Goal: Task Accomplishment & Management: Use online tool/utility

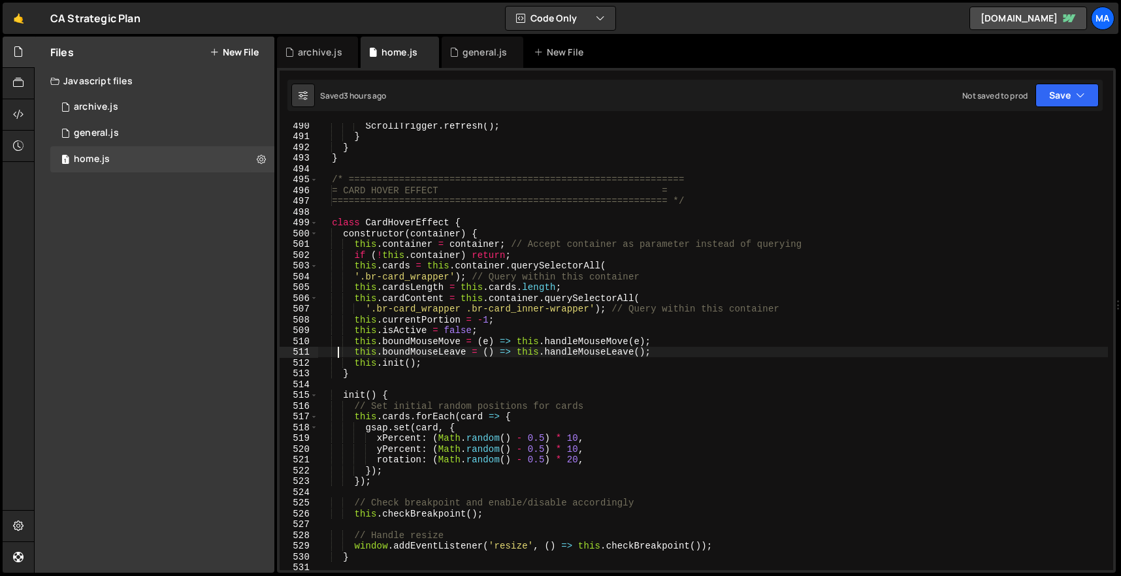
scroll to position [5272, 0]
click at [462, 285] on div "ScrollTrigger . refresh ( ) ; } } } /* ========================================…" at bounding box center [713, 354] width 790 height 469
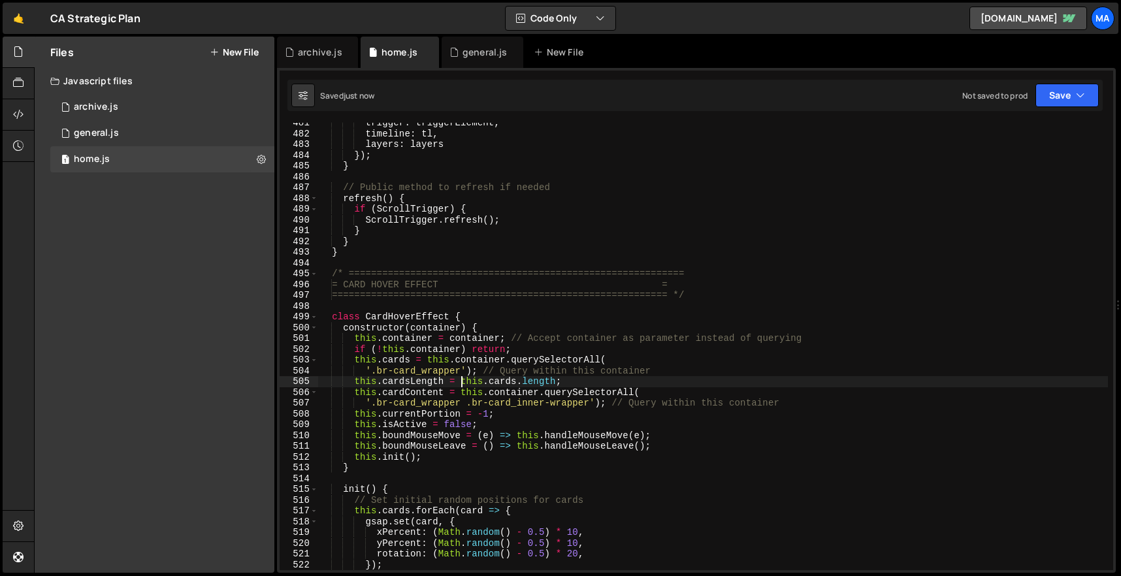
scroll to position [4923, 0]
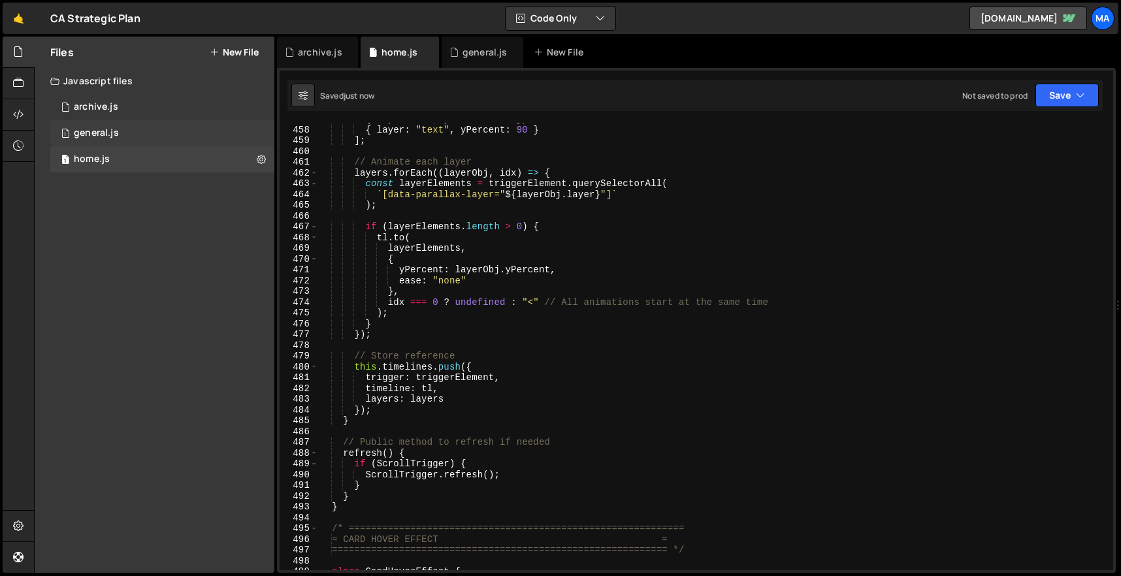
click at [106, 132] on div "general.js" at bounding box center [96, 133] width 45 height 12
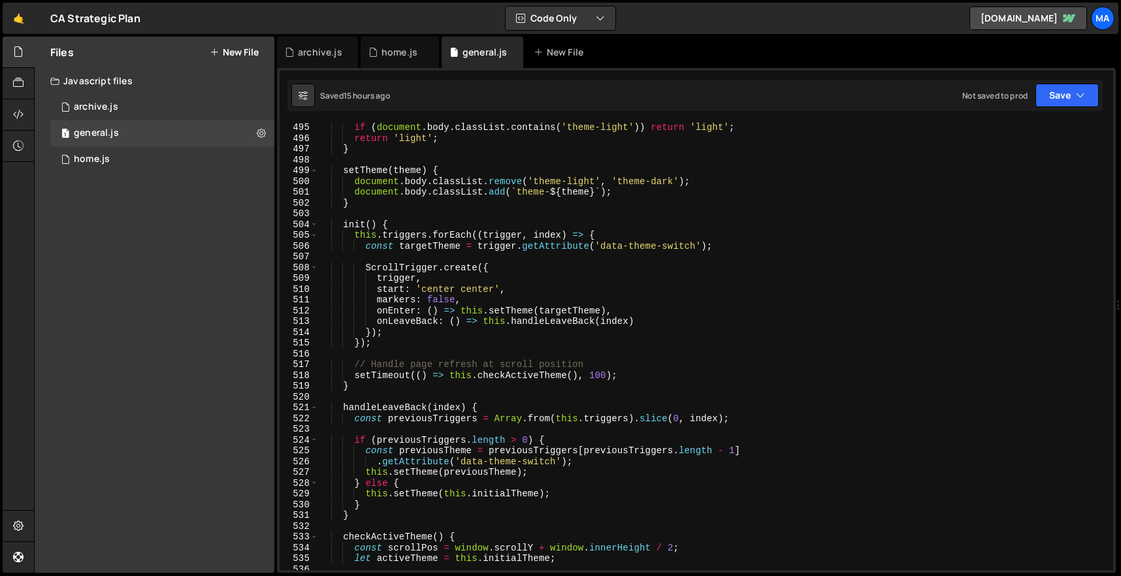
scroll to position [5325, 0]
click at [119, 165] on div "1 home.js 0" at bounding box center [162, 159] width 224 height 26
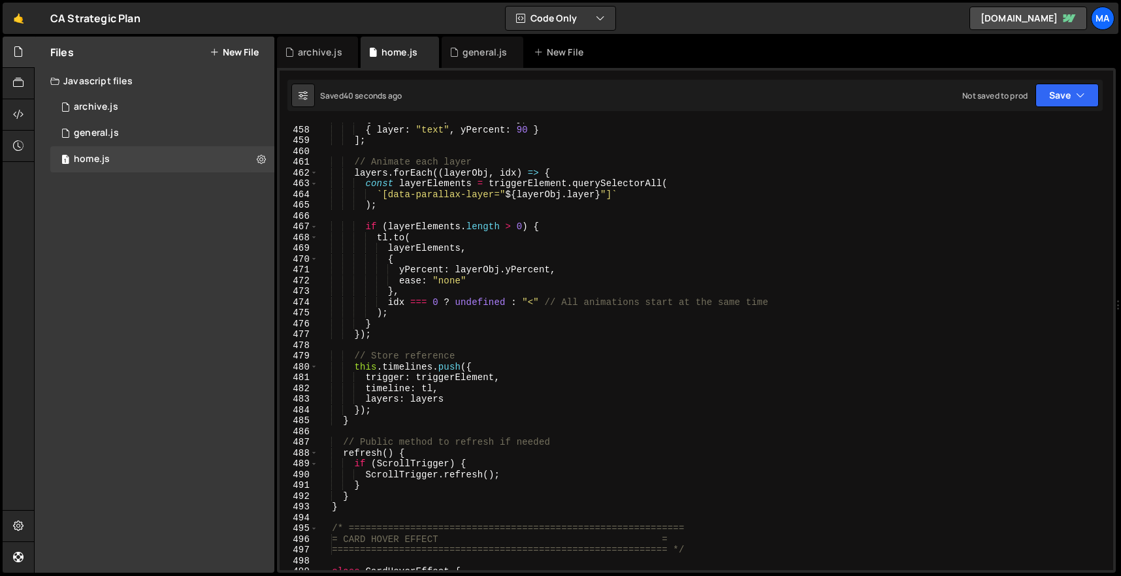
type textarea ");"
click at [888, 209] on div "{ layer : "4" , yPercent : 10 } , { layer : "text" , yPercent : 90 } ] ; // Ani…" at bounding box center [713, 348] width 790 height 469
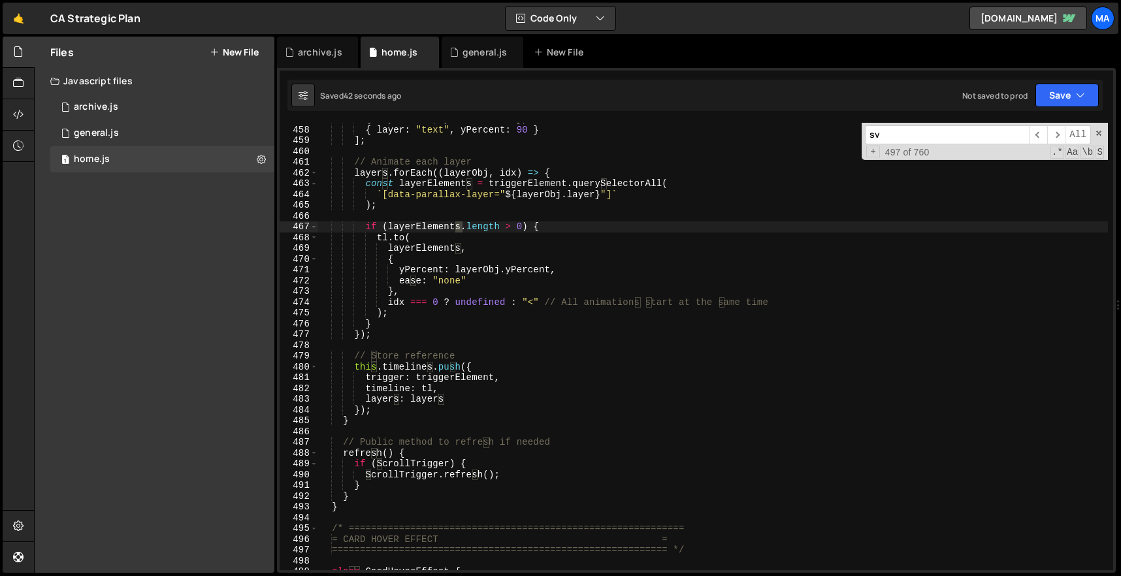
scroll to position [6857, 0]
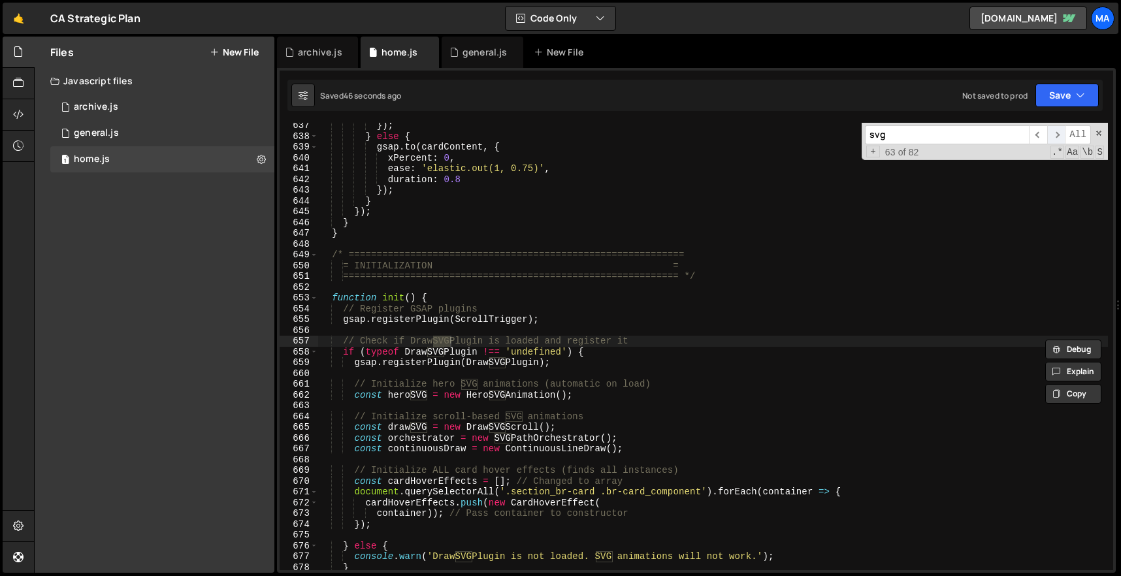
type input "svg"
click at [1061, 138] on span "​" at bounding box center [1056, 134] width 18 height 19
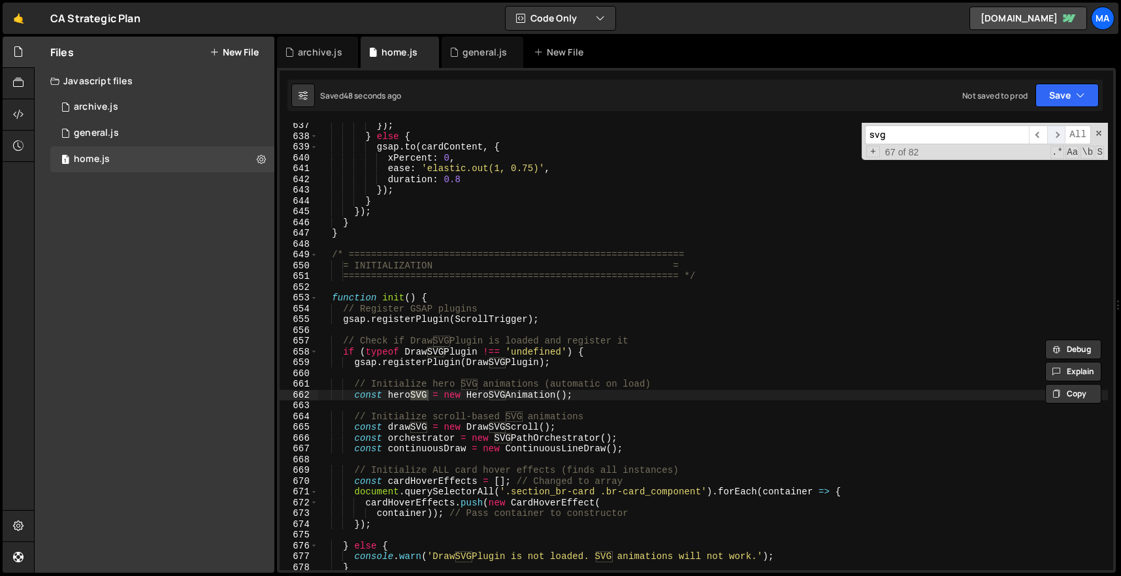
click at [1061, 138] on span "​" at bounding box center [1056, 134] width 18 height 19
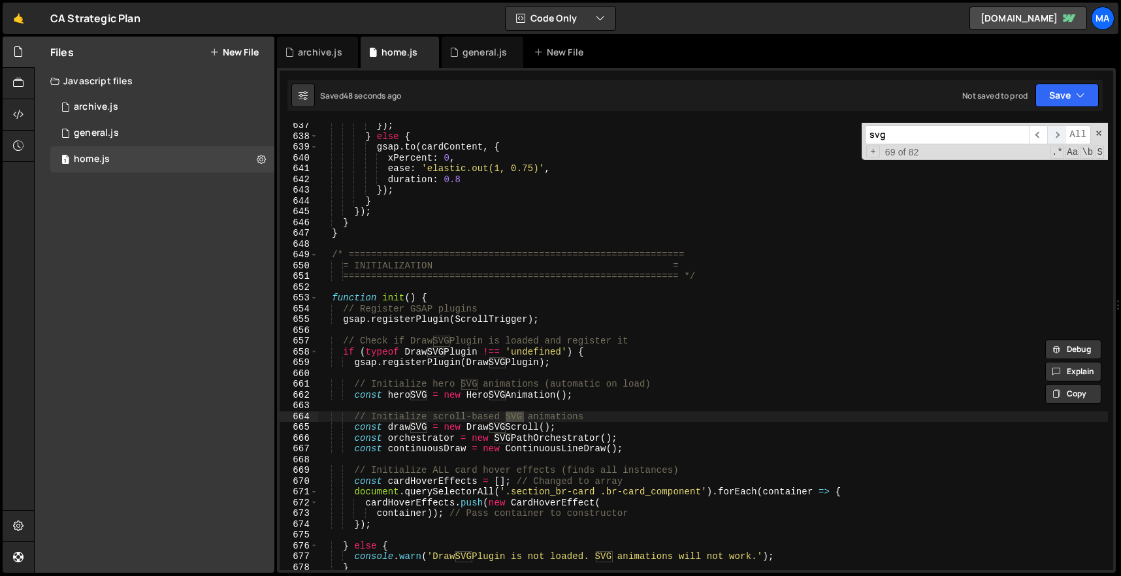
click at [1061, 138] on span "​" at bounding box center [1056, 134] width 18 height 19
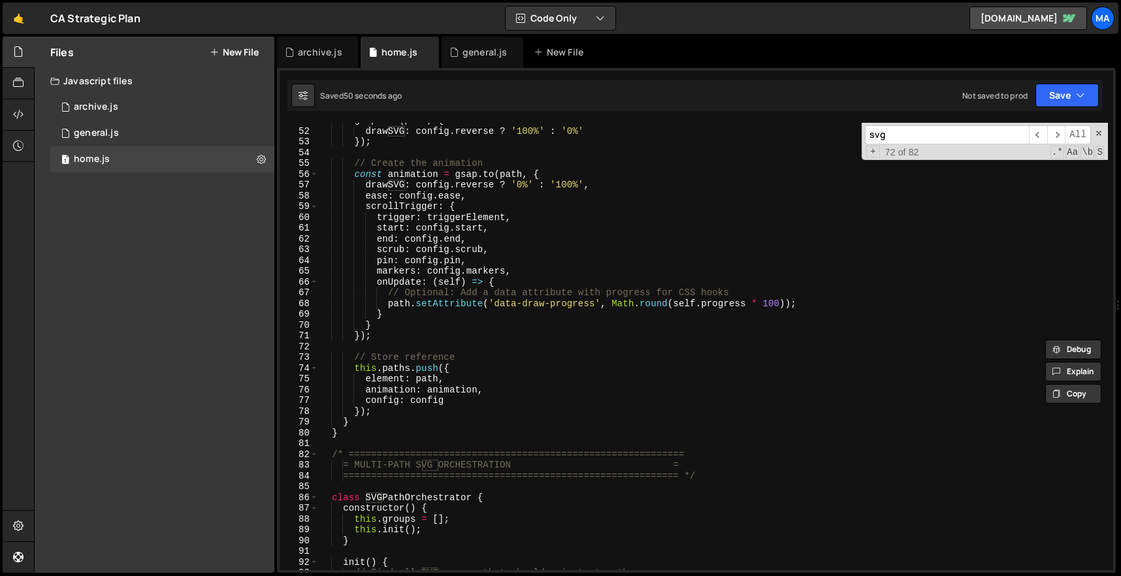
scroll to position [0, 0]
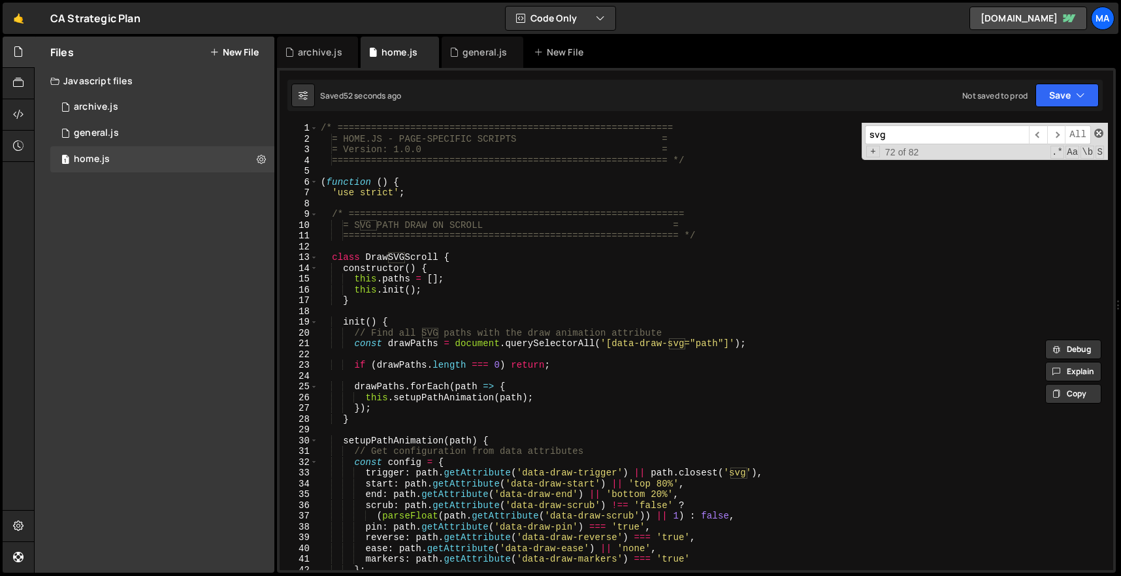
click at [1101, 130] on span at bounding box center [1098, 133] width 9 height 9
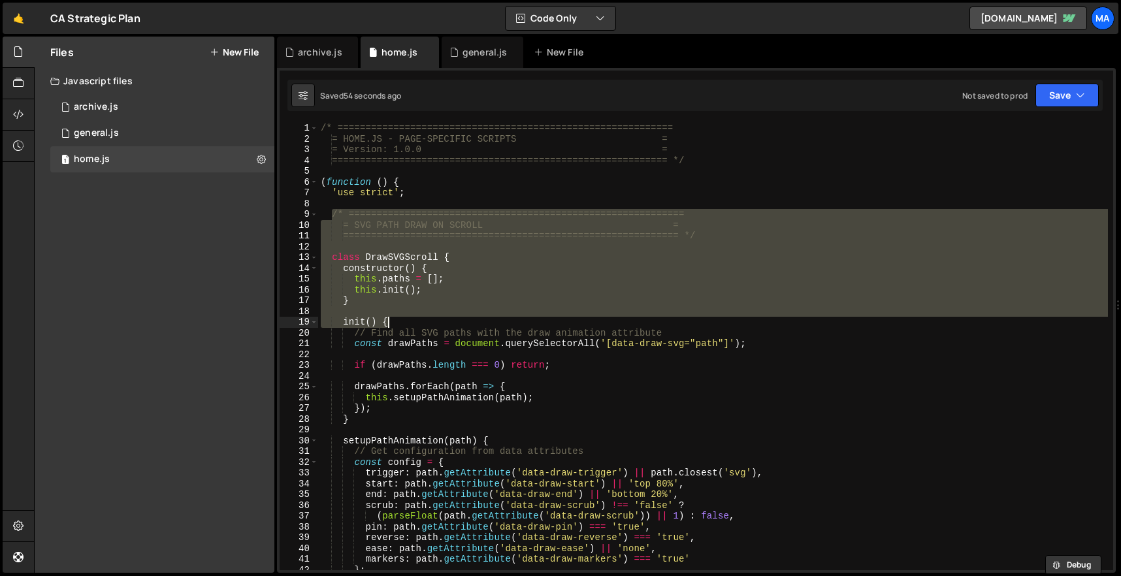
drag, startPoint x: 331, startPoint y: 213, endPoint x: 574, endPoint y: 322, distance: 266.3
click at [574, 322] on div "/* ============================================================ = HOME.JS - PAG…" at bounding box center [713, 357] width 790 height 469
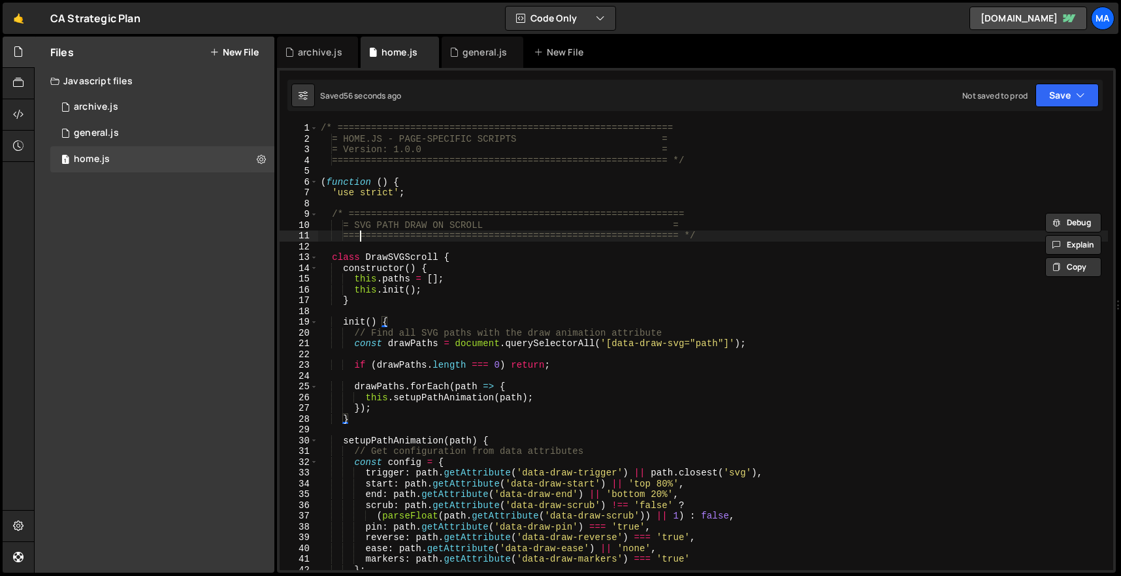
click at [359, 232] on div "/* ============================================================ = HOME.JS - PAG…" at bounding box center [713, 357] width 790 height 469
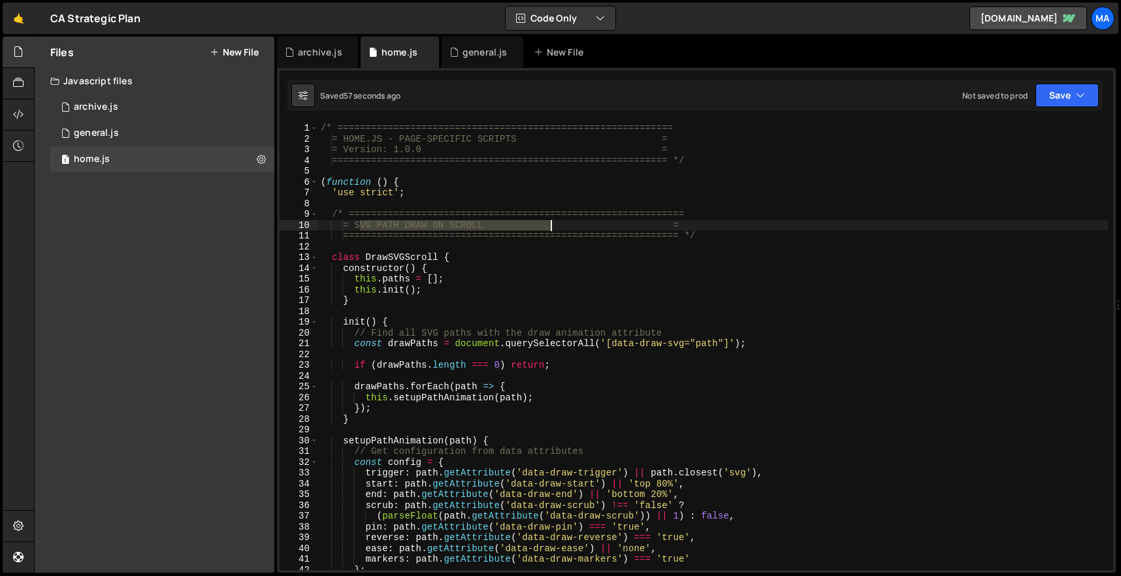
drag, startPoint x: 359, startPoint y: 223, endPoint x: 551, endPoint y: 225, distance: 192.7
click at [551, 225] on div "/* ============================================================ = HOME.JS - PAG…" at bounding box center [713, 357] width 790 height 469
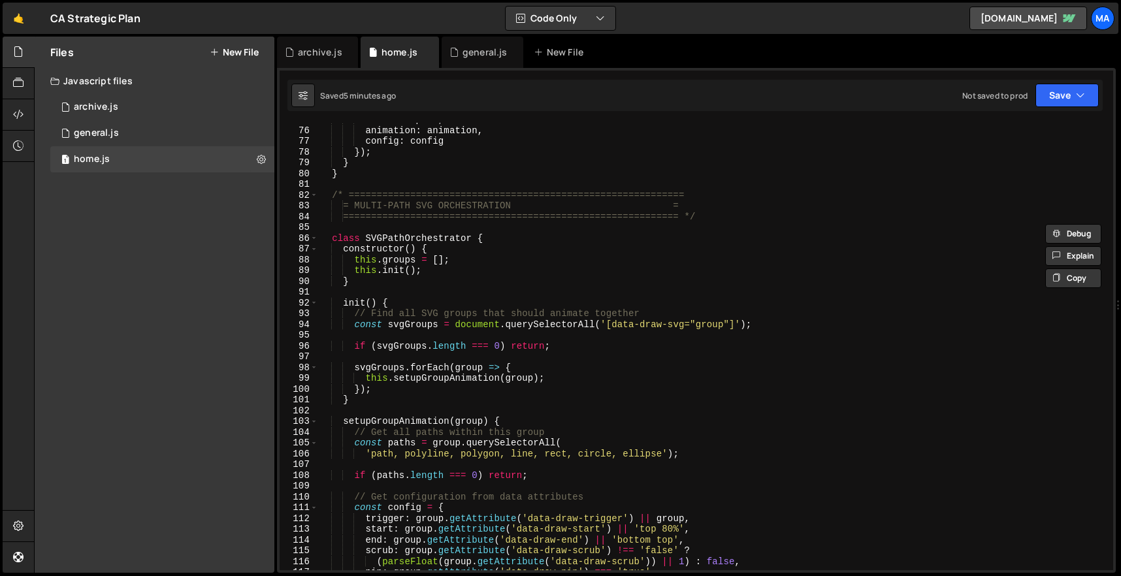
scroll to position [661, 0]
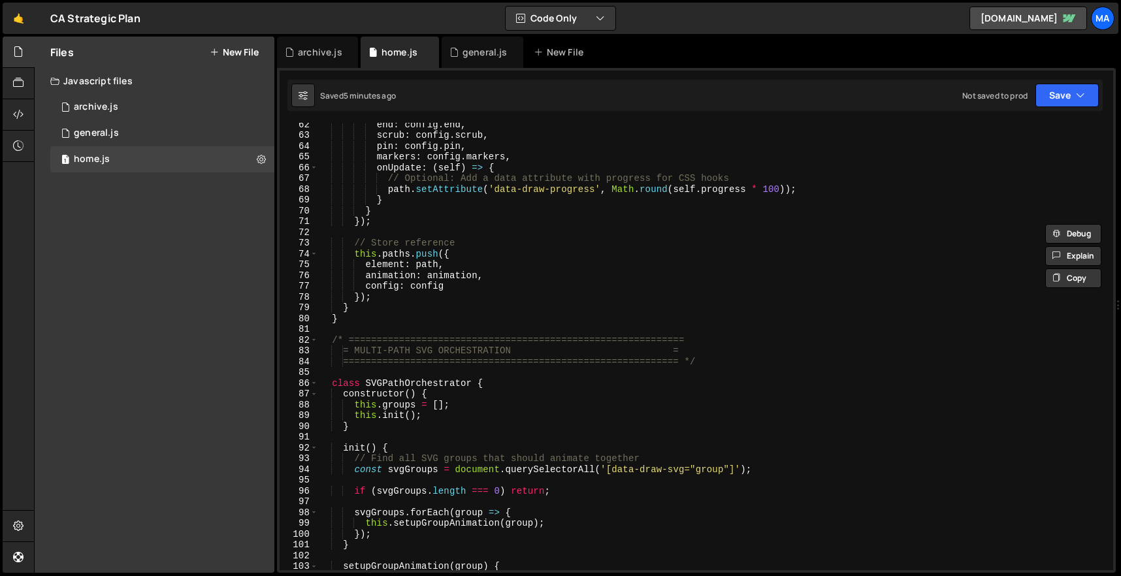
click at [365, 316] on div "end : config . end , scrub : config . scrub , pin : config . pin , markers : co…" at bounding box center [713, 353] width 790 height 469
type textarea "}"
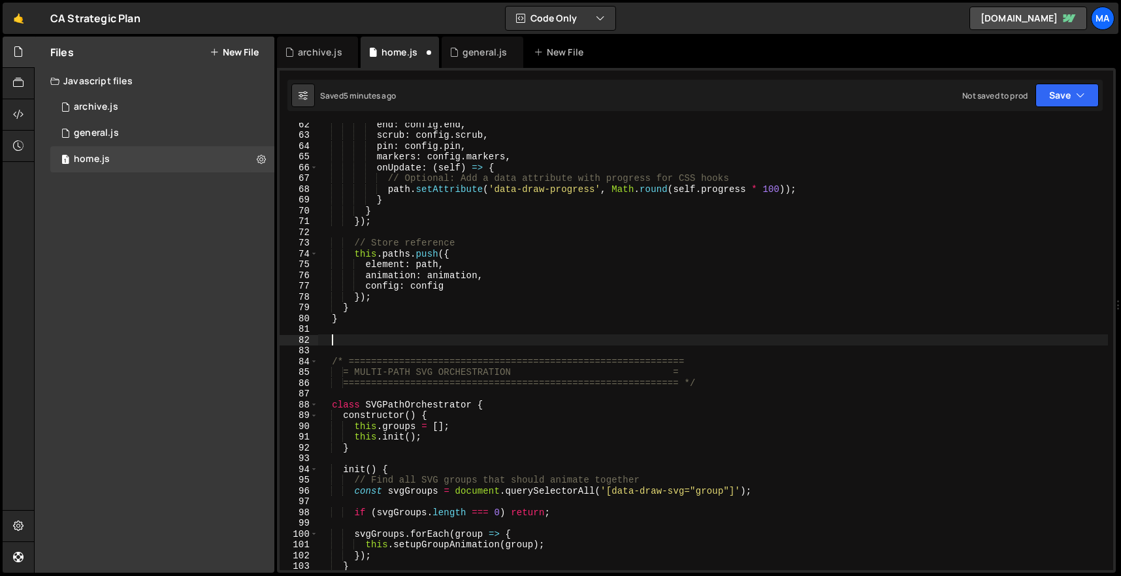
paste textarea "}"
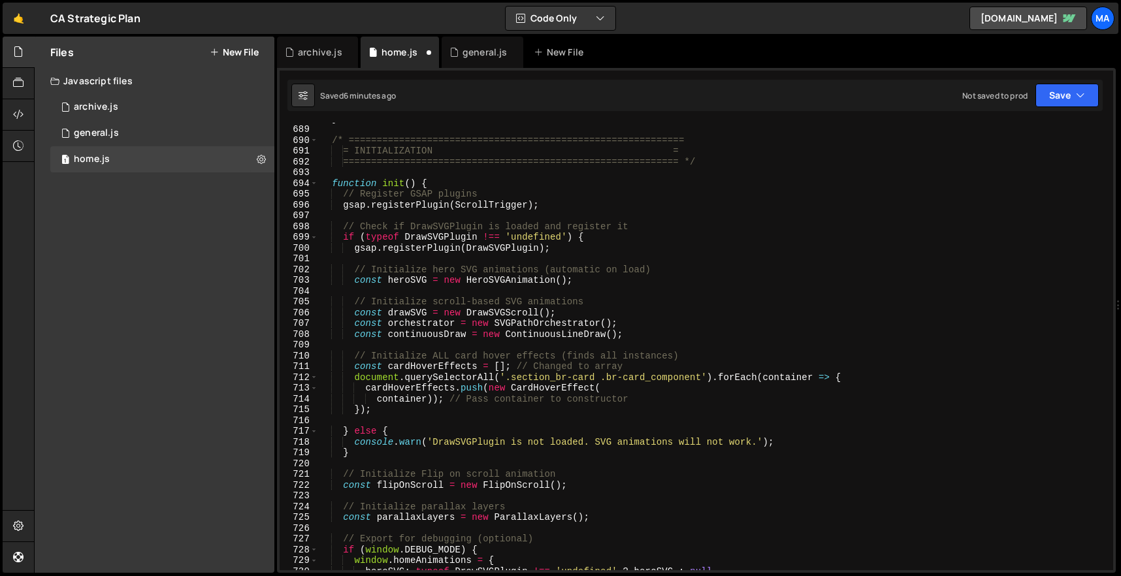
scroll to position [7401, 0]
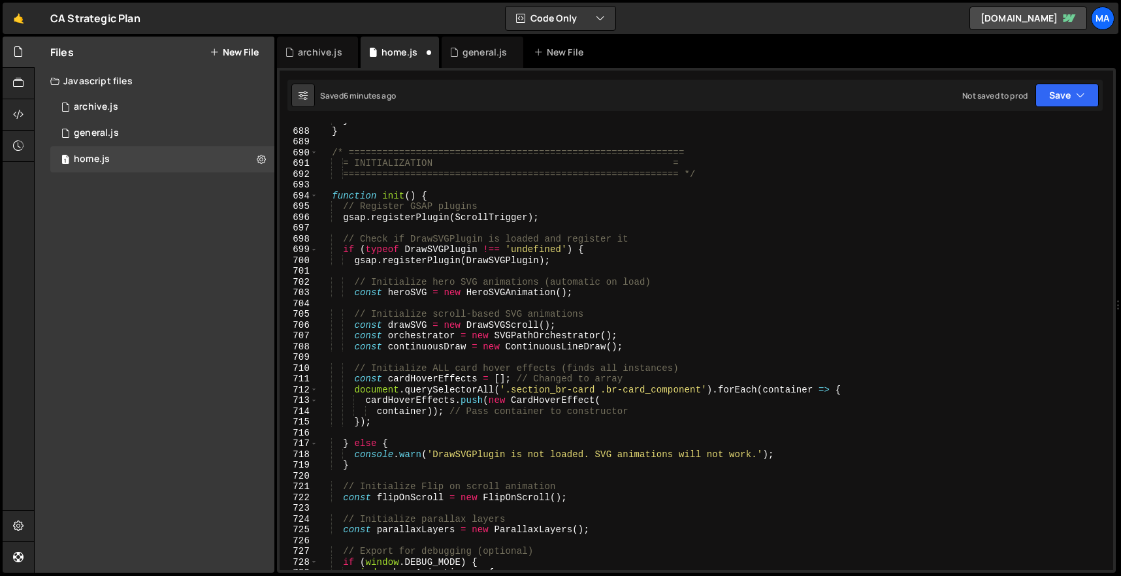
click at [664, 344] on div "} } /* ============================================================ = INITIALIZ…" at bounding box center [713, 349] width 790 height 469
type textarea "const continuousDraw = new ContinuousLineDraw();"
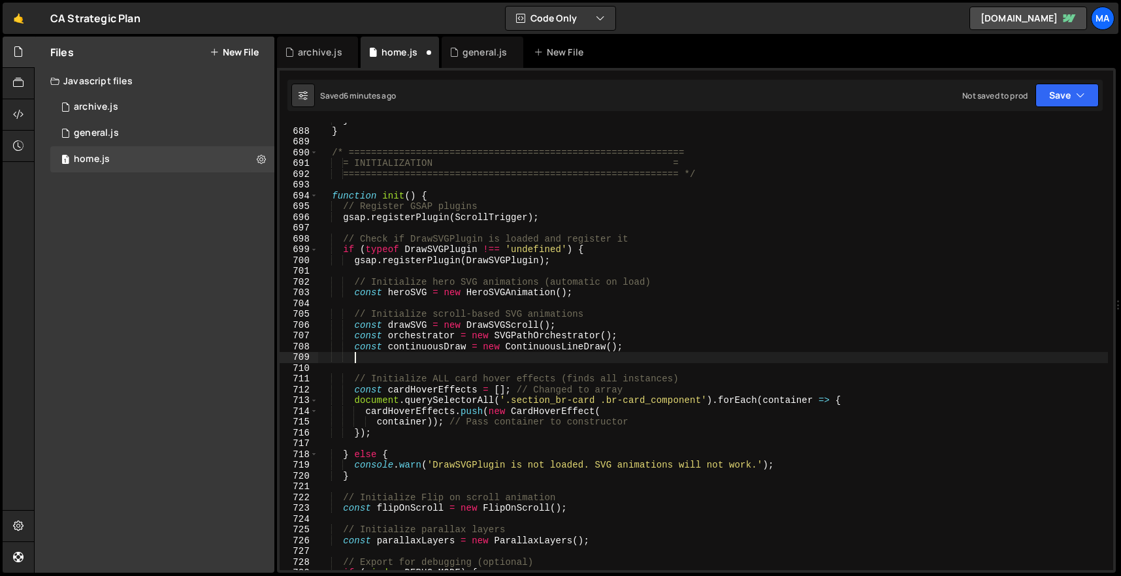
paste textarea "const horizontalSVGDraw = new HorizontalSVGDraw();"
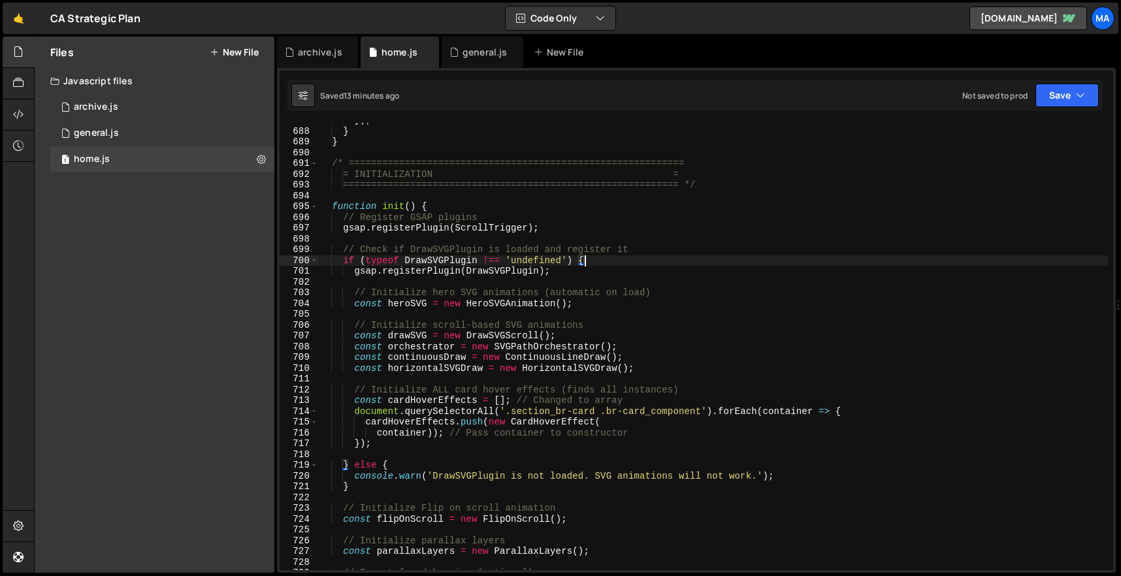
click at [605, 265] on div "}) ; } } /* ============================================================ = INIT…" at bounding box center [713, 349] width 790 height 469
type textarea "if (typeof DrawSVGPlugin !== 'undefined') {"
click at [644, 318] on div "}) ; } } /* ============================================================ = INIT…" at bounding box center [713, 349] width 790 height 469
click at [461, 254] on div "}) ; } } /* ============================================================ = INIT…" at bounding box center [713, 349] width 790 height 469
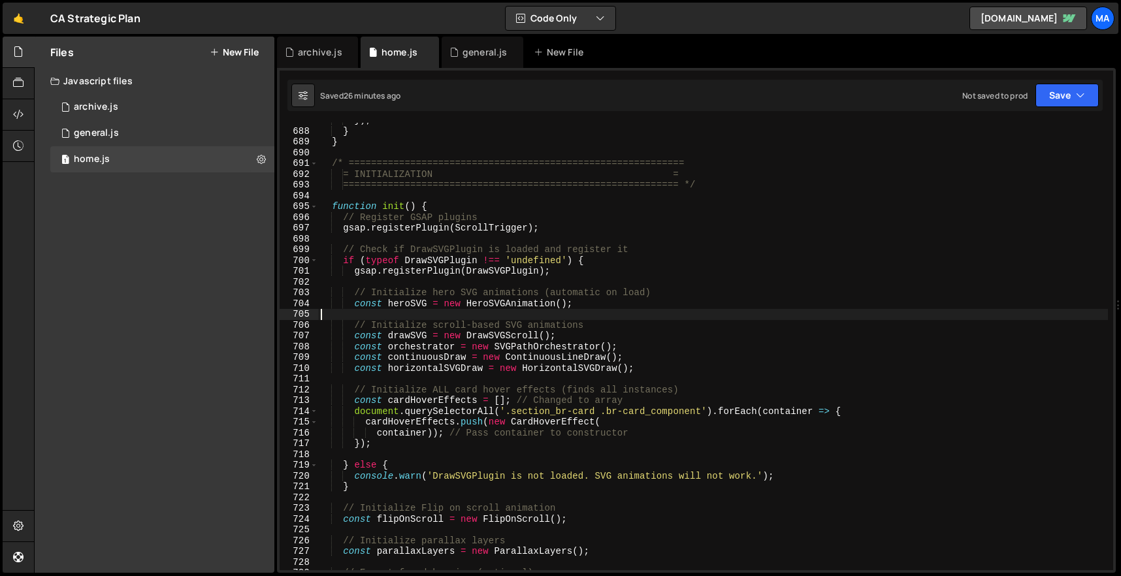
type textarea "// Check if DrawSVGPlugin is loaded and register it"
click at [120, 140] on div "1 general.js 0" at bounding box center [162, 133] width 224 height 26
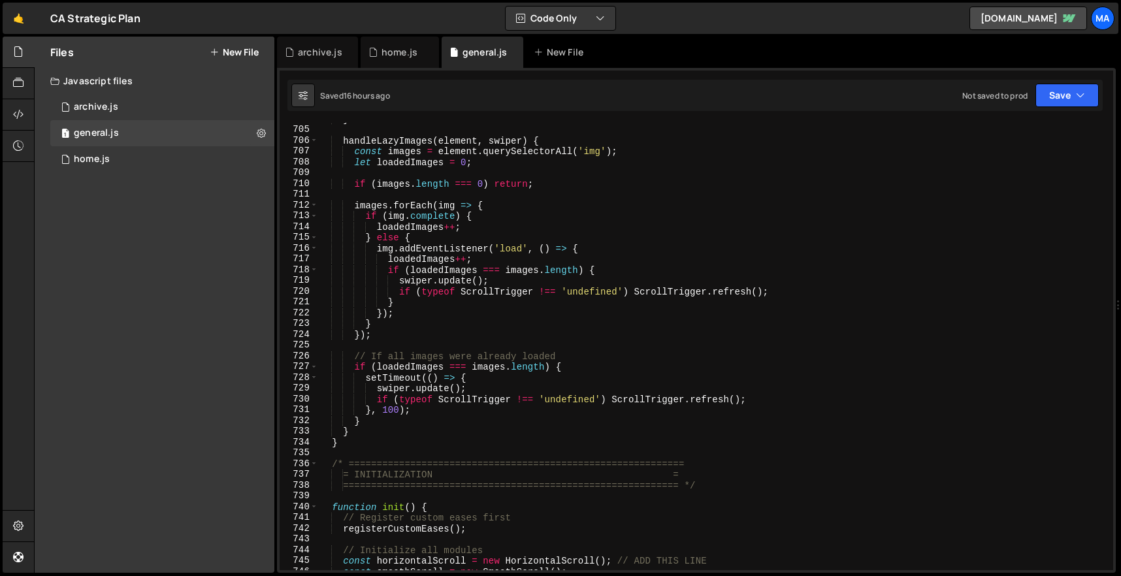
scroll to position [7588, 0]
click at [374, 432] on div "handleLazyImages ( element , swiper ) { const images = element . querySelectorA…" at bounding box center [713, 355] width 790 height 469
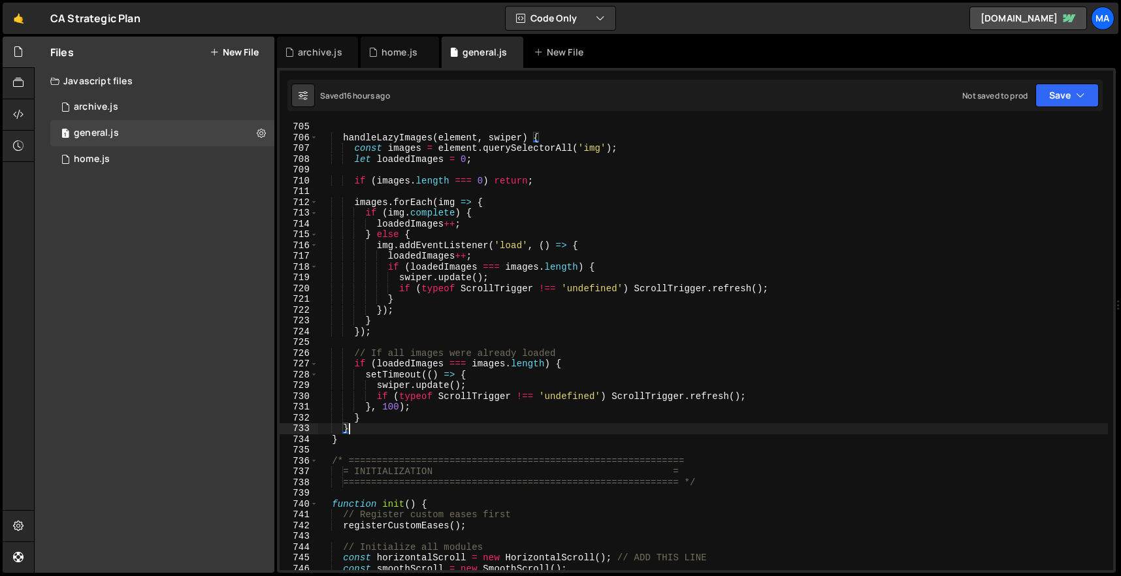
type textarea "}"
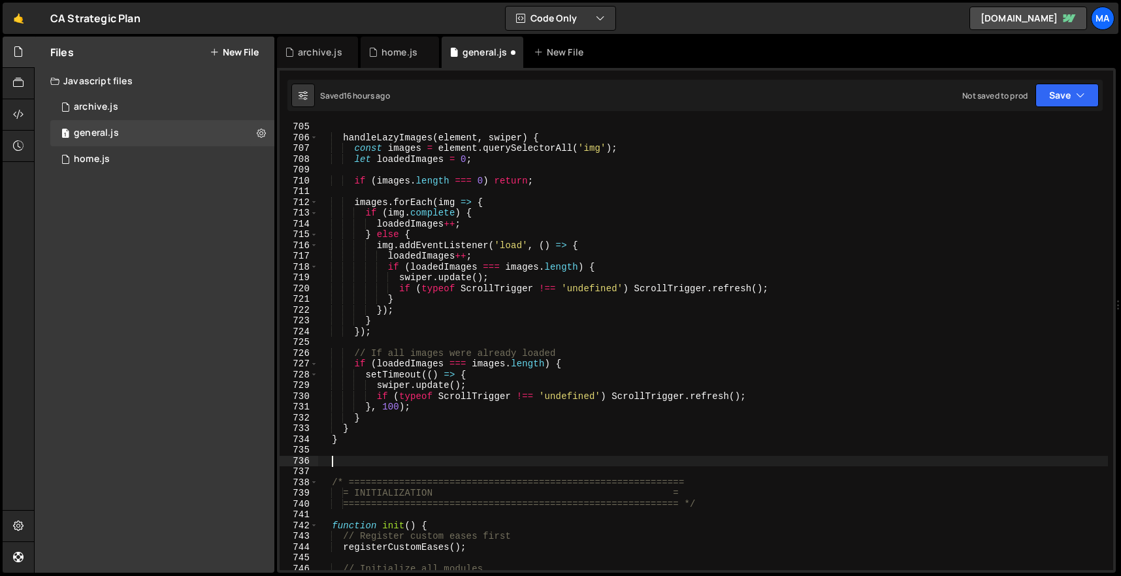
paste textarea "}"
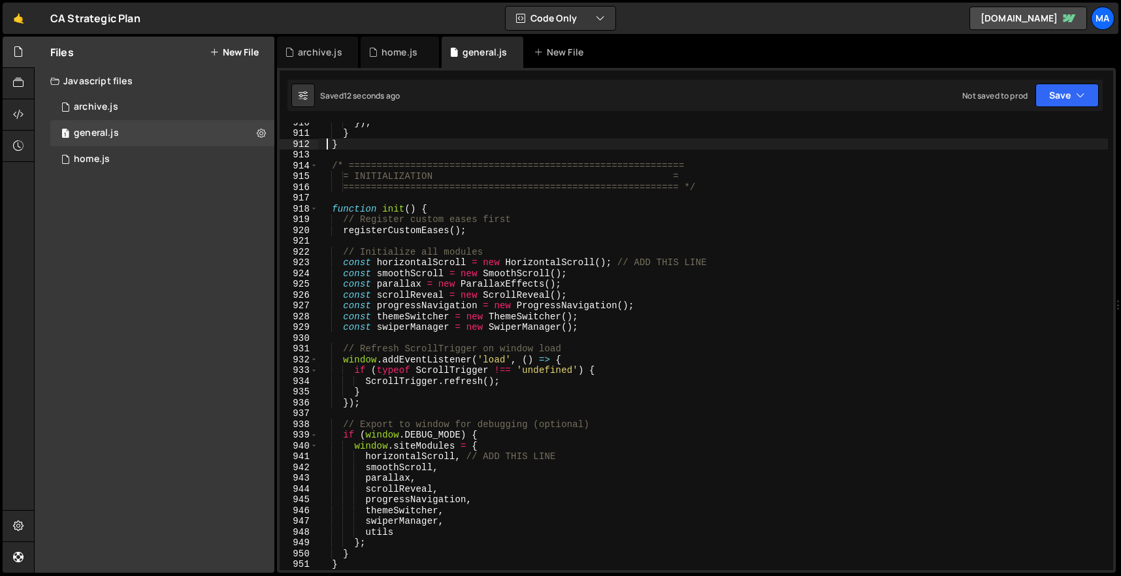
scroll to position [9793, 0]
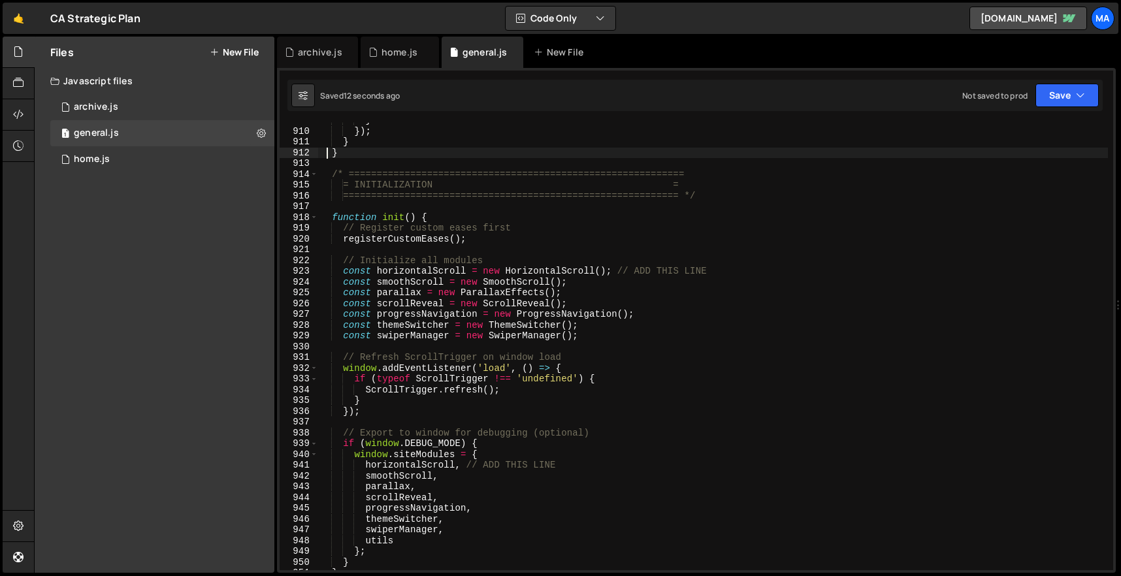
click at [608, 337] on div "} }) ; } } /* ============================================================ = IN…" at bounding box center [713, 349] width 790 height 469
type textarea "const swiperManager = new SwiperManager();"
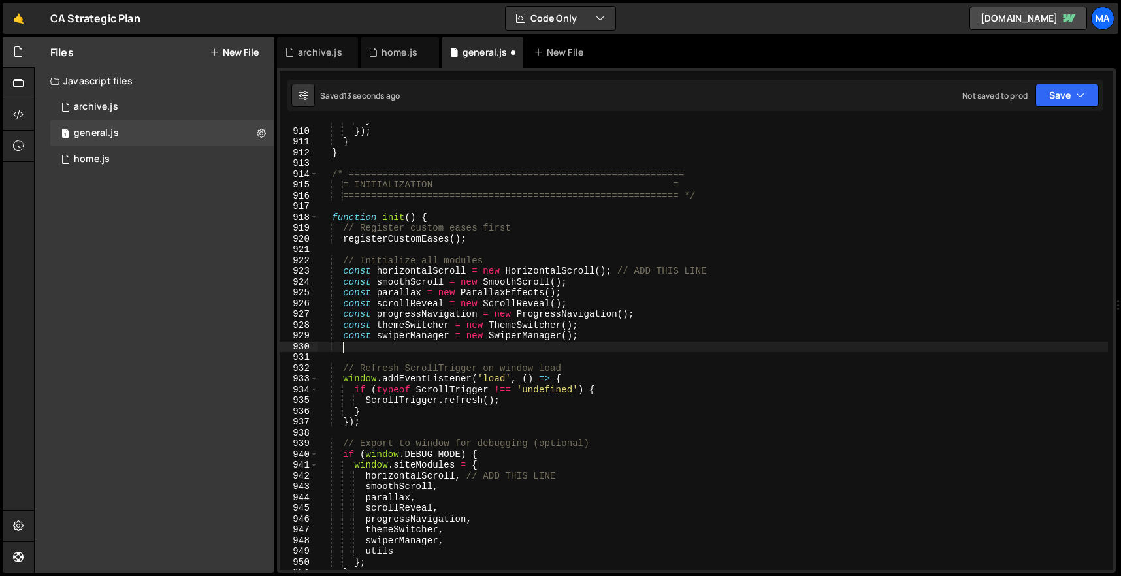
paste textarea
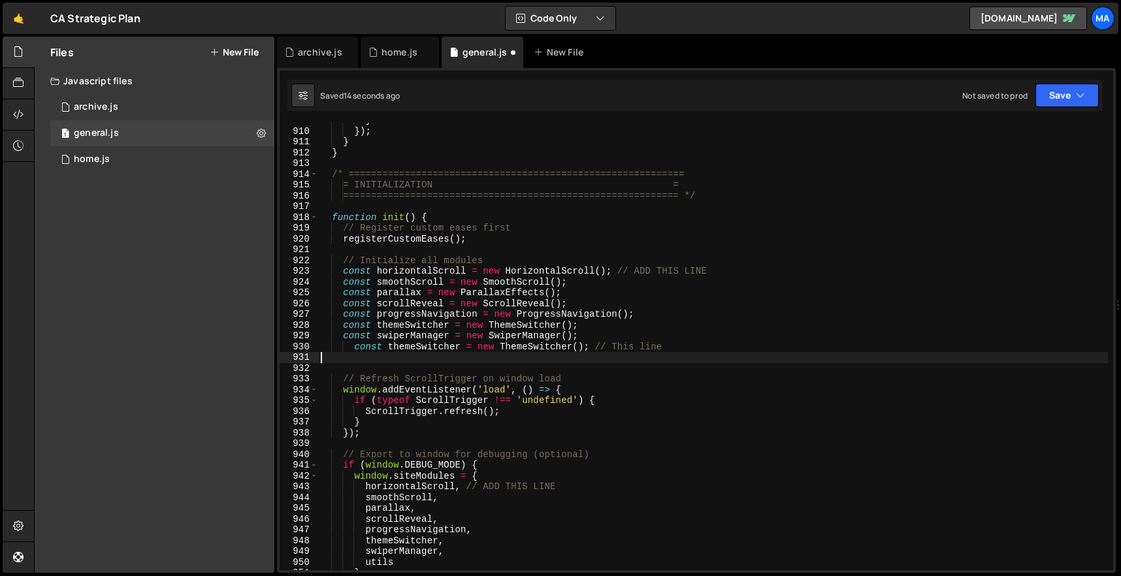
click at [355, 344] on div "} }) ; } } /* ============================================================ = IN…" at bounding box center [713, 349] width 790 height 469
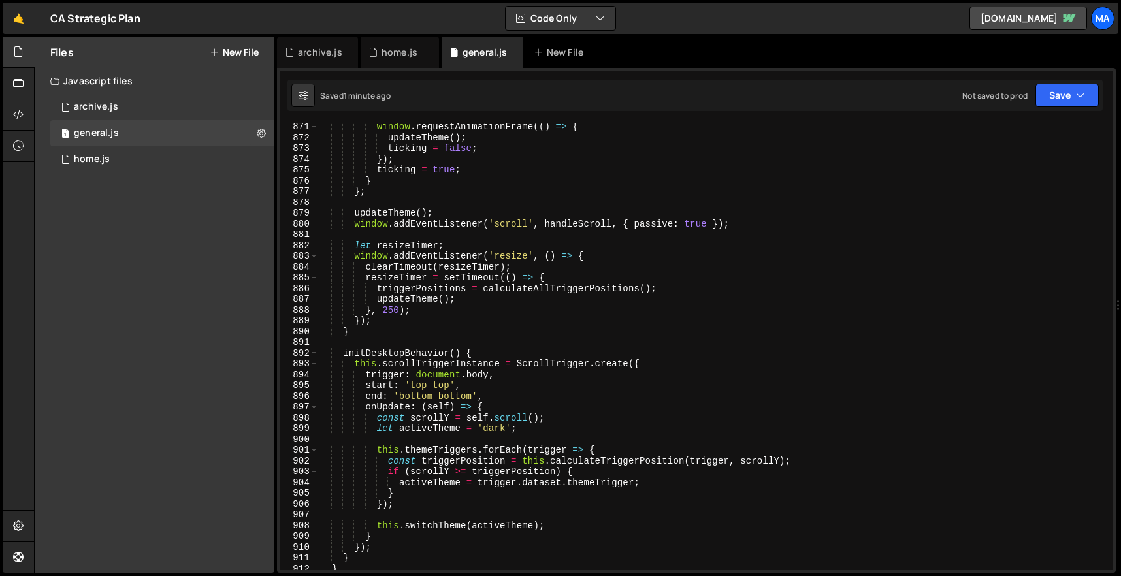
scroll to position [9483, 0]
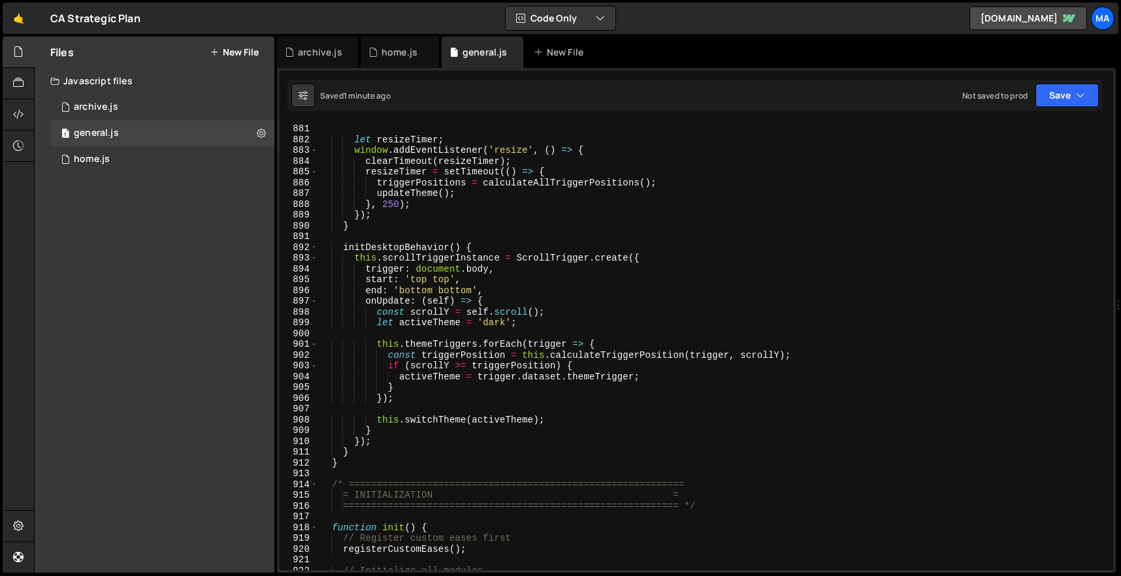
click at [364, 462] on div "window . addEventListener ( 'scroll' , handleScroll , { passive : true }) ; let…" at bounding box center [713, 346] width 790 height 469
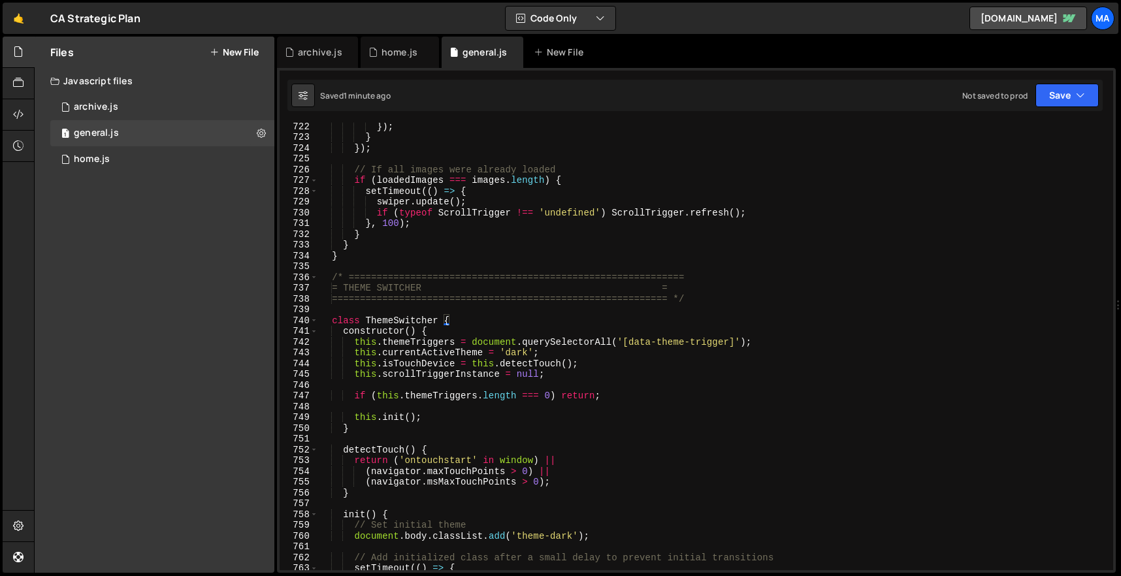
scroll to position [7820, 0]
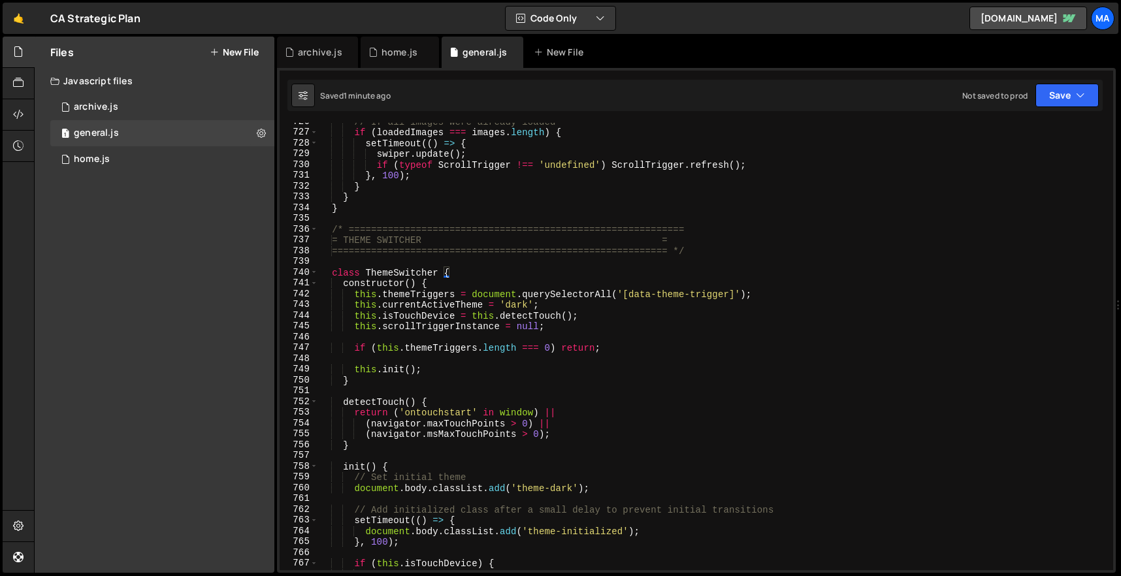
click at [332, 226] on div "// If all images were already loaded if ( loadedImages === images . length ) { …" at bounding box center [713, 350] width 790 height 469
type textarea "/* ============================================================ = THEME SWITCHE…"
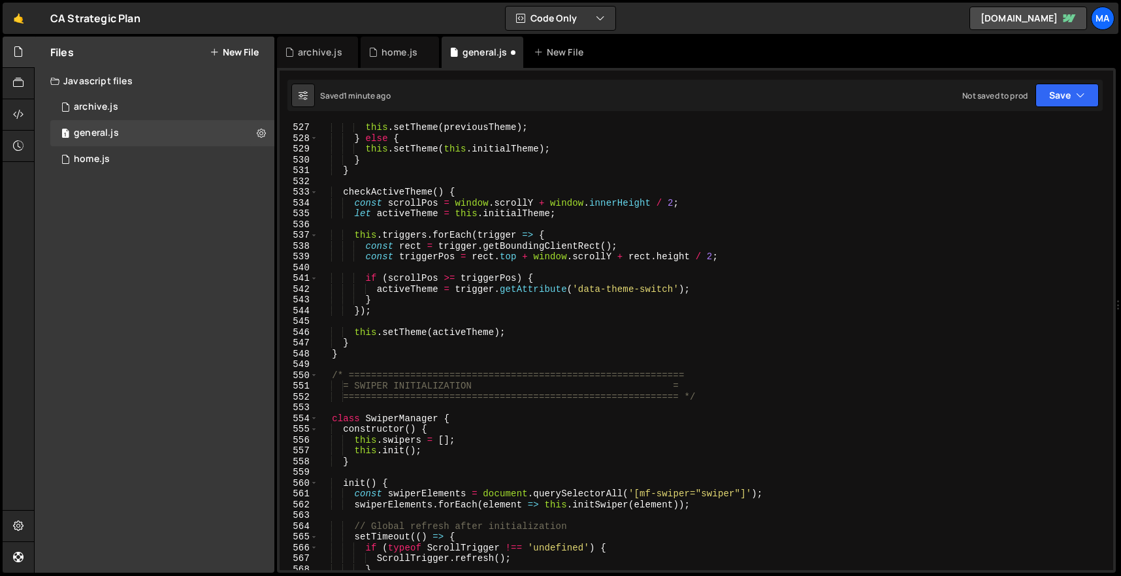
scroll to position [5768, 0]
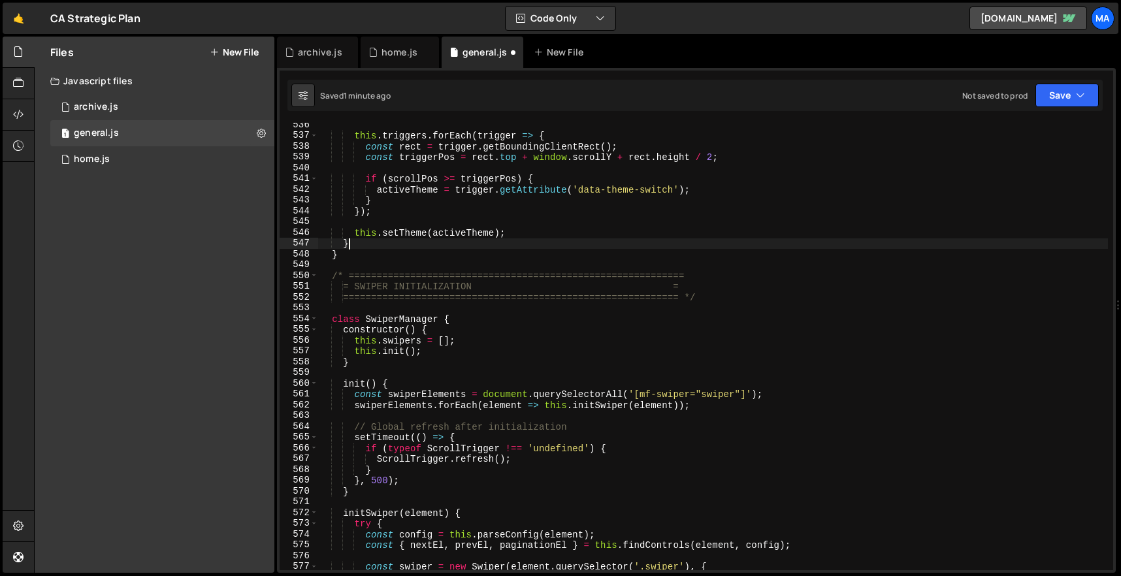
click at [425, 248] on div "this . triggers . forEach ( trigger => { const rect = trigger . getBoundingClie…" at bounding box center [713, 354] width 790 height 469
type textarea "}"
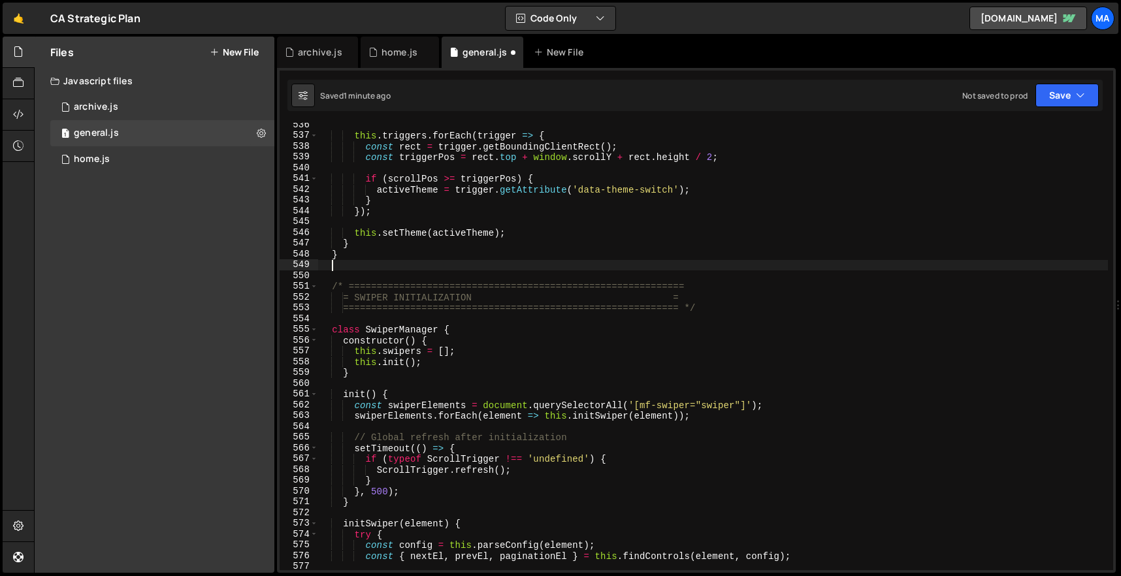
paste textarea "}"
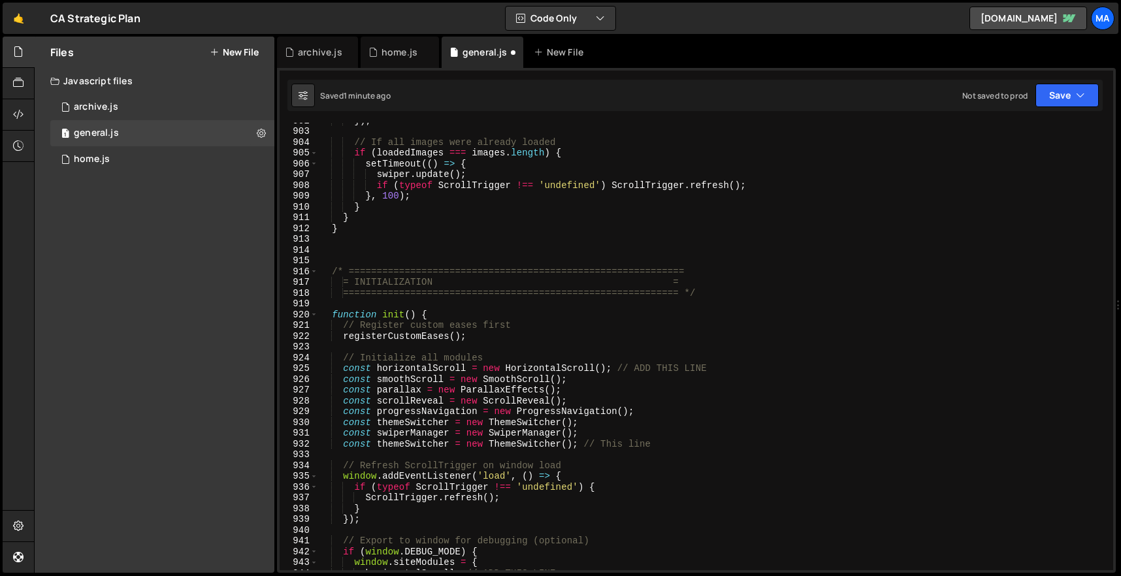
scroll to position [9749, 0]
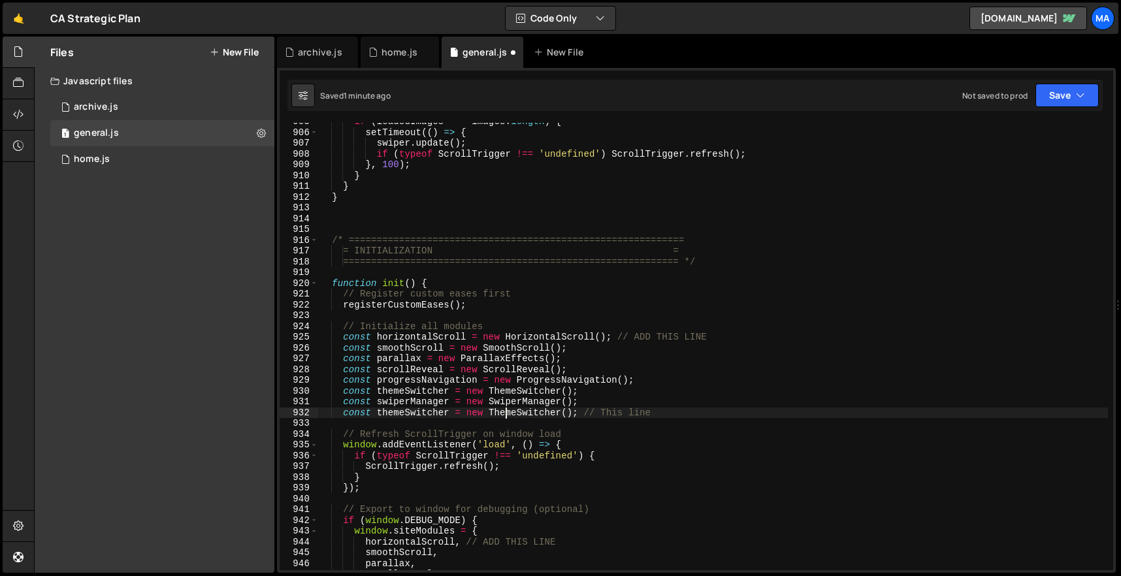
click at [504, 413] on div "if ( loadedImages === images . length ) { setTimeout (( ) => { swiper . update …" at bounding box center [713, 350] width 790 height 469
type textarea "const themeSwitcher = new ThemeSwitcher(); // This line"
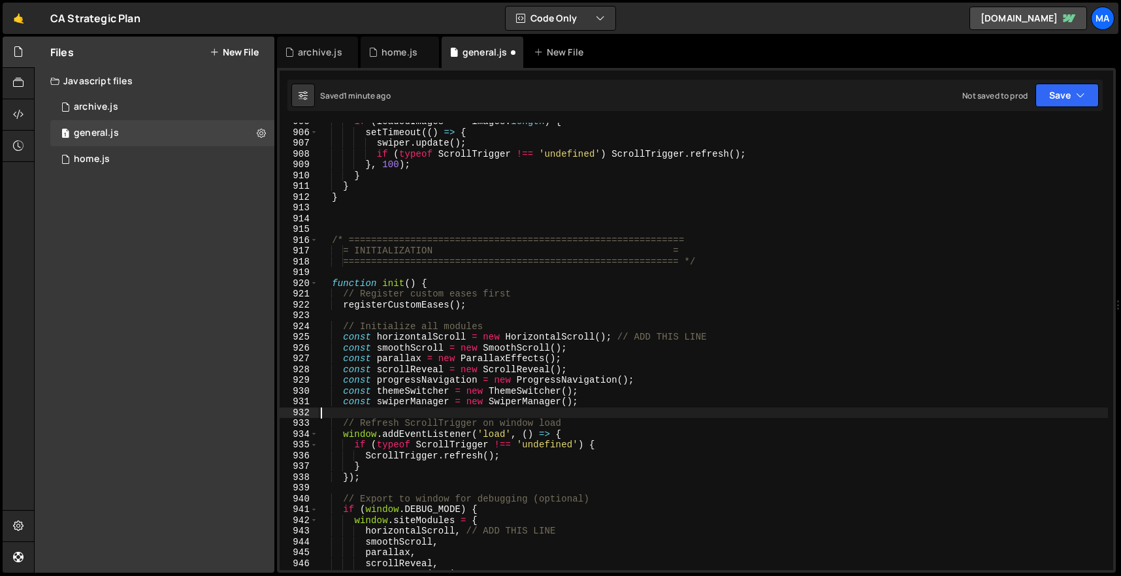
click at [607, 391] on div "if ( loadedImages === images . length ) { setTimeout (( ) => { swiper . update …" at bounding box center [713, 350] width 790 height 469
type textarea "const themeSwitcher = new ThemeSwitcher();"
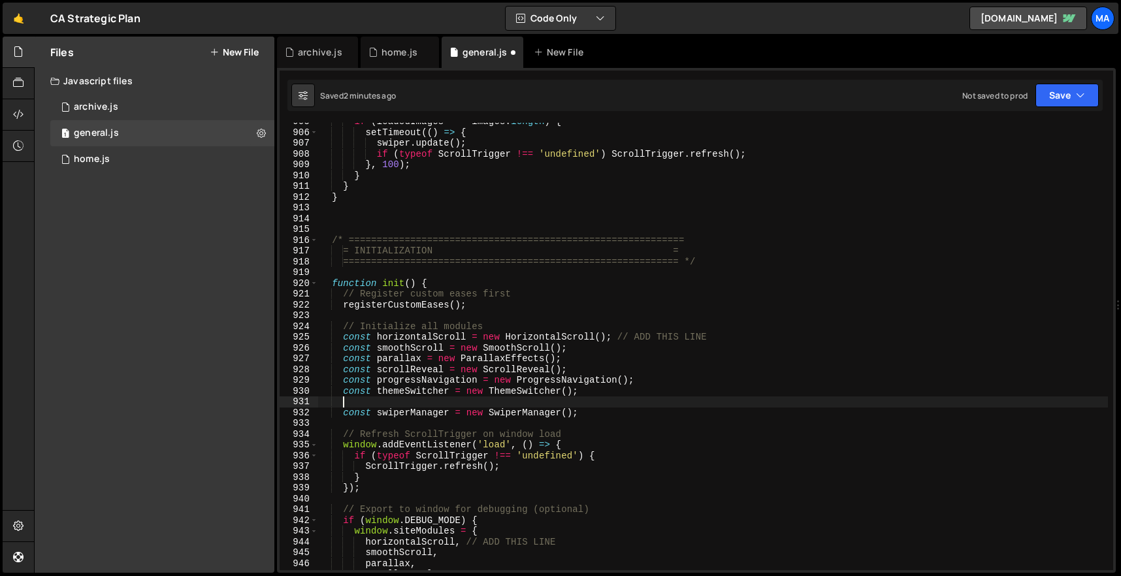
paste textarea
click at [364, 401] on div "if ( loadedImages === images . length ) { setTimeout (( ) => { swiper . update …" at bounding box center [713, 350] width 790 height 469
type textarea "const themeSwitcher = new ThemeSwitcher(); // This line"
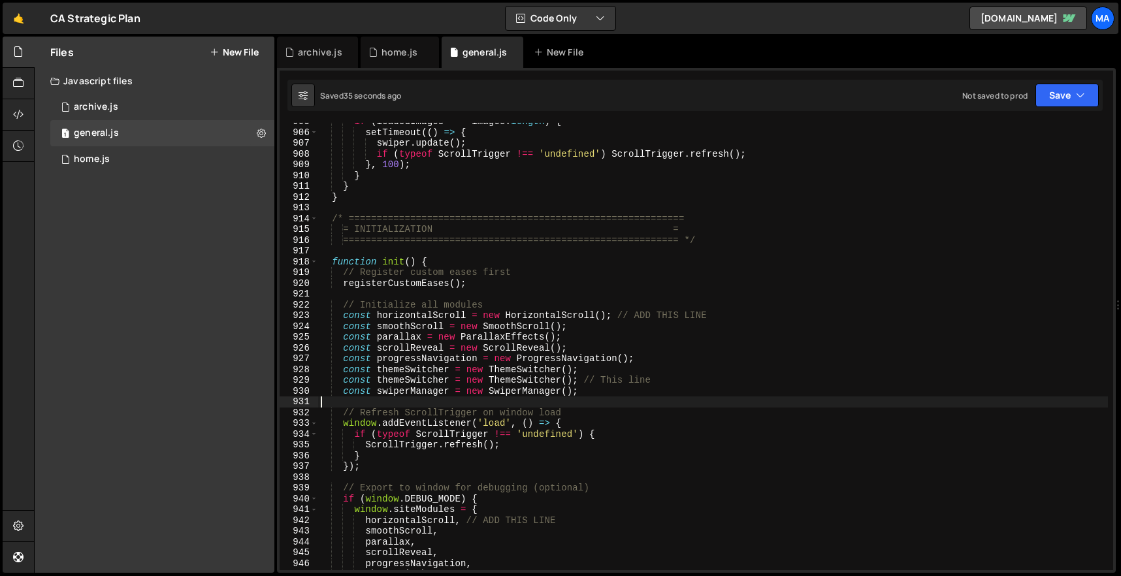
click at [720, 334] on div "if ( loadedImages === images . length ) { setTimeout (( ) => { swiper . update …" at bounding box center [713, 350] width 790 height 469
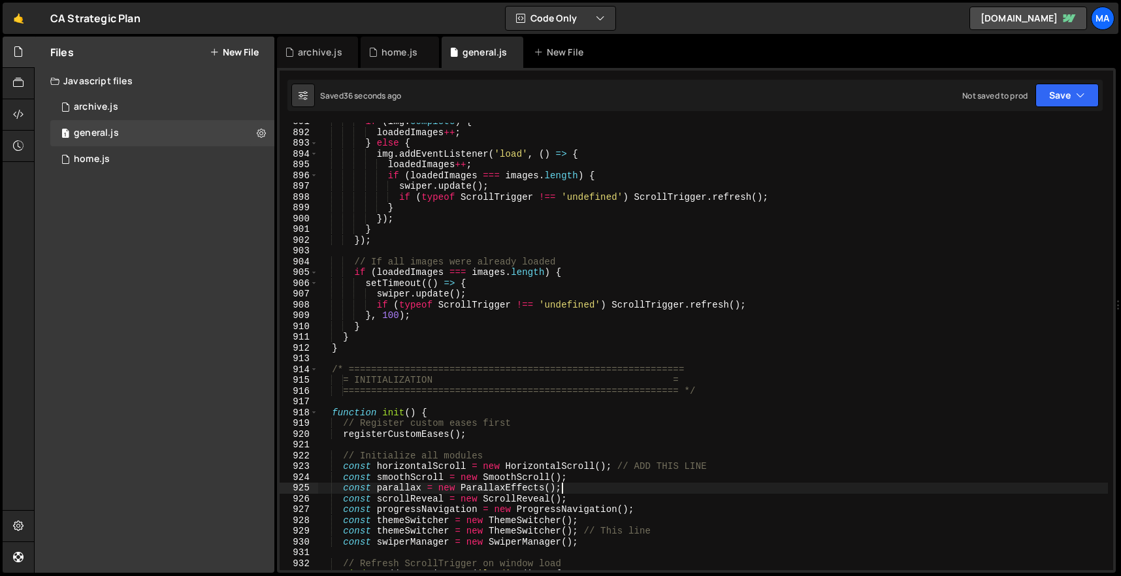
scroll to position [9581, 0]
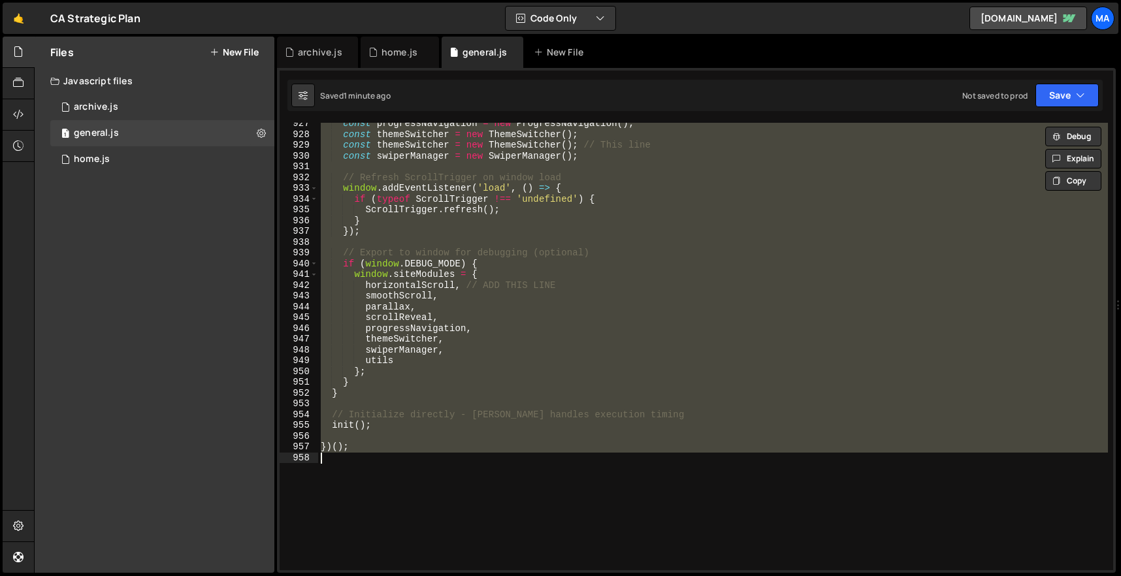
click at [536, 261] on div "const progressNavigation = new ProgressNavigation ( ) ; const themeSwitcher = n…" at bounding box center [713, 346] width 790 height 447
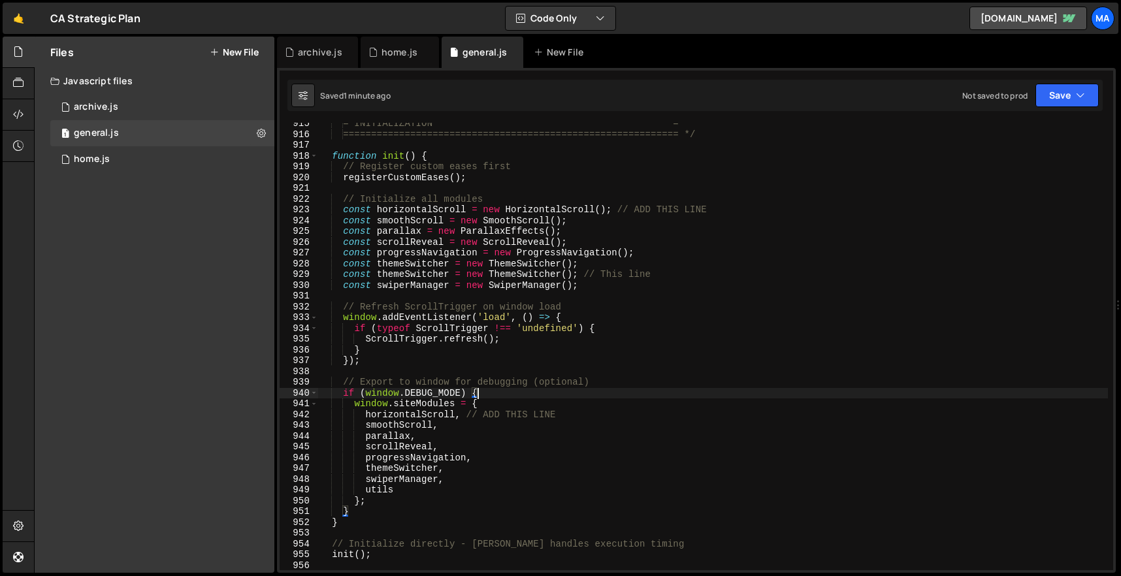
scroll to position [9828, 0]
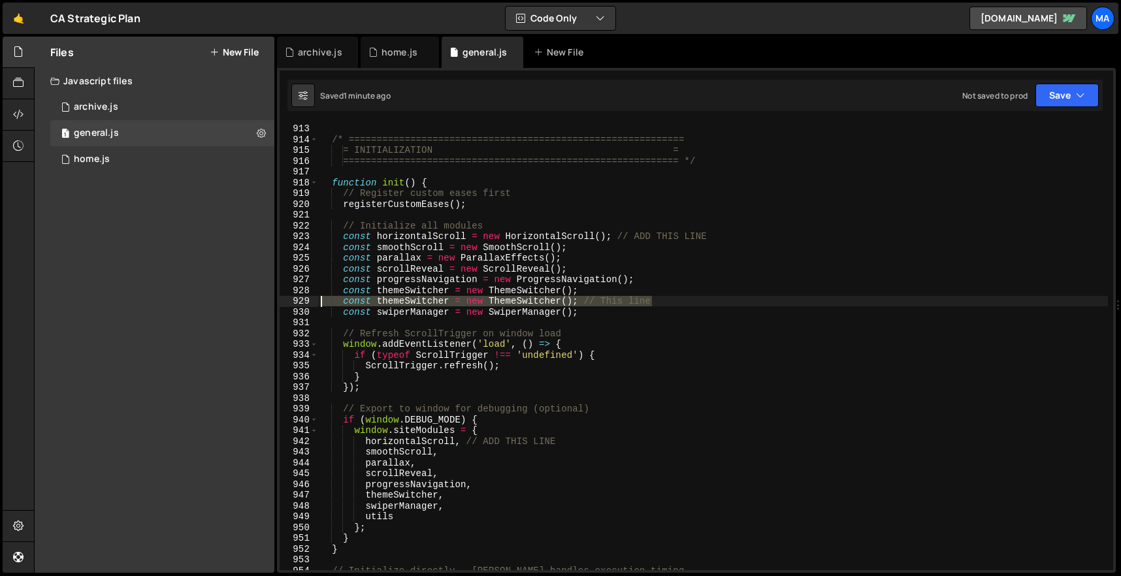
drag, startPoint x: 660, startPoint y: 299, endPoint x: 280, endPoint y: 300, distance: 380.1
click at [280, 300] on div "if (window.DEBUG_MODE) { 912 913 914 915 916 917 918 919 920 921 922 923 924 92…" at bounding box center [696, 346] width 833 height 447
type textarea "const themeSwitcher = new ThemeSwitcher(); // This line"
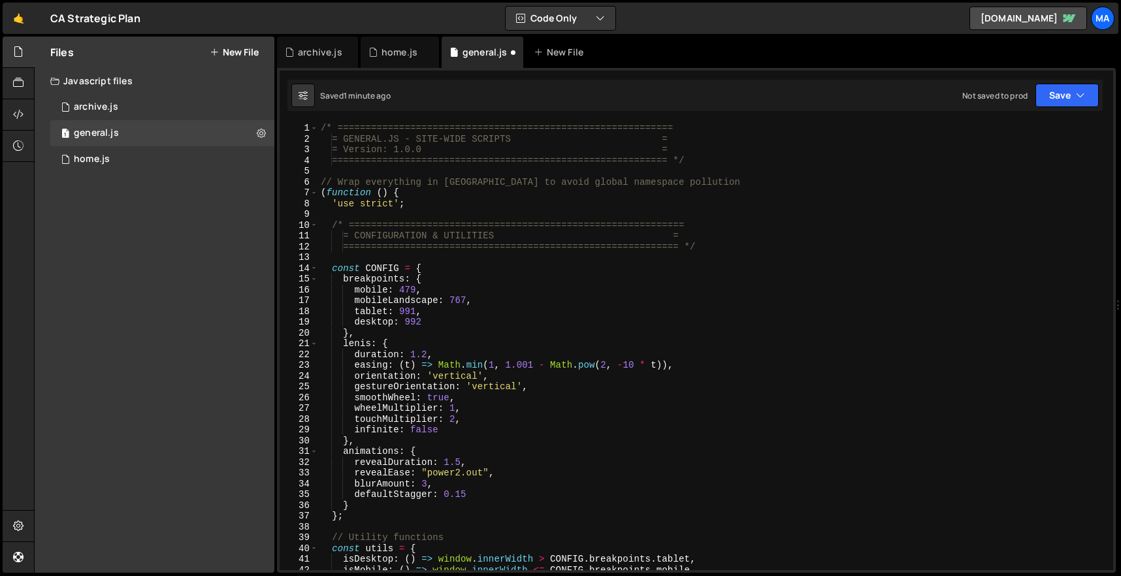
scroll to position [0, 0]
click at [797, 189] on div "/* ============================================================ = GENERAL.JS - …" at bounding box center [713, 357] width 790 height 469
type textarea "(function () {"
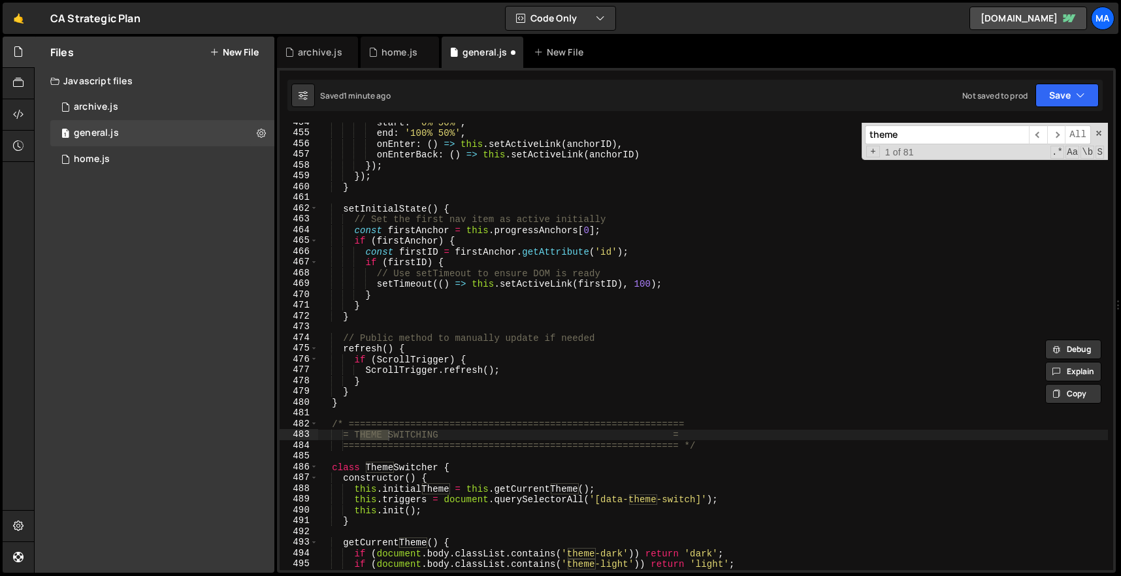
scroll to position [5022, 0]
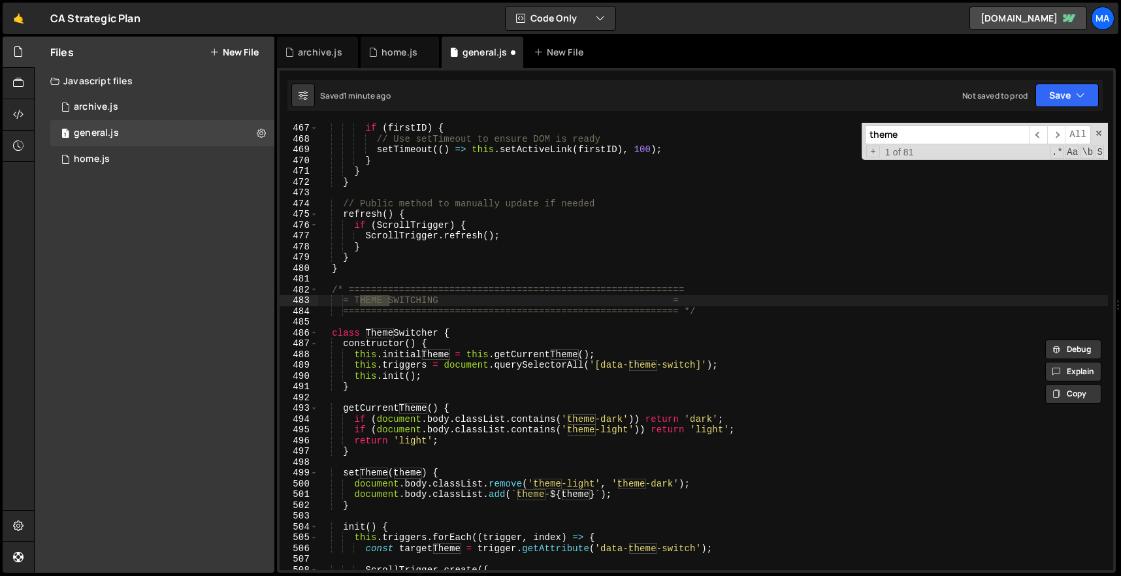
type input "theme"
click at [332, 286] on div "if ( firstID ) { // Use setTimeout to ensure DOM is ready setTimeout (( ) => th…" at bounding box center [713, 357] width 790 height 469
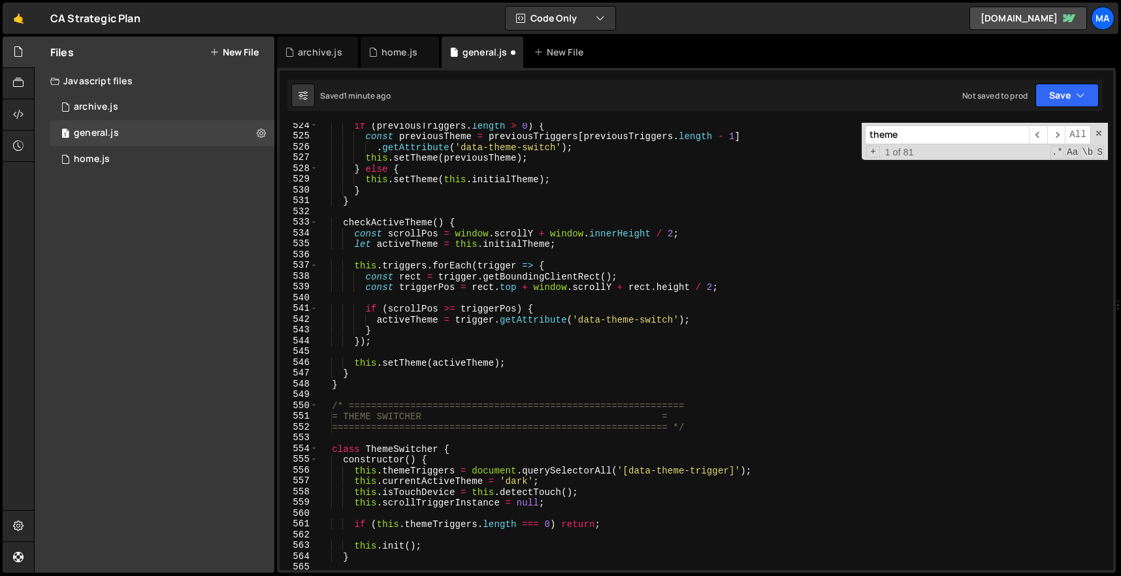
scroll to position [5613, 0]
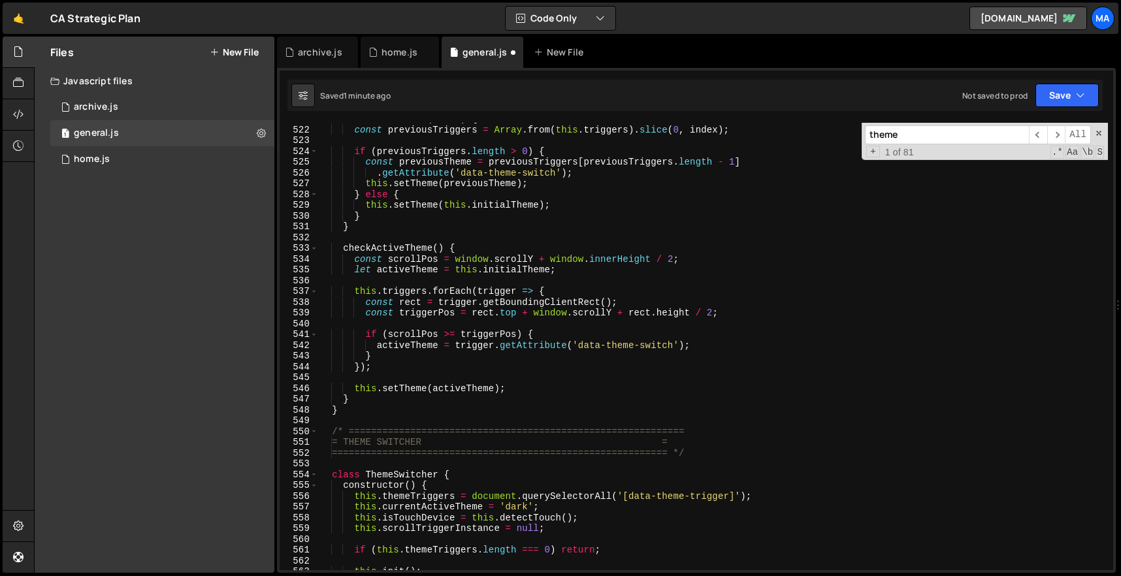
click at [357, 411] on div "handleLeaveBack ( index ) { const previousTriggers = Array . from ( this . trig…" at bounding box center [713, 348] width 790 height 469
type textarea "} }"
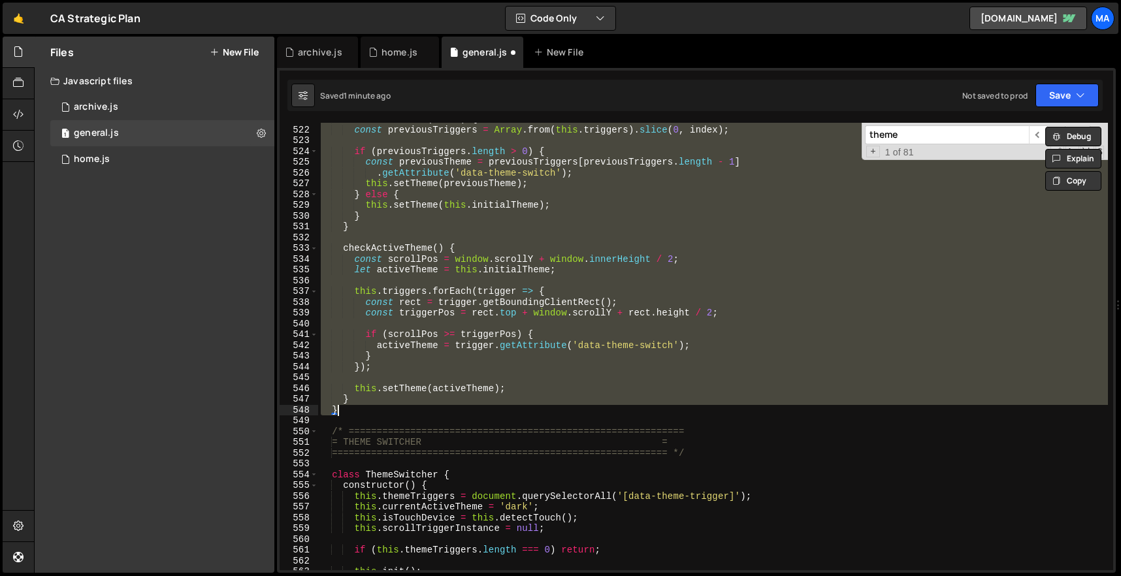
scroll to position [5183, 0]
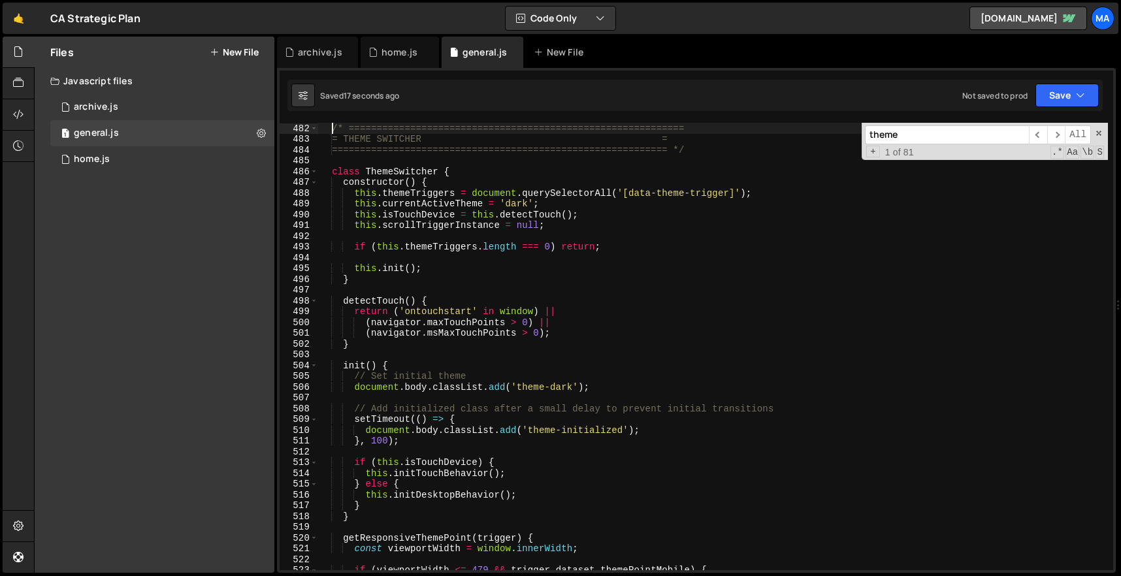
click at [475, 243] on div "/* ============================================================ = THEME SWITCHE…" at bounding box center [713, 357] width 790 height 469
type textarea "if (this.themeTriggers.length === 0) return;"
click at [173, 165] on div "1 home.js 0" at bounding box center [162, 159] width 224 height 26
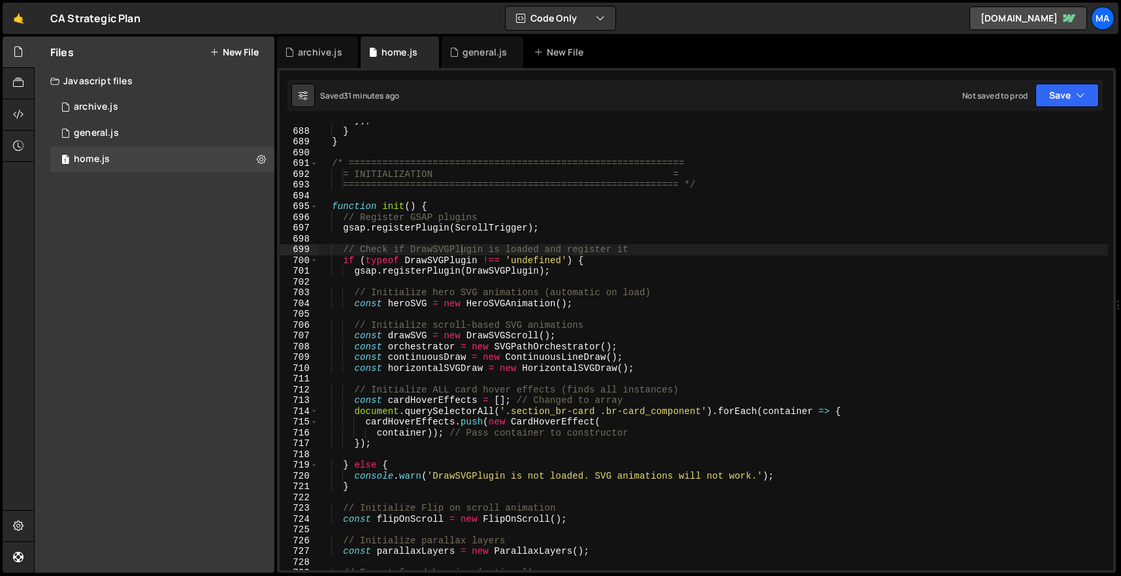
click at [608, 279] on div "}) ; } } /* ============================================================ = INIT…" at bounding box center [713, 349] width 790 height 469
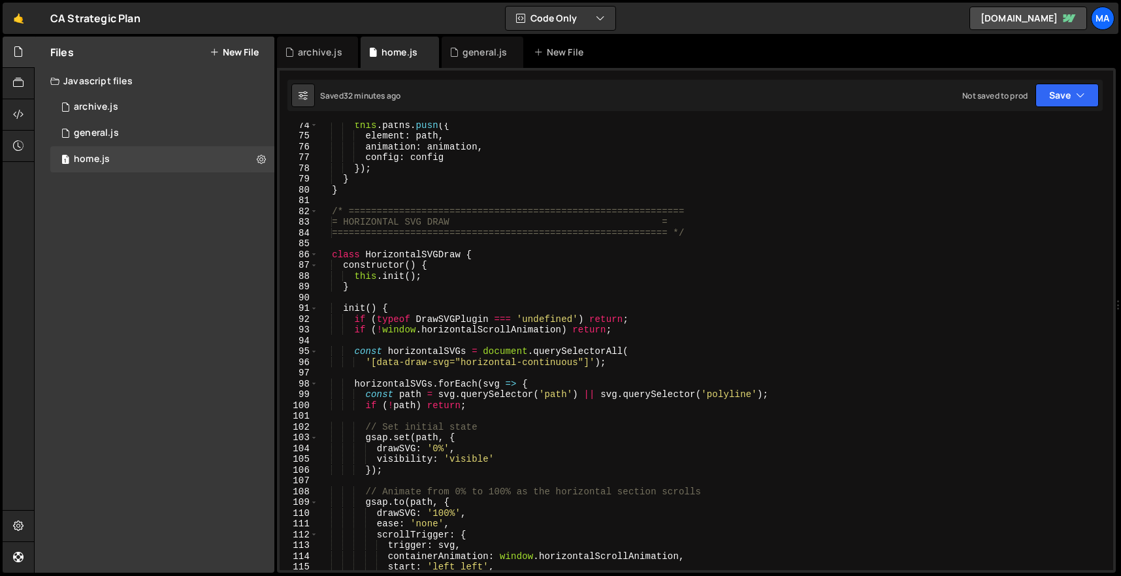
scroll to position [988, 0]
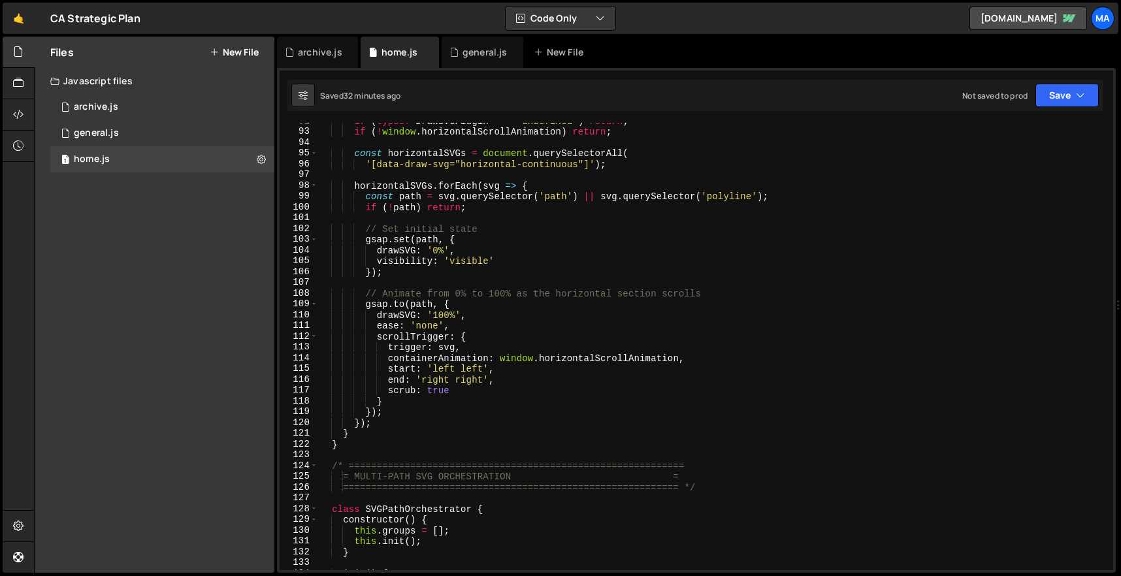
click at [643, 342] on div "if ( typeof DrawSVGPlugin === 'undefined' ) return ; if ( ! window . horizontal…" at bounding box center [713, 350] width 790 height 469
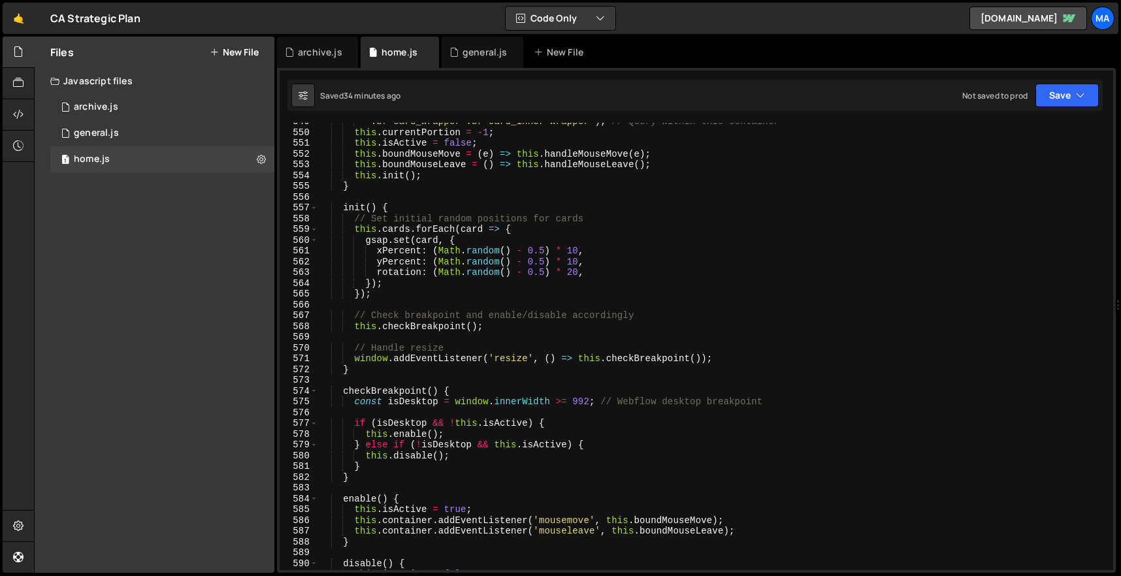
scroll to position [5611, 0]
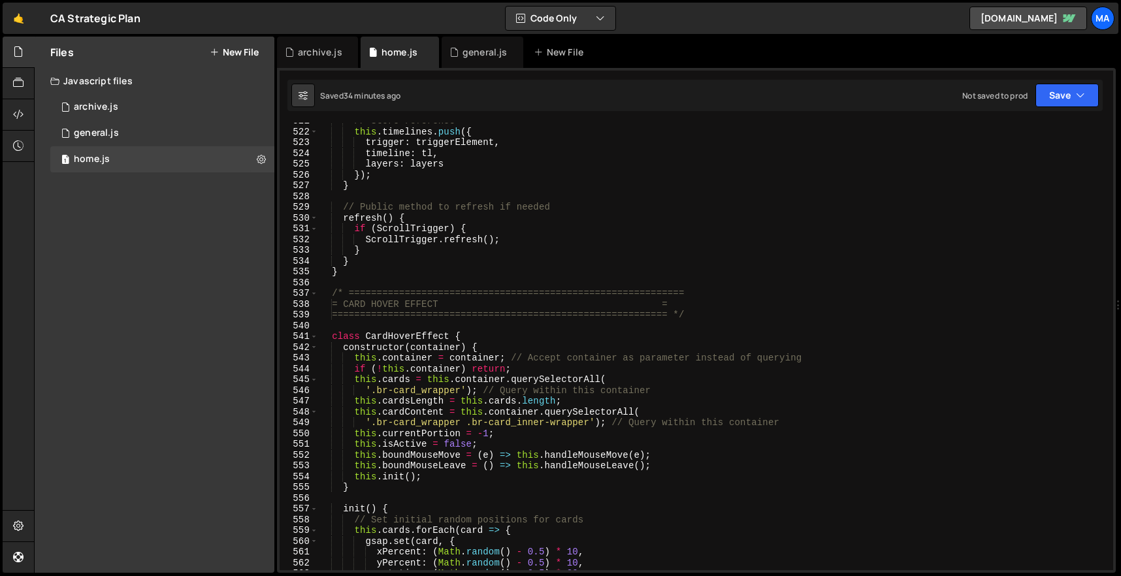
click at [601, 234] on div "// Store reference this . timelines . push ({ trigger : triggerElement , timeli…" at bounding box center [713, 350] width 790 height 469
type textarea "ScrollTrigger.refresh();"
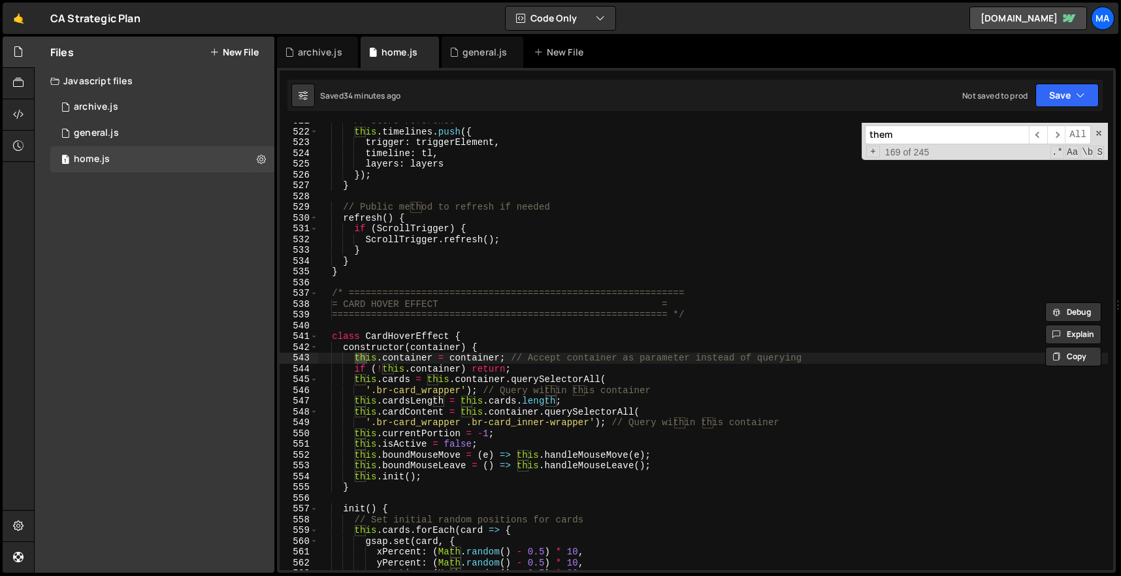
scroll to position [6339, 0]
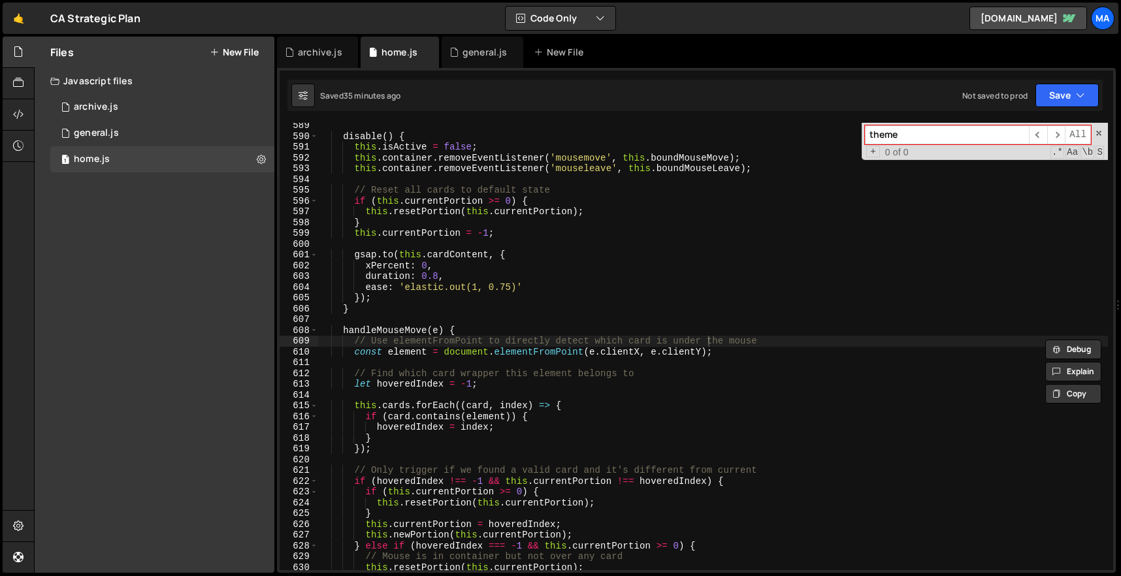
type input "theme"
click at [1101, 127] on div "theme ​ ​ All Replace All + 0 of 0 .* Aa \b S" at bounding box center [984, 141] width 246 height 37
type textarea "// Use elementFromPoint to directly detect which card is under the mouse"
click at [833, 338] on div "disable ( ) { this . isActive = false ; this . container . removeEventListener …" at bounding box center [713, 354] width 790 height 469
click at [1098, 136] on span at bounding box center [1098, 133] width 9 height 9
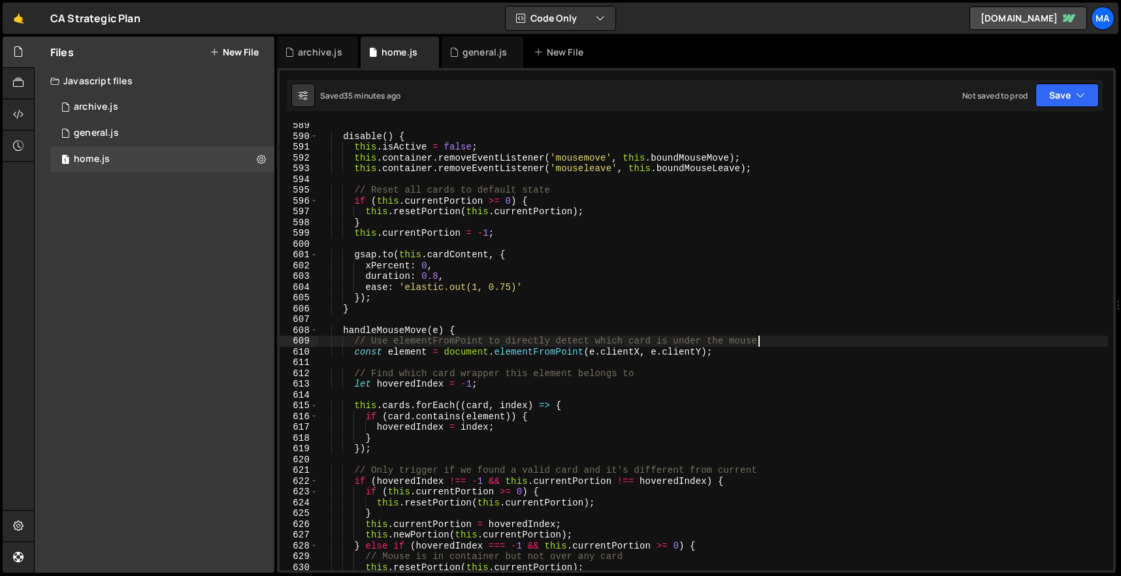
click at [915, 315] on div "disable ( ) { this . isActive = false ; this . container . removeEventListener …" at bounding box center [713, 354] width 790 height 469
click at [146, 129] on div "1 general.js 0" at bounding box center [162, 133] width 224 height 26
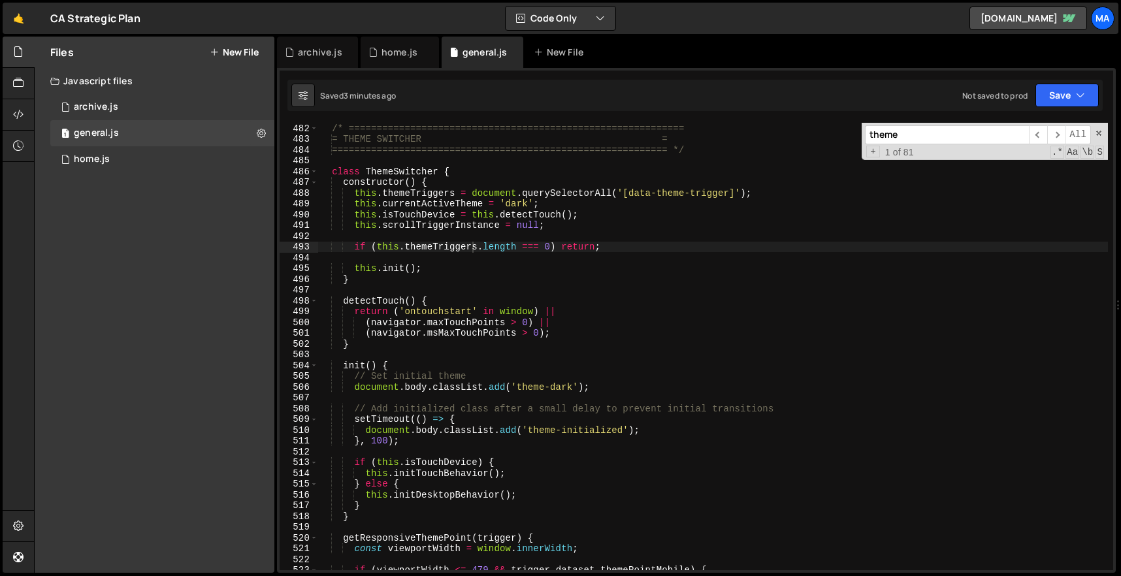
click at [666, 268] on div "/* ============================================================ = THEME SWITCHE…" at bounding box center [713, 357] width 790 height 469
click at [929, 140] on input "theme" at bounding box center [947, 134] width 164 height 19
click at [1096, 131] on span at bounding box center [1098, 133] width 9 height 9
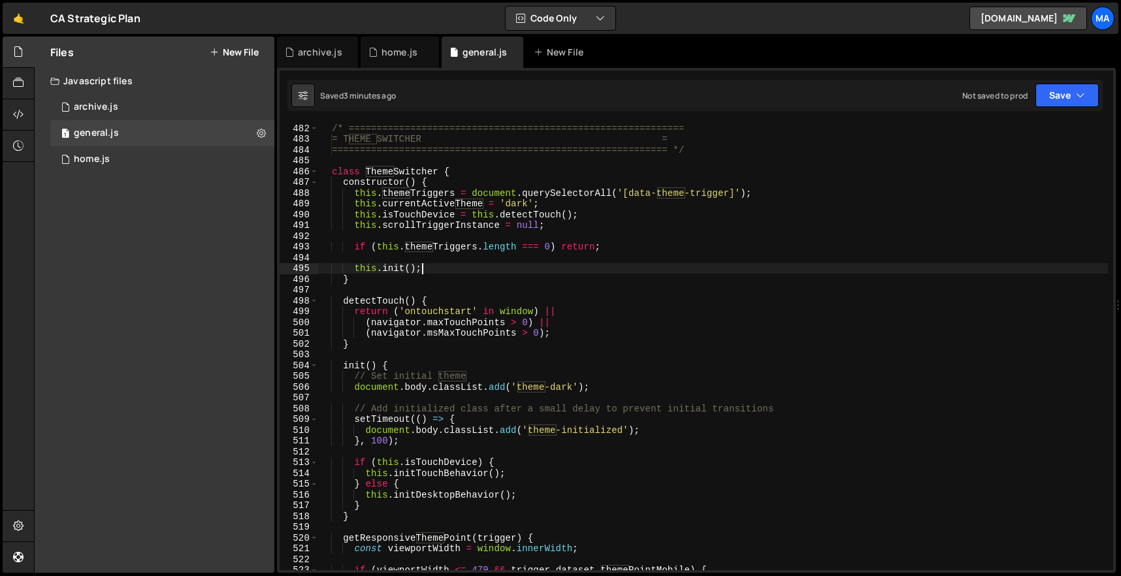
scroll to position [5177, 0]
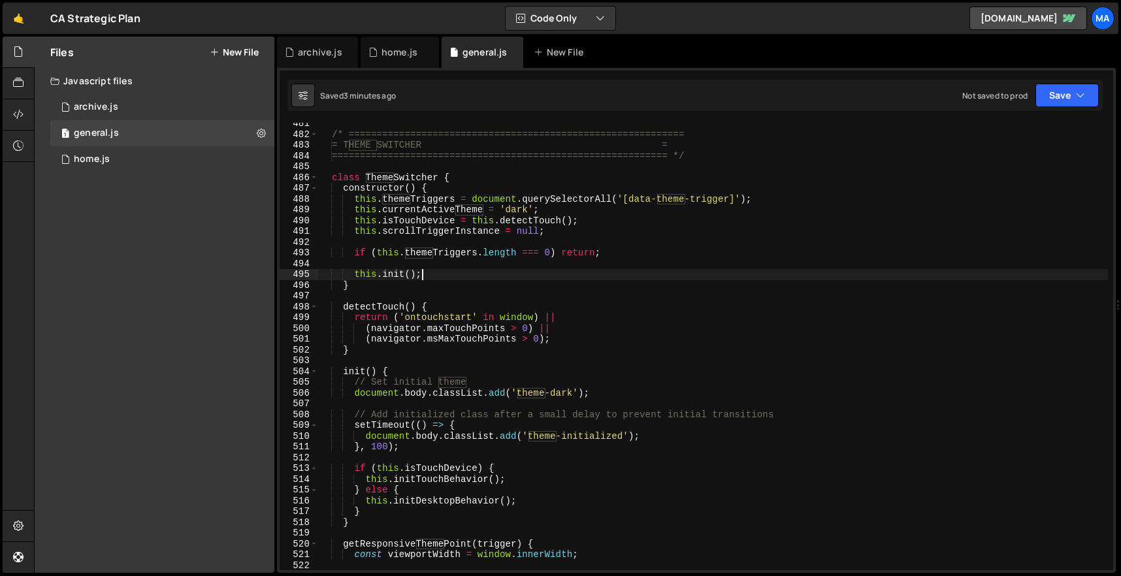
click at [436, 204] on div "/* ============================================================ = THEME SWITCHE…" at bounding box center [713, 352] width 790 height 469
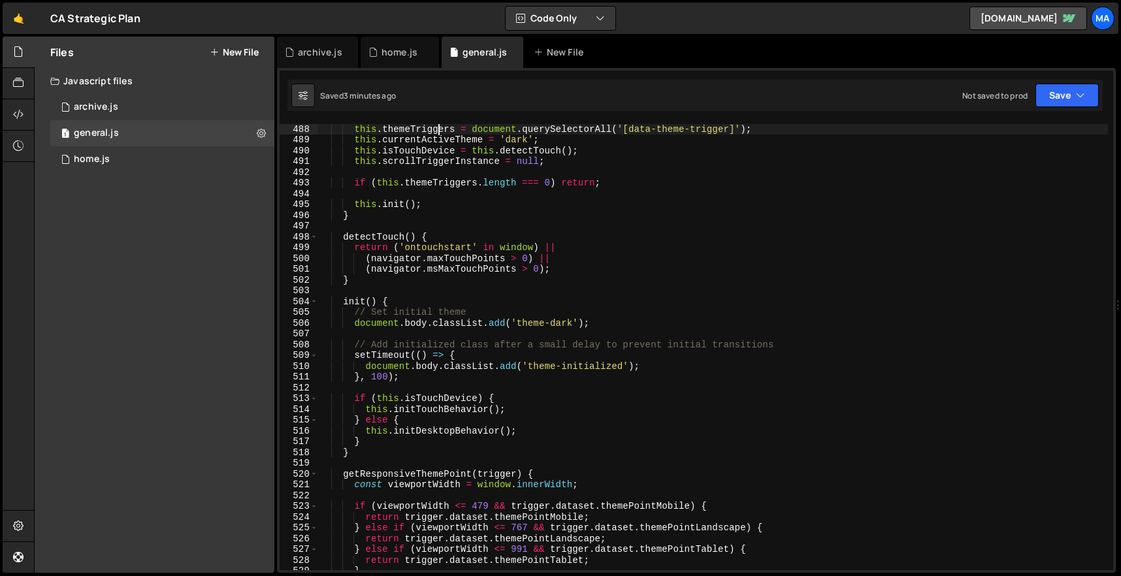
scroll to position [5307, 0]
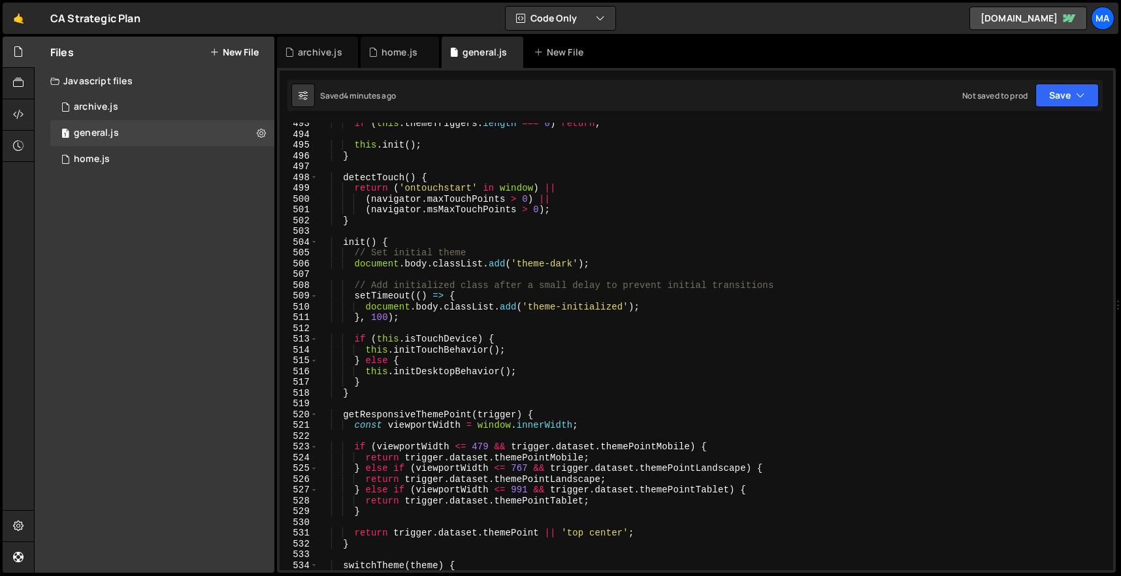
click at [567, 263] on div "if ( this . themeTriggers . length === 0 ) return ; this . init ( ) ; } detectT…" at bounding box center [713, 352] width 790 height 469
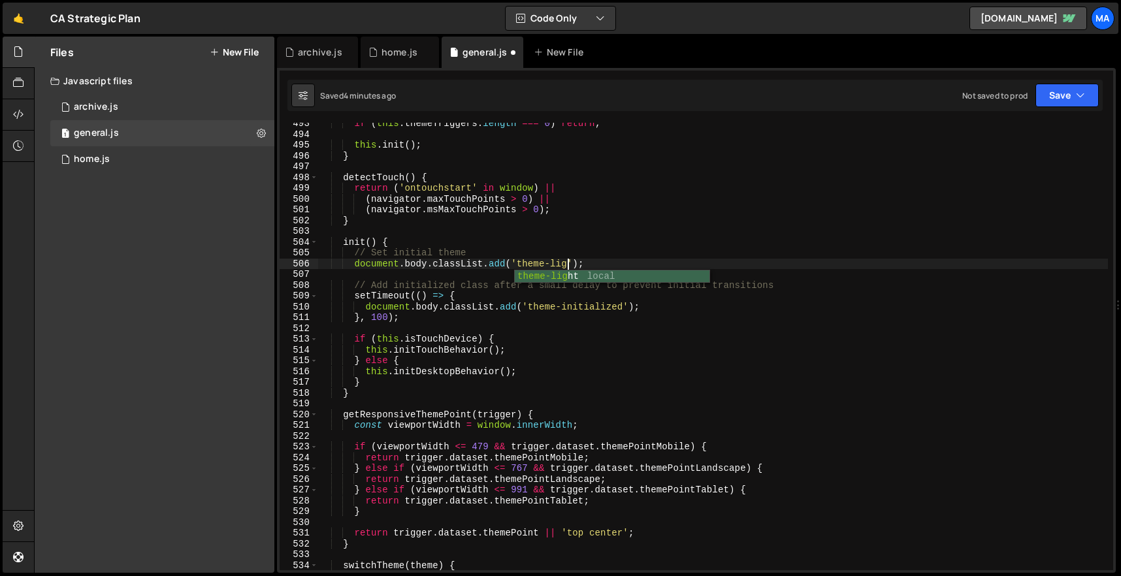
scroll to position [0, 18]
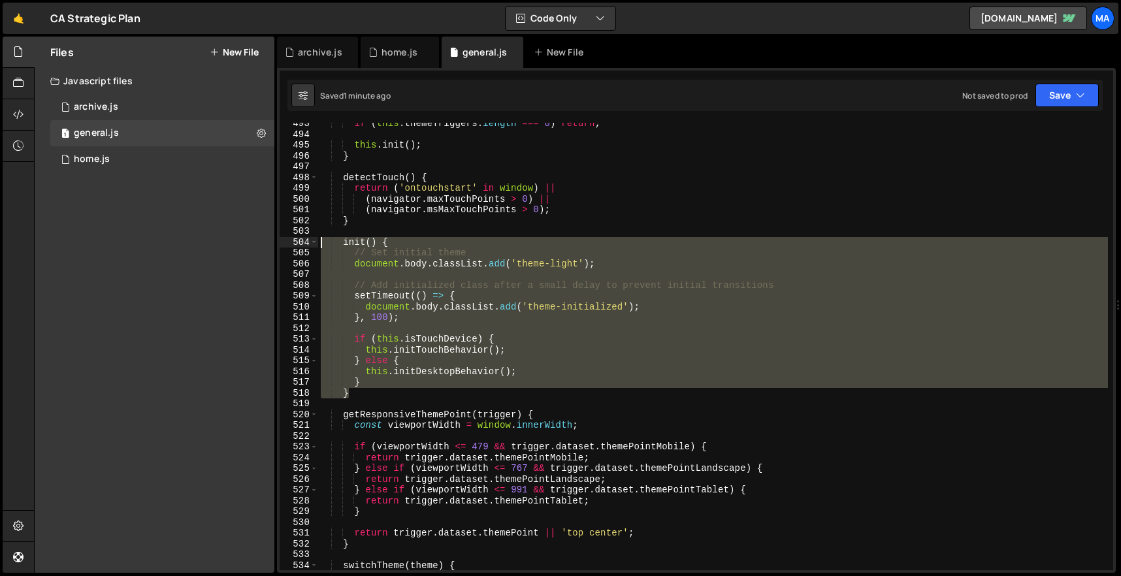
drag, startPoint x: 370, startPoint y: 396, endPoint x: 297, endPoint y: 239, distance: 173.8
click at [297, 239] on div "document.body.classList.add('theme-light'); 493 494 495 496 497 498 499 500 501…" at bounding box center [696, 346] width 833 height 447
paste textarea "}"
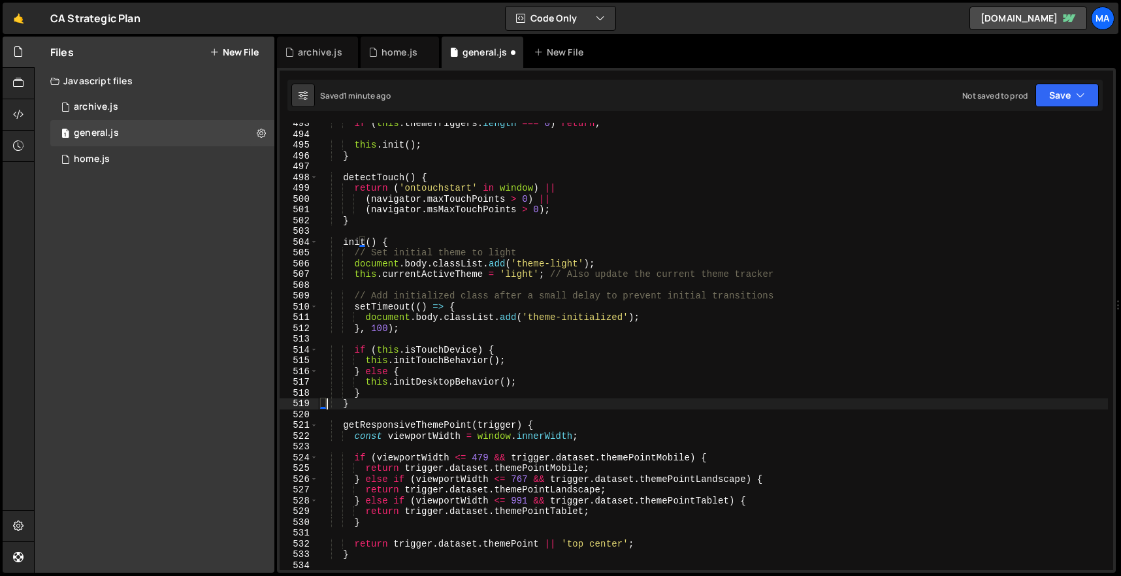
type textarea "}"
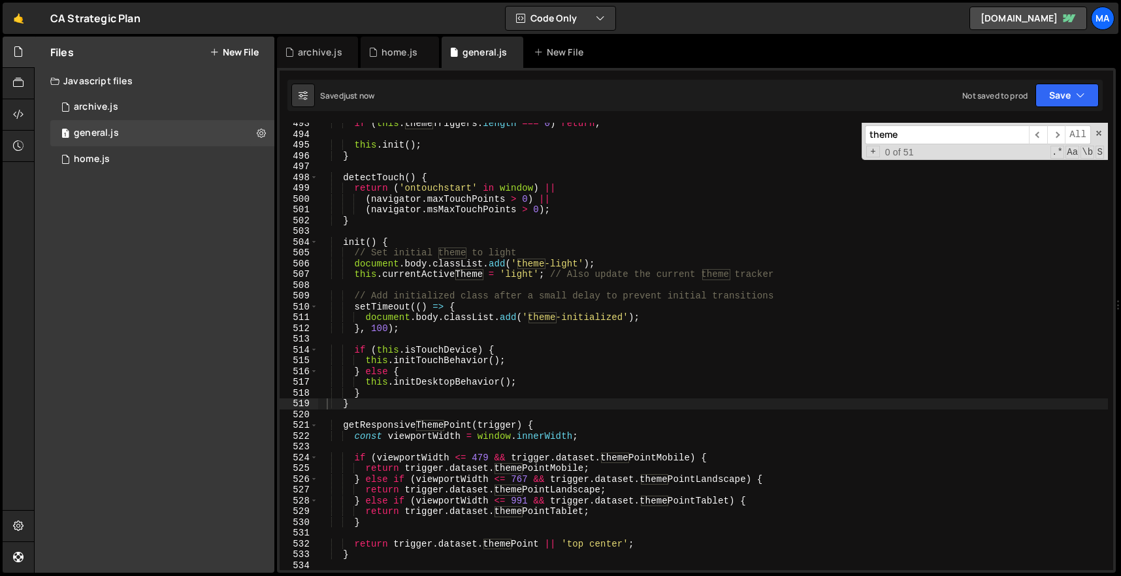
paste input "initTouchBehavior"
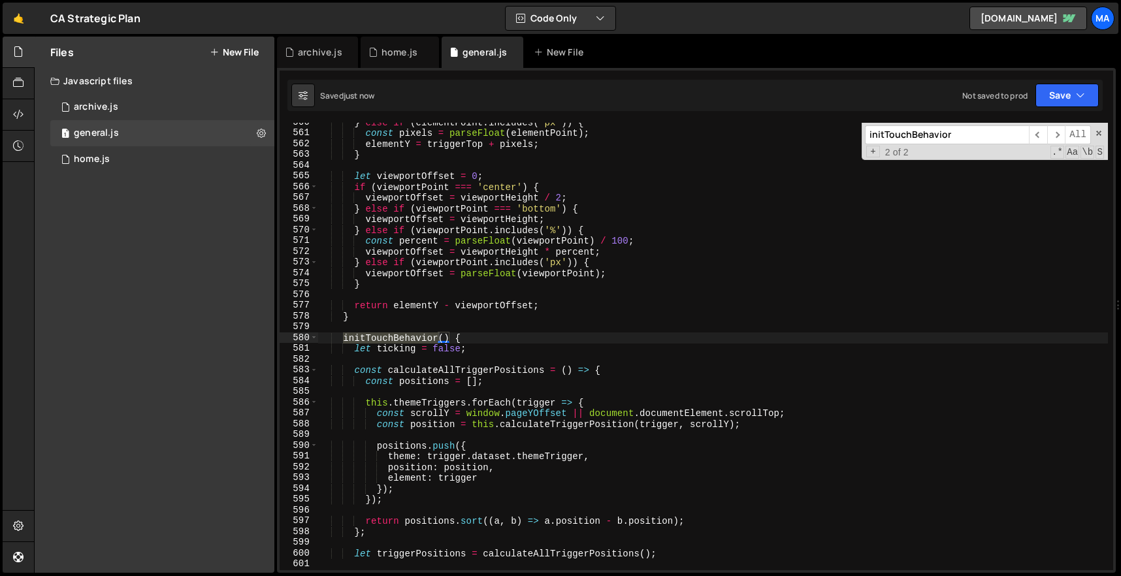
scroll to position [6043, 0]
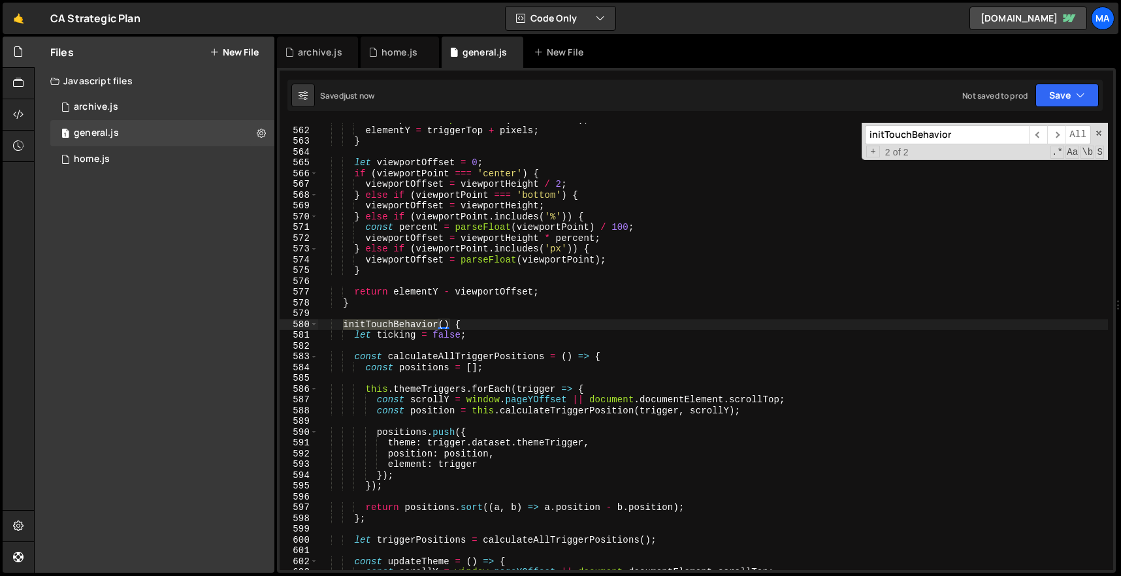
type input "initTouchBehavior"
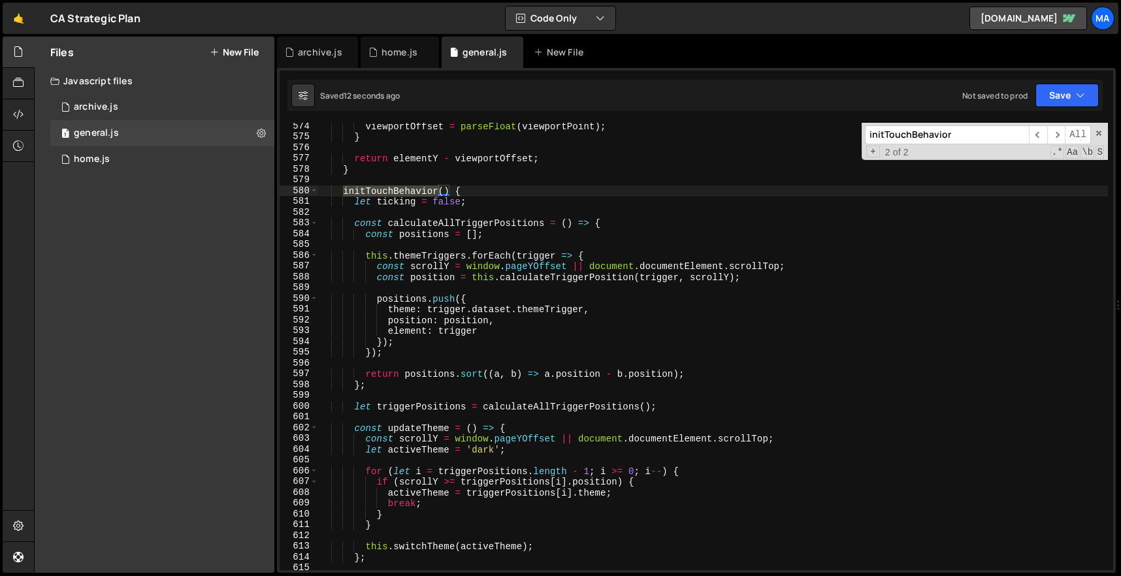
scroll to position [6250, 0]
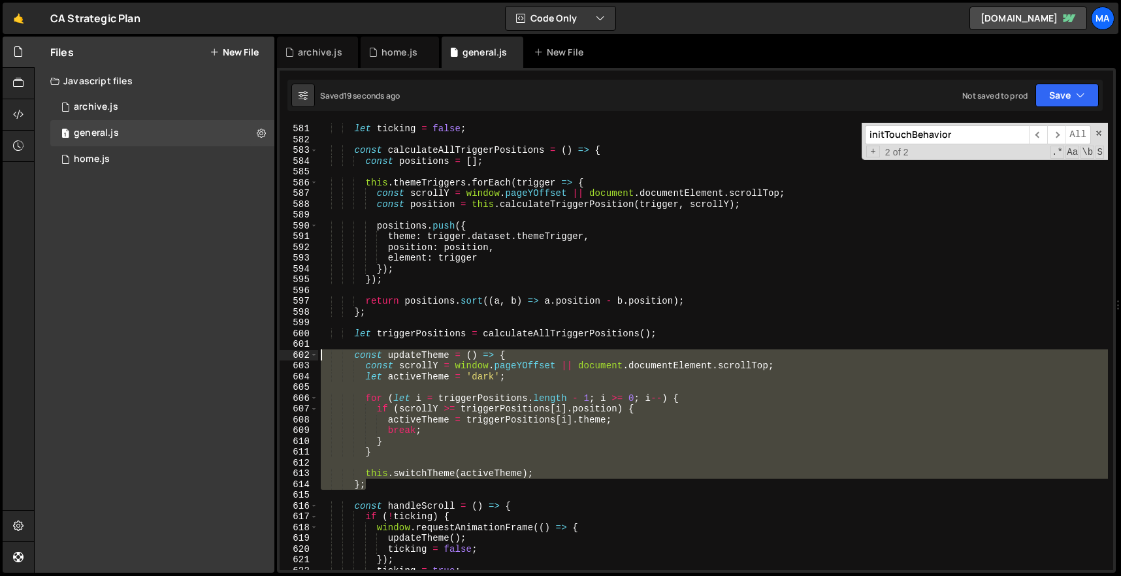
drag, startPoint x: 387, startPoint y: 483, endPoint x: 285, endPoint y: 353, distance: 164.2
click at [285, 353] on div "}; 580 581 582 583 584 585 586 587 588 589 590 591 592 593 594 595 596 597 598 …" at bounding box center [696, 346] width 833 height 447
paste textarea "}"
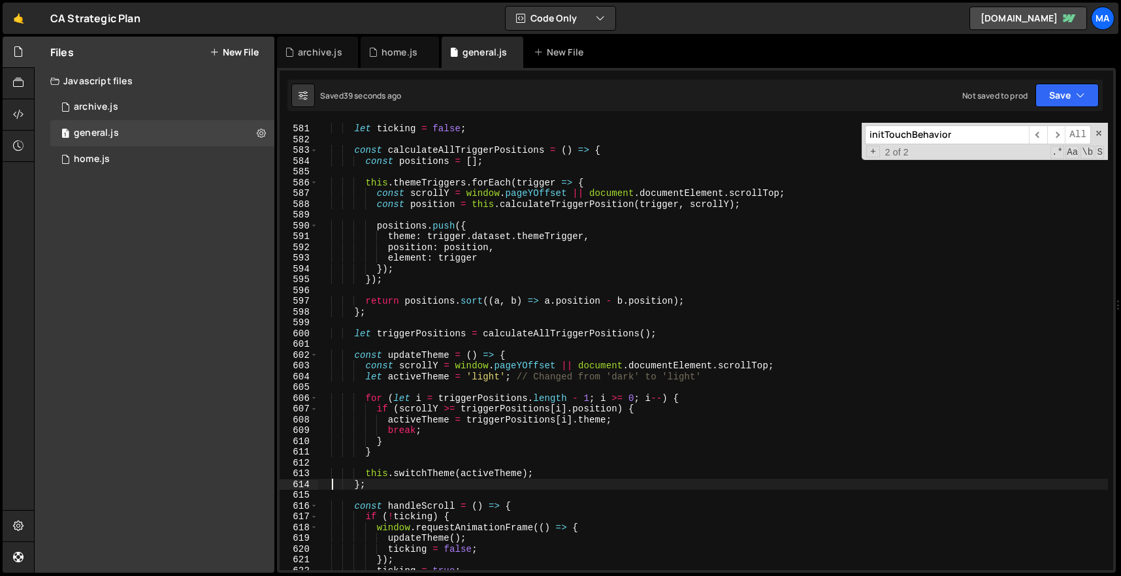
click at [685, 281] on div "initTouchBehavior ( ) { let ticking = false ; const calculateAllTriggerPosition…" at bounding box center [713, 346] width 790 height 469
type textarea "});"
paste input "Desktop"
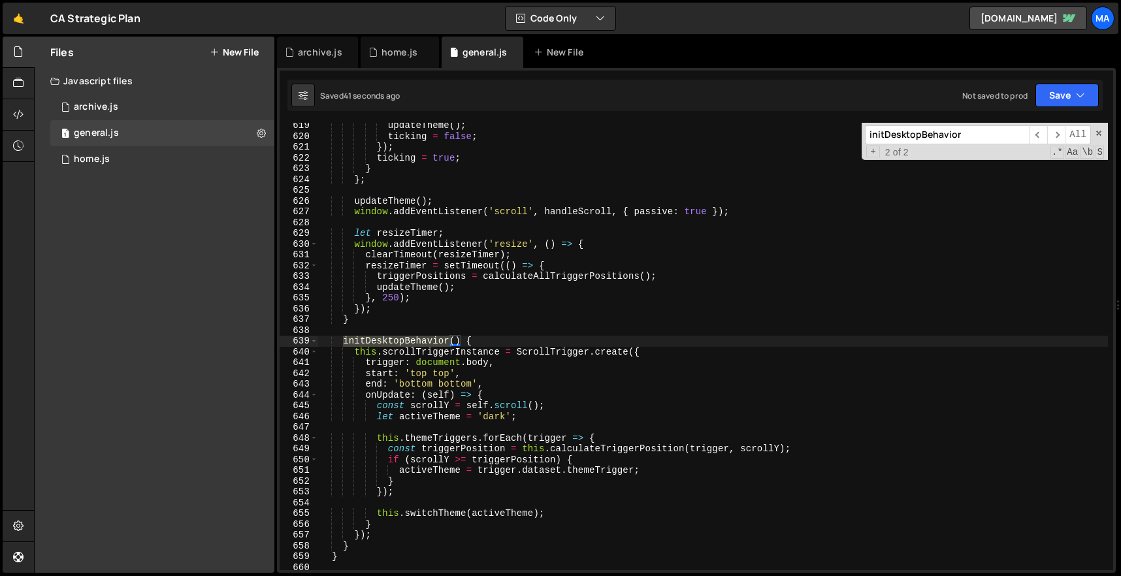
type input "initDesktopBehavior"
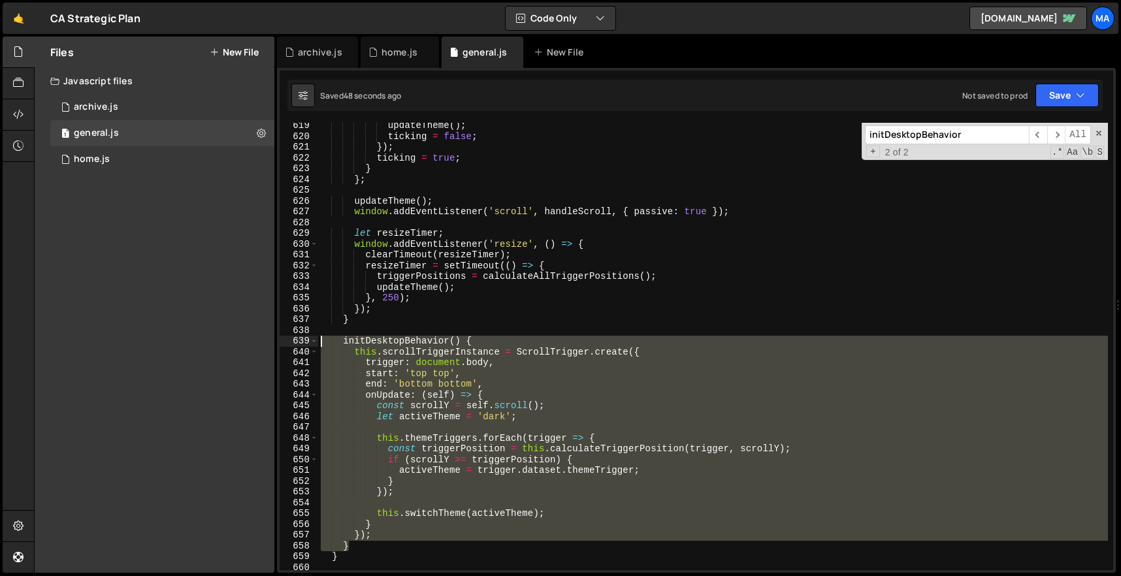
drag, startPoint x: 370, startPoint y: 547, endPoint x: 286, endPoint y: 340, distance: 224.1
click at [286, 340] on div "} 619 620 621 622 623 624 625 626 627 628 629 630 631 632 633 634 635 636 637 6…" at bounding box center [696, 346] width 833 height 447
paste textarea "}"
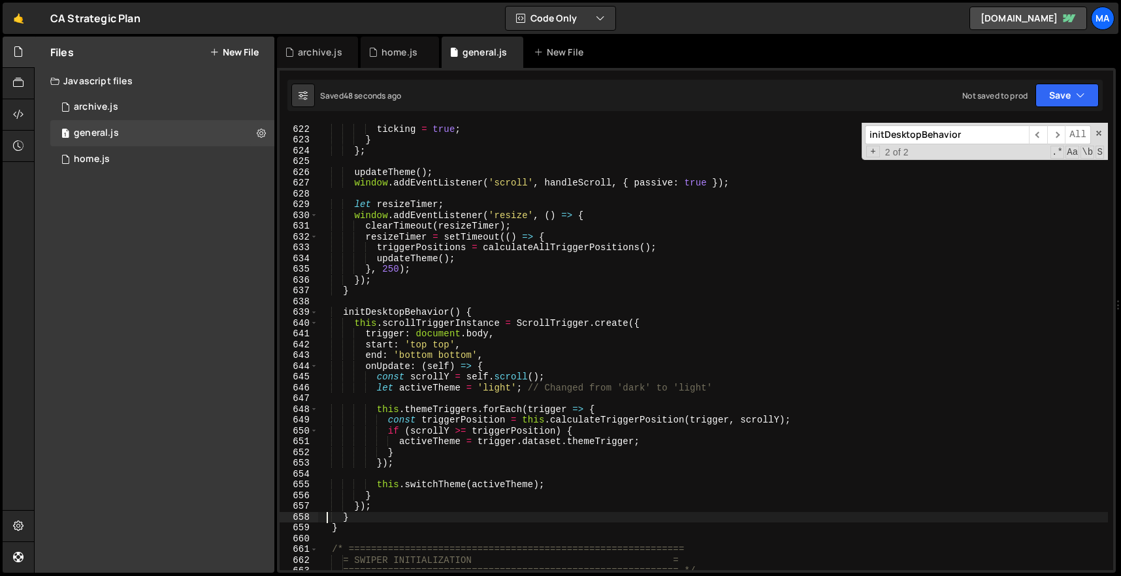
scroll to position [6824, 0]
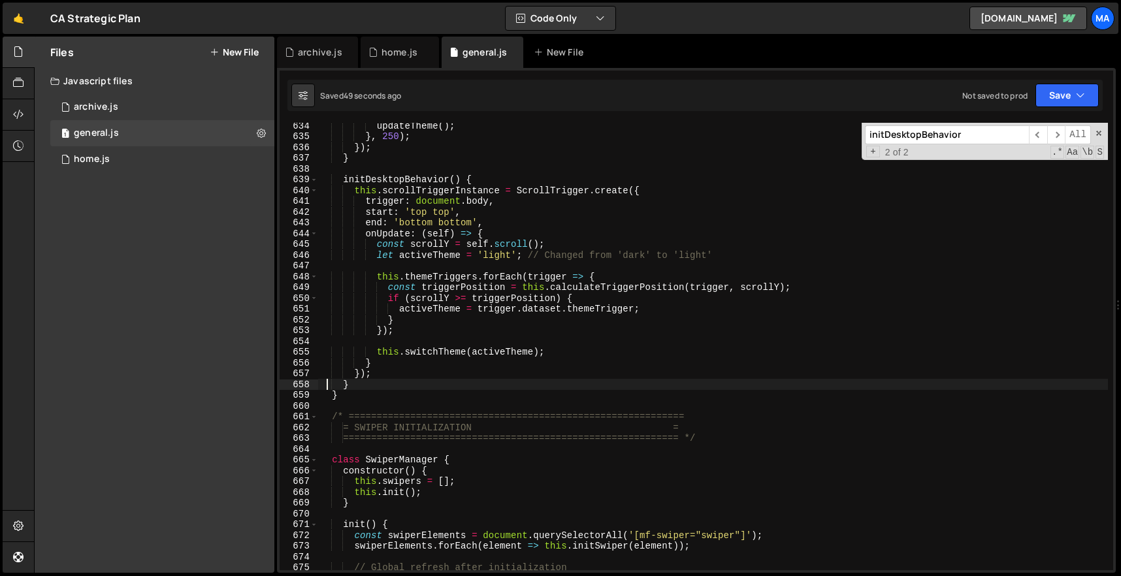
click at [393, 394] on div "updateTheme ( ) ; } , 250 ) ; }) ; } initDesktopBehavior ( ) { this . scrollTri…" at bounding box center [713, 354] width 790 height 469
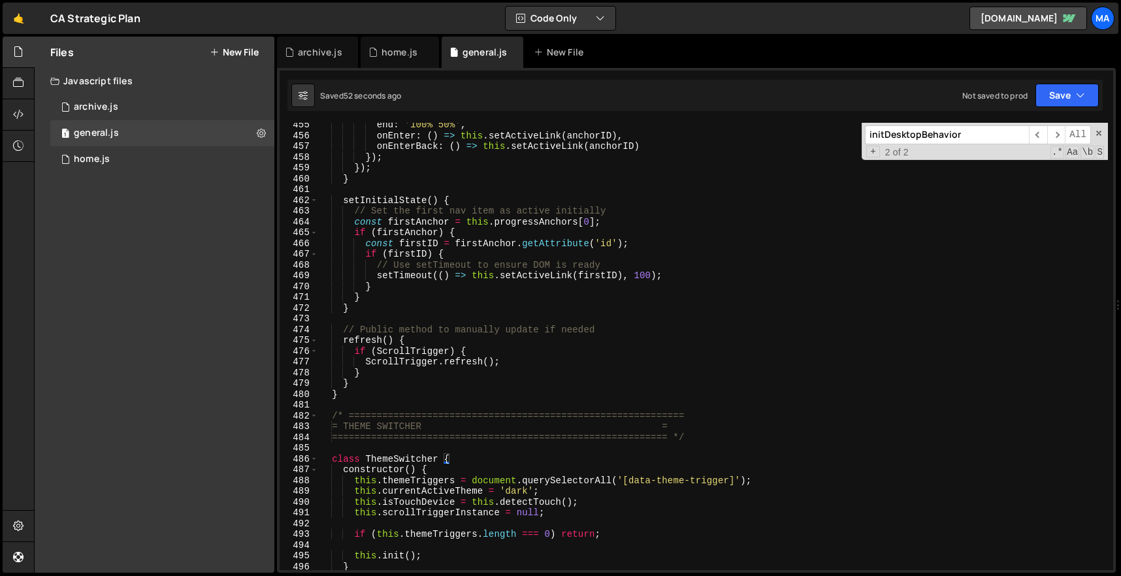
scroll to position [4902, 0]
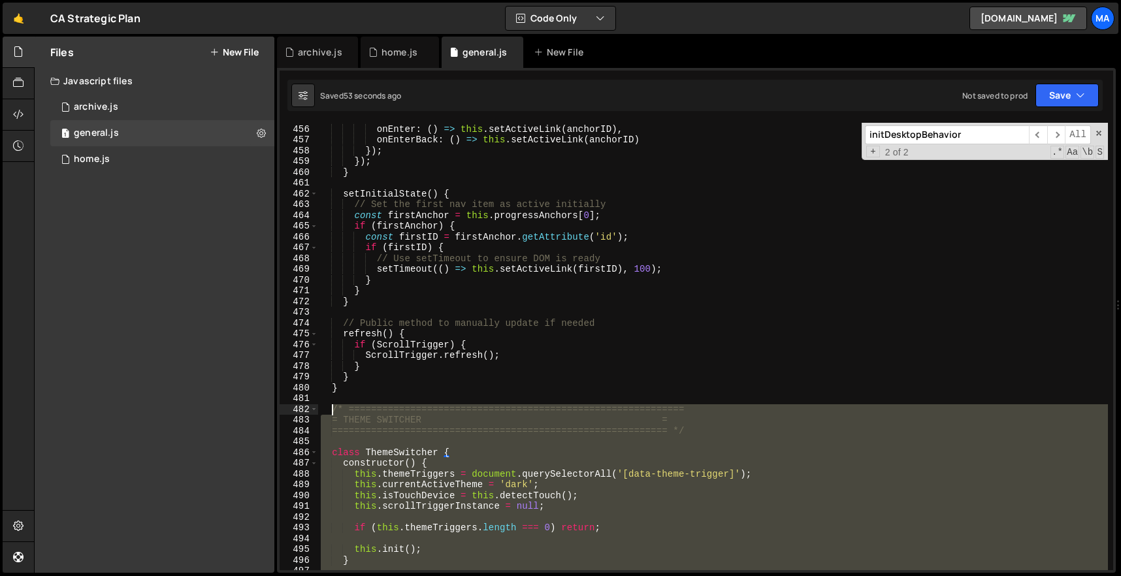
click at [332, 410] on div "end : '100% 50%' , onEnter : ( ) => this . setActiveLink ( anchorID ) , onEnter…" at bounding box center [713, 347] width 790 height 469
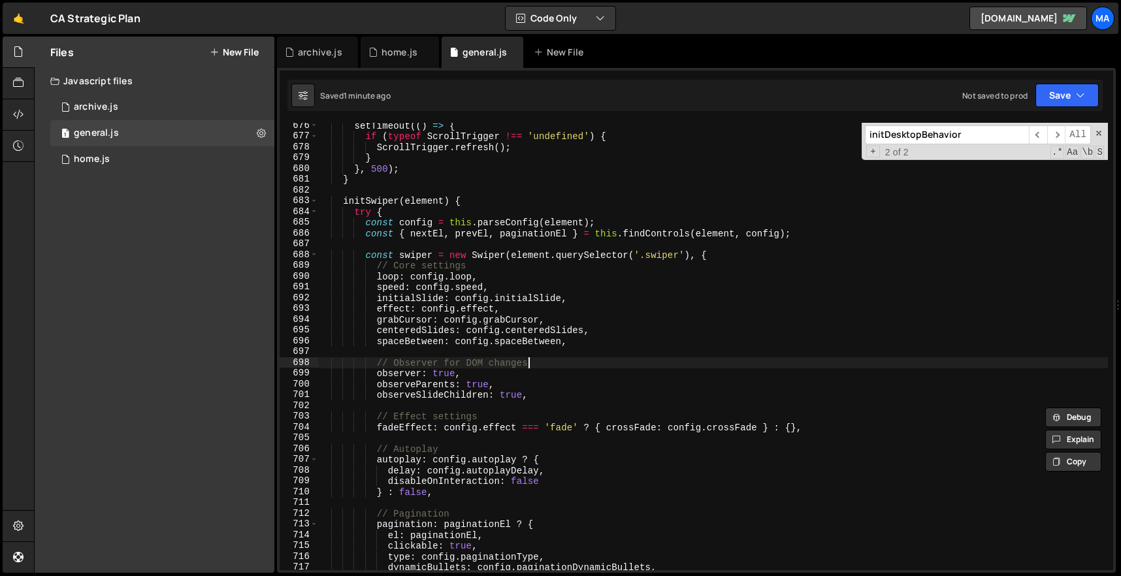
click at [528, 366] on div "setTimeout (( ) => { if ( typeof ScrollTrigger !== 'undefined' ) { ScrollTrigge…" at bounding box center [713, 354] width 790 height 469
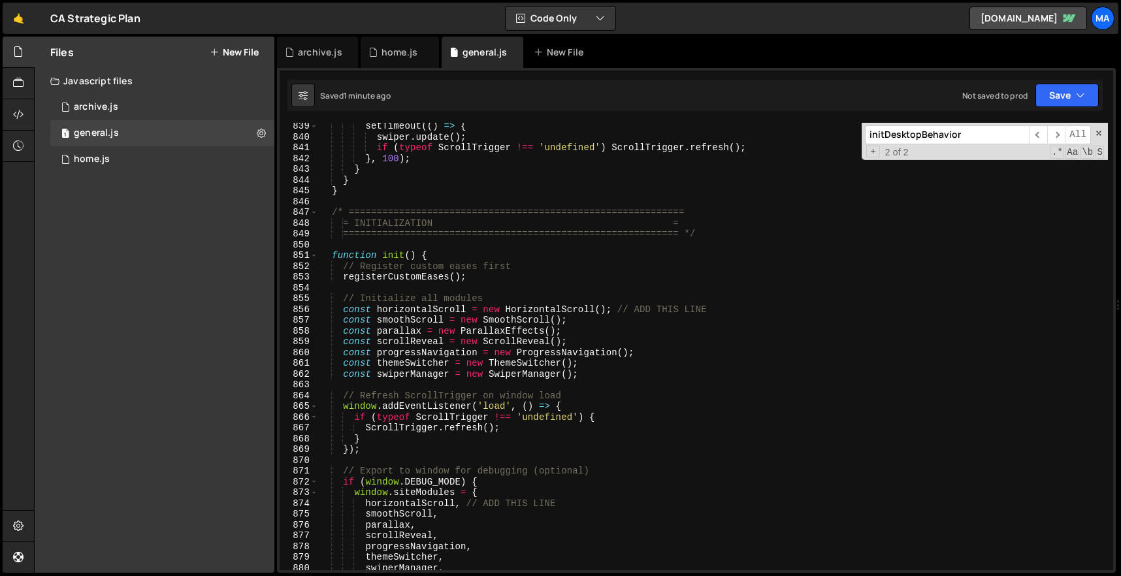
scroll to position [9031, 0]
click at [551, 344] on div "setTimeout (( ) => { swiper . update ( ) ; if ( typeof ScrollTrigger !== 'undef…" at bounding box center [713, 356] width 790 height 469
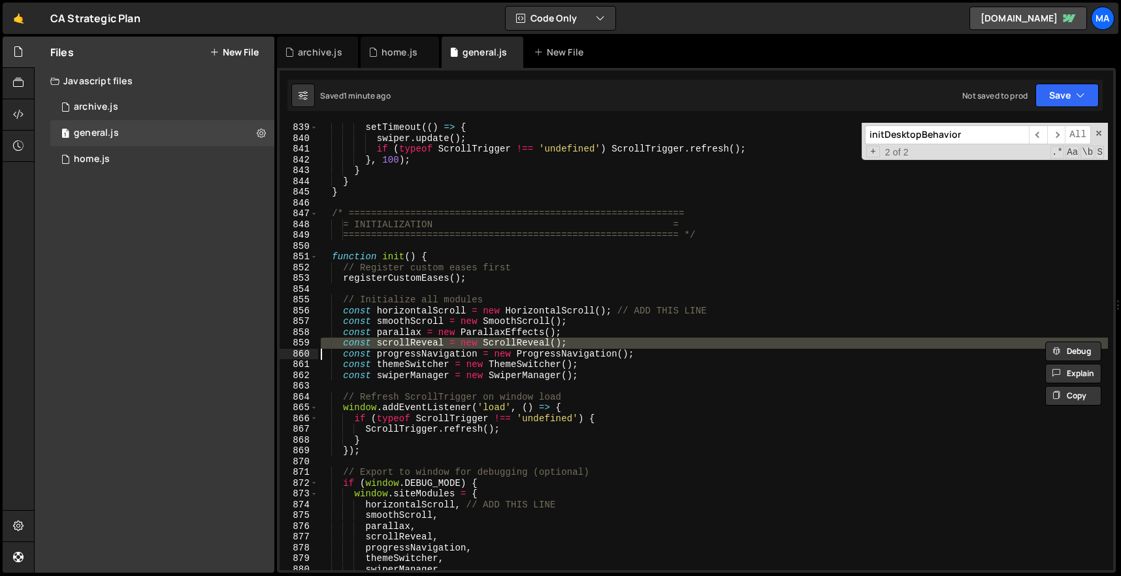
click at [574, 375] on div "setTimeout (( ) => { swiper . update ( ) ; if ( typeof ScrollTrigger !== 'undef…" at bounding box center [713, 356] width 790 height 469
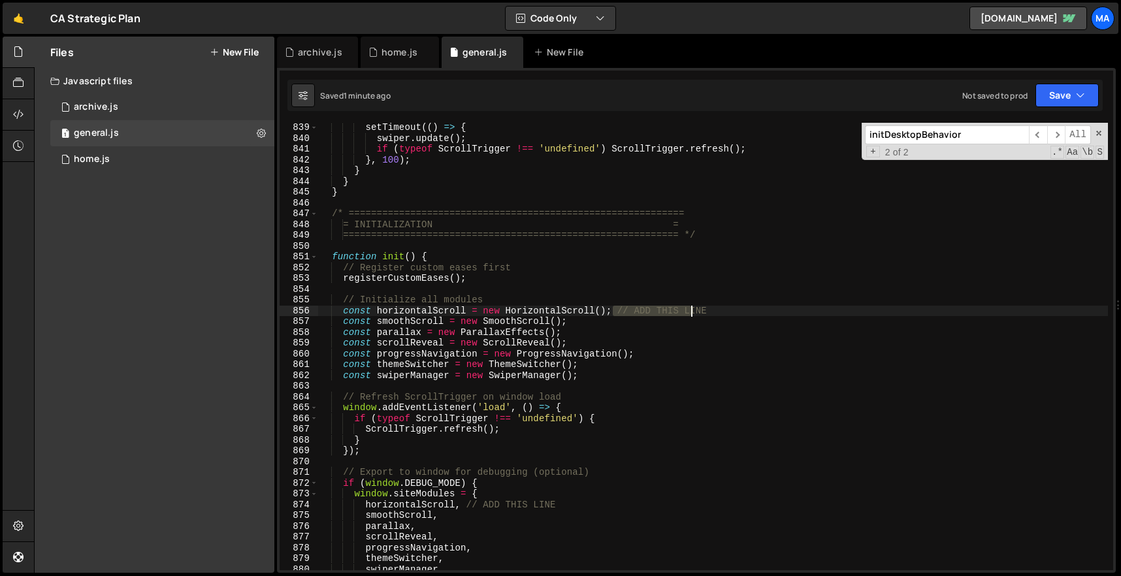
drag, startPoint x: 611, startPoint y: 310, endPoint x: 712, endPoint y: 312, distance: 100.6
click at [712, 312] on div "setTimeout (( ) => { swiper . update ( ) ; if ( typeof ScrollTrigger !== 'undef…" at bounding box center [713, 356] width 790 height 469
click at [1099, 135] on span at bounding box center [1098, 133] width 9 height 9
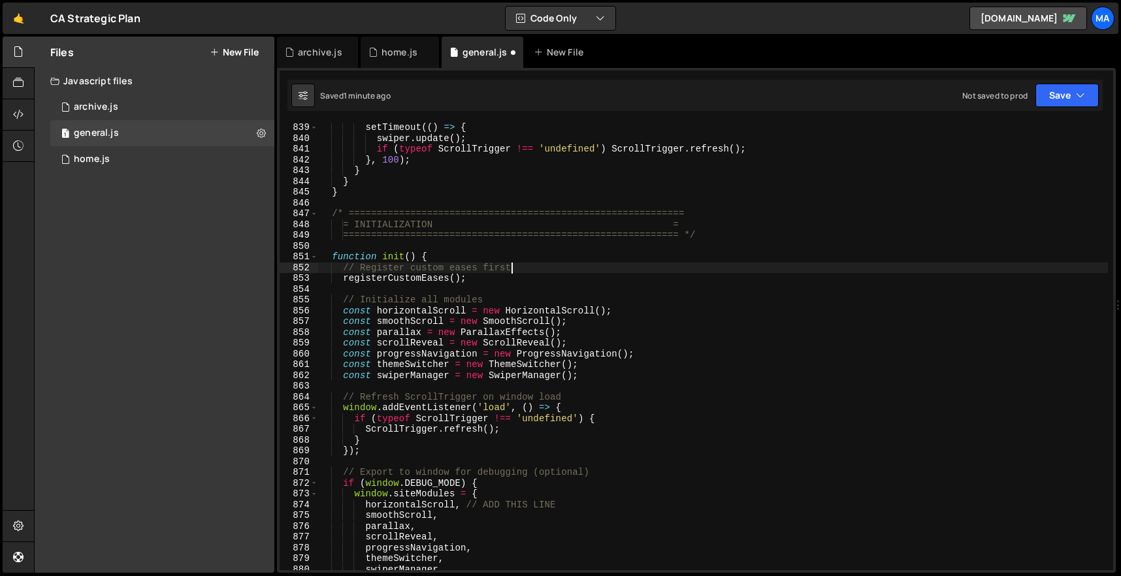
click at [839, 263] on div "setTimeout (( ) => { swiper . update ( ) ; if ( typeof ScrollTrigger !== 'undef…" at bounding box center [713, 356] width 790 height 469
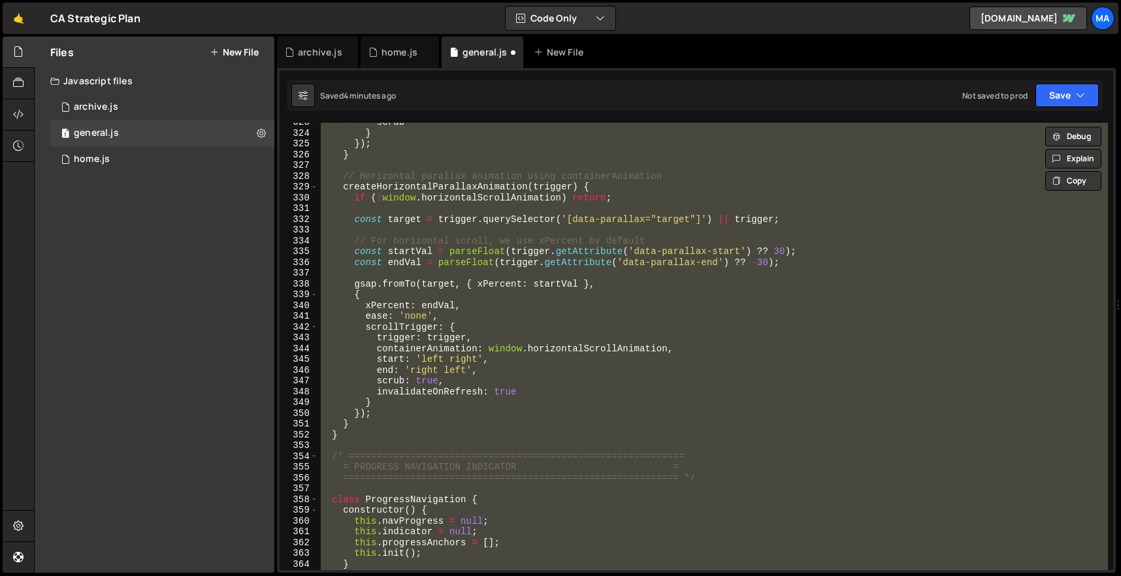
scroll to position [3476, 0]
click at [417, 438] on div "scrub } }) ; } // Horizontal parallax animation using containerAnimation create…" at bounding box center [713, 346] width 790 height 447
type textarea "}"
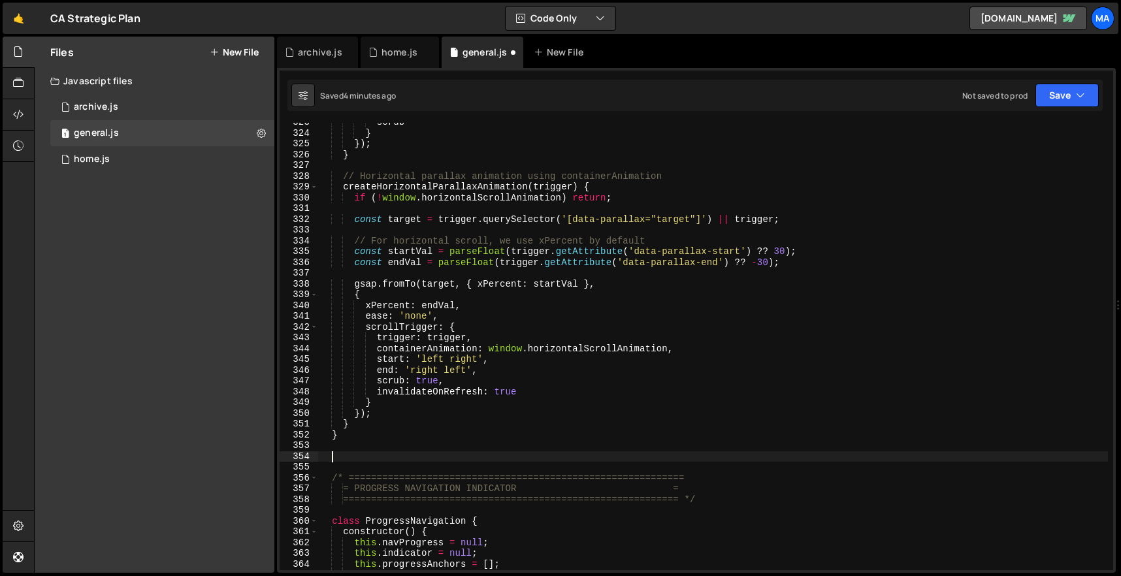
paste textarea "}"
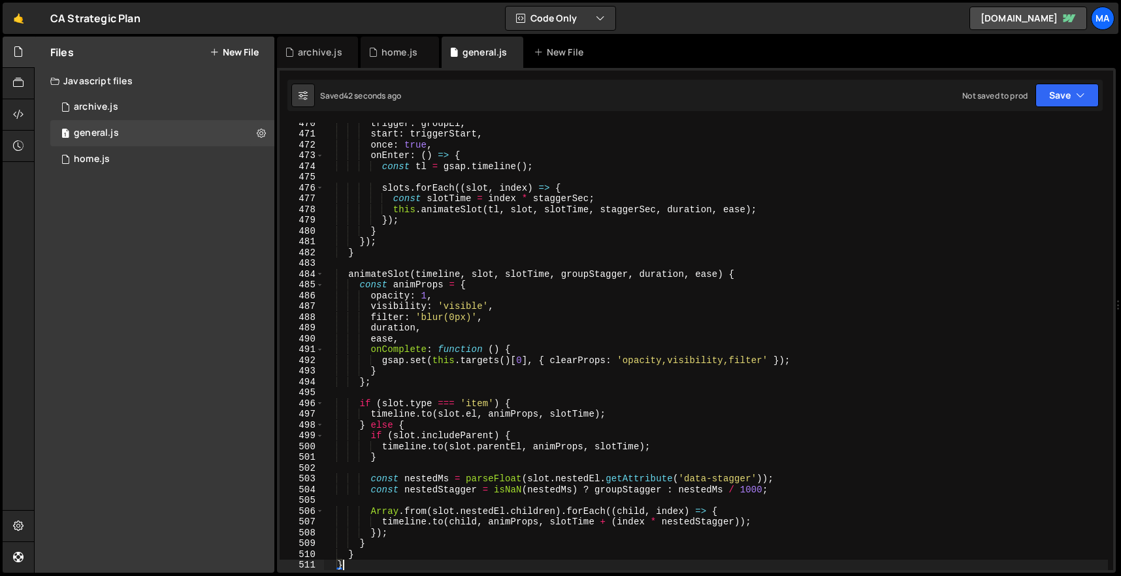
click at [735, 338] on div "trigger : groupEl , start : triggerStart , once : true , onEnter : ( ) => { con…" at bounding box center [715, 352] width 784 height 469
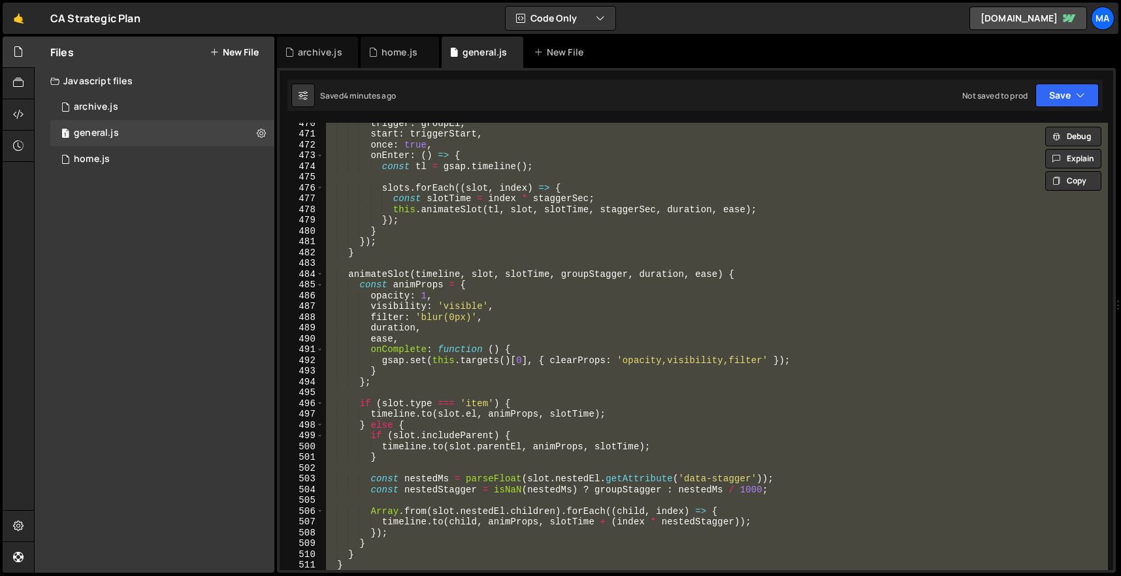
click at [628, 195] on div "trigger : groupEl , start : triggerStart , once : true , onEnter : ( ) => { con…" at bounding box center [715, 346] width 784 height 447
type textarea "const slotTime = index * staggerSec;"
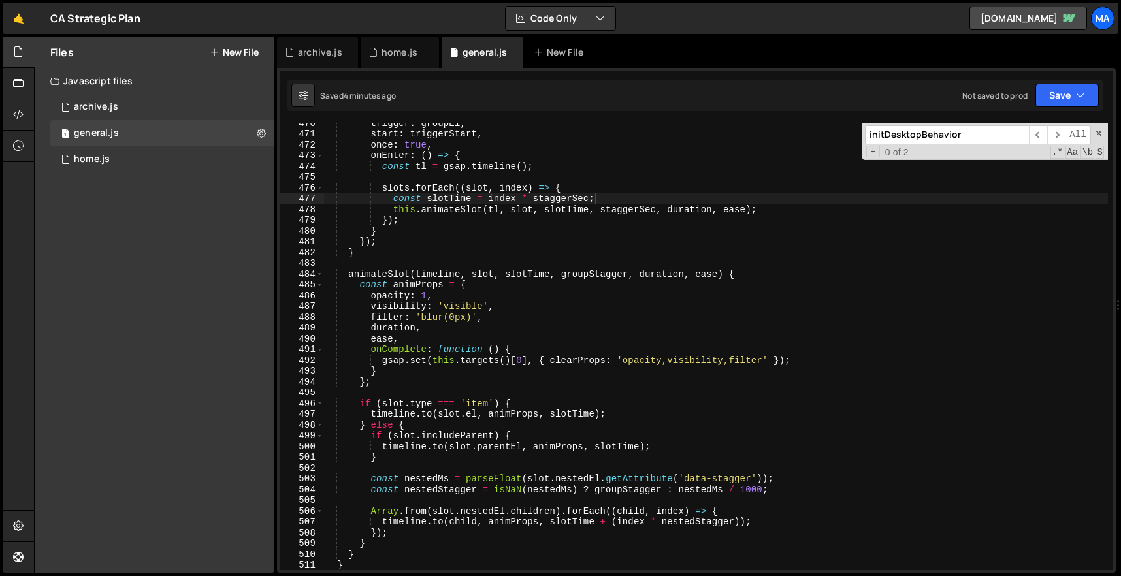
paste input "this.themeTriggers ="
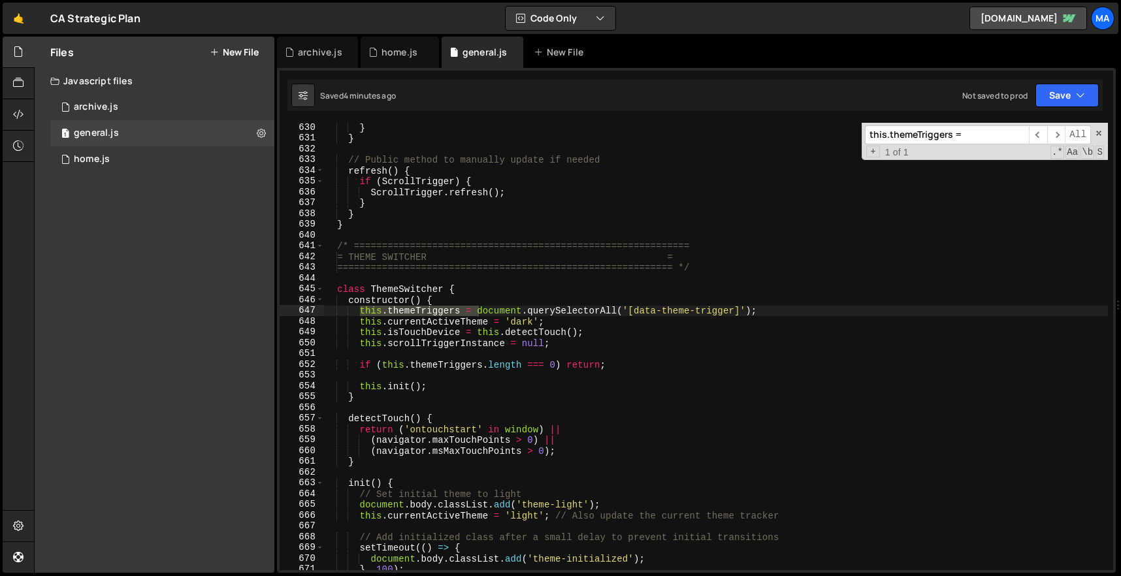
scroll to position [6779, 0]
type input "this.themeTriggers ="
drag, startPoint x: 760, startPoint y: 310, endPoint x: 217, endPoint y: 310, distance: 542.8
click at [217, 310] on div "Files New File Javascript files 1 archive.js 0 1 general.js 0 1 home.js 0" at bounding box center [577, 305] width 1087 height 537
paste textarea "this.currentActiveTheme = 'dark'"
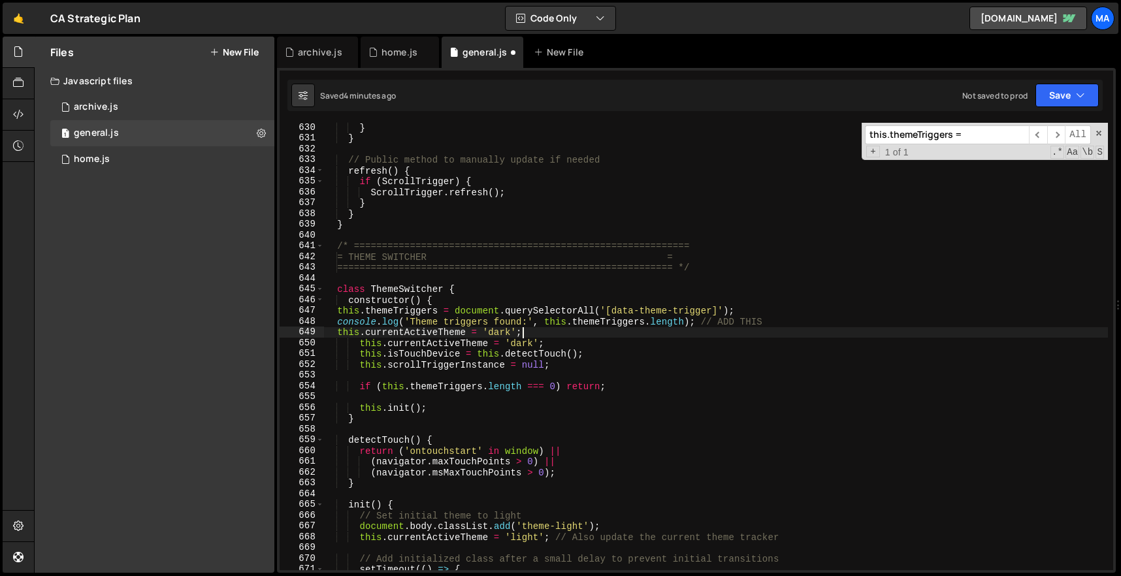
type textarea "this.currentActiveTheme = 'dark';"
paste input "switchTheme(theme) {"
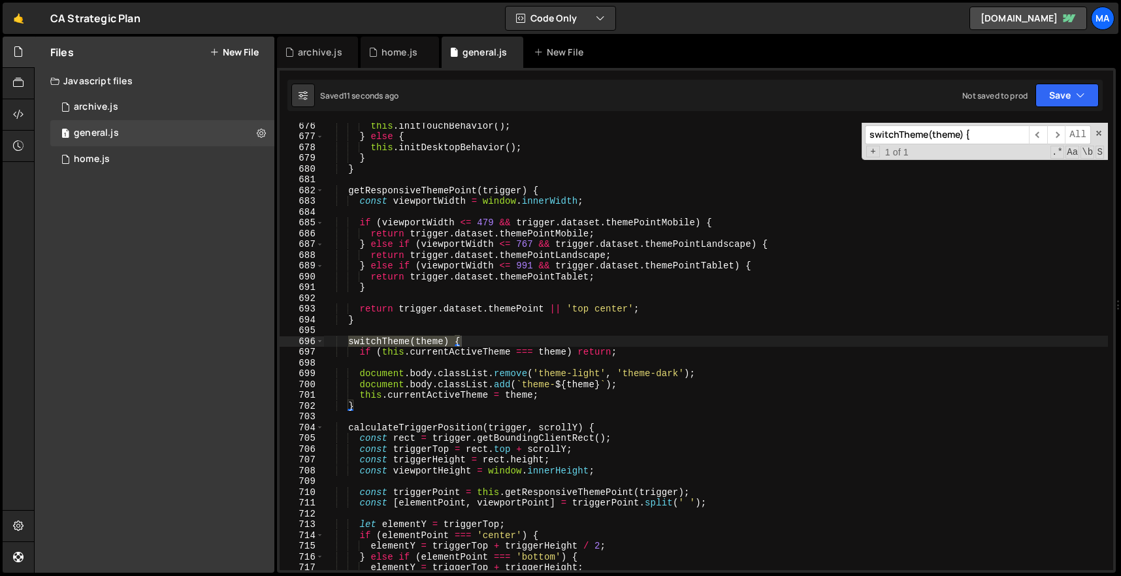
type input "switchTheme(theme) {"
type textarea "switchTheme(theme) {"
click at [519, 339] on div "this . initTouchBehavior ( ) ; } else { this . initDesktopBehavior ( ) ; } } ge…" at bounding box center [715, 346] width 784 height 447
paste textarea "console.log('Switching to theme:', theme);"
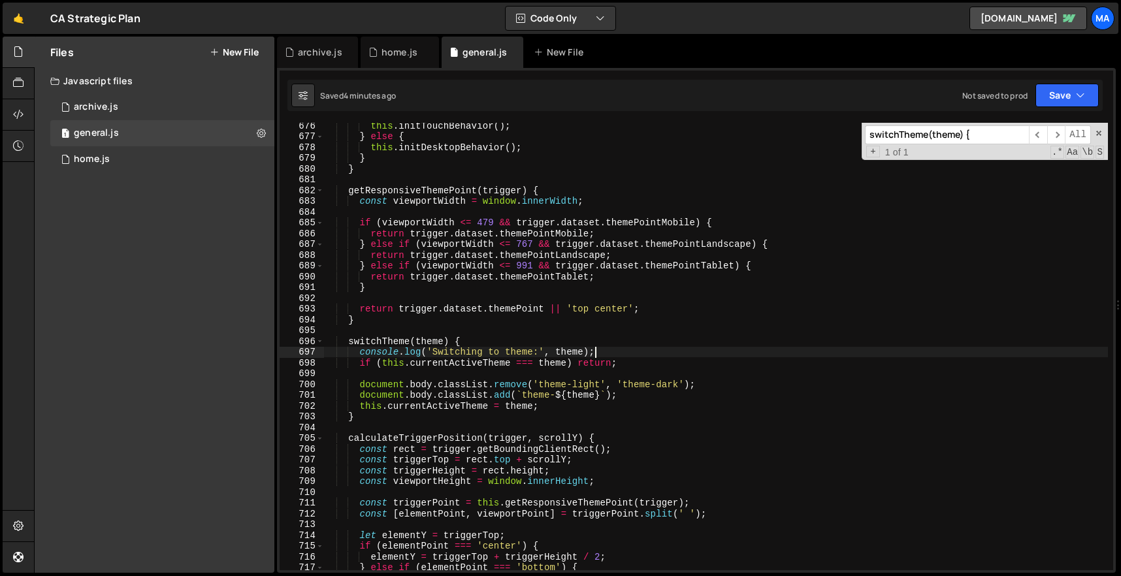
click at [596, 250] on div "this . initTouchBehavior ( ) ; } else { this . initDesktopBehavior ( ) ; } } ge…" at bounding box center [715, 354] width 784 height 469
type textarea "return trigger.dataset.themePointLandscape;"
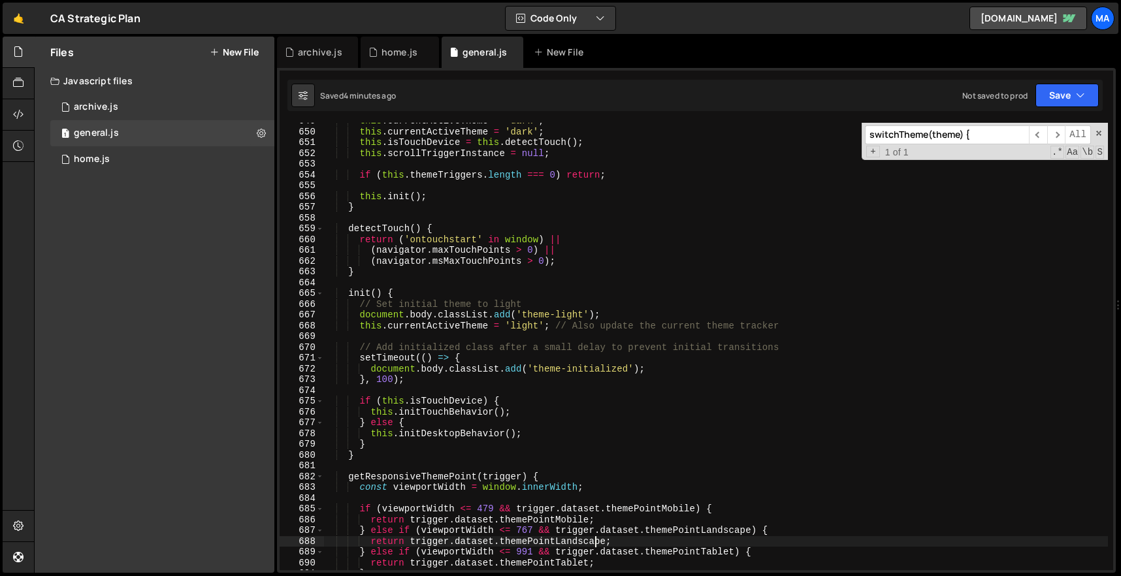
scroll to position [6990, 0]
drag, startPoint x: 1008, startPoint y: 140, endPoint x: 809, endPoint y: 140, distance: 199.2
click at [809, 140] on div "this . currentActiveTheme = 'dark' ; this . currentActiveTheme = 'dark' ; this …" at bounding box center [715, 346] width 784 height 447
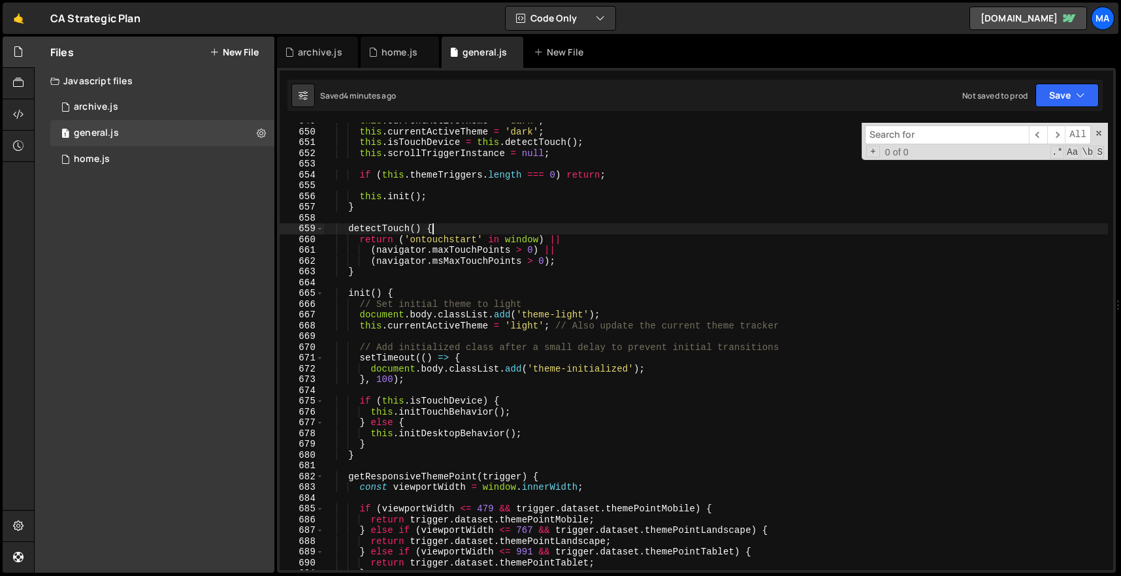
click at [635, 231] on div "this . currentActiveTheme = 'dark' ; this . currentActiveTheme = 'dark' ; this …" at bounding box center [715, 350] width 784 height 469
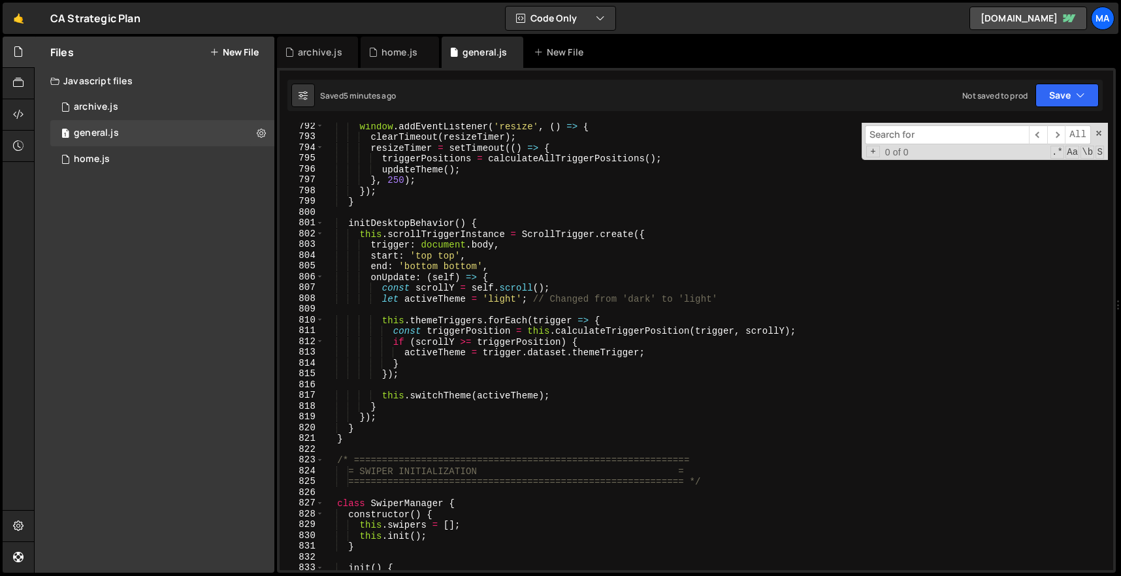
scroll to position [8505, 0]
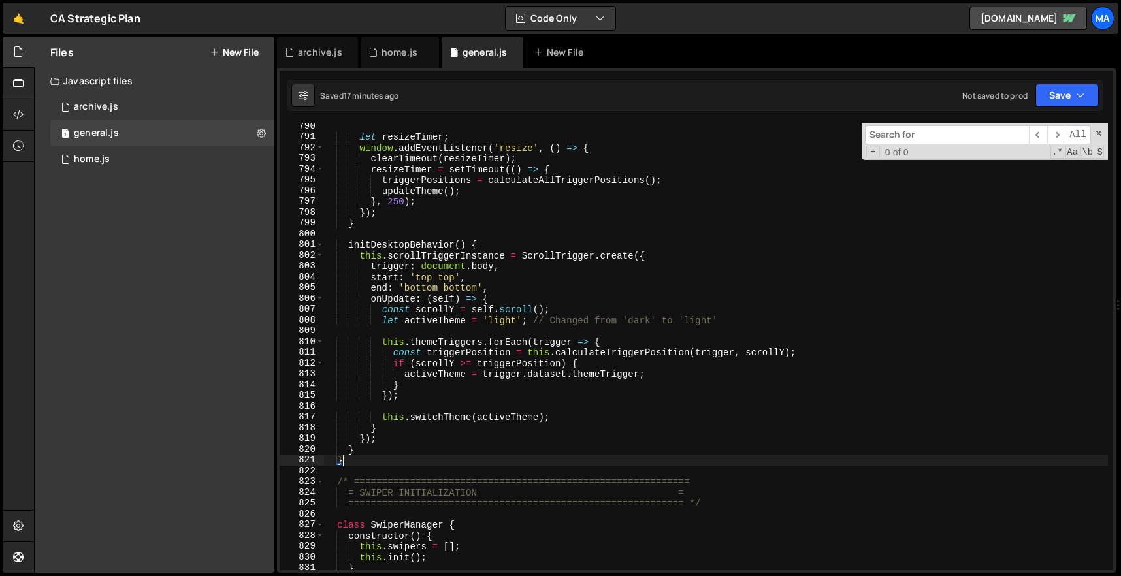
drag, startPoint x: 416, startPoint y: 456, endPoint x: 431, endPoint y: 313, distance: 143.8
click at [430, 317] on div "let resizeTimer ; window . addEventListener ( 'resize' , ( ) => { clearTimeout …" at bounding box center [715, 355] width 784 height 469
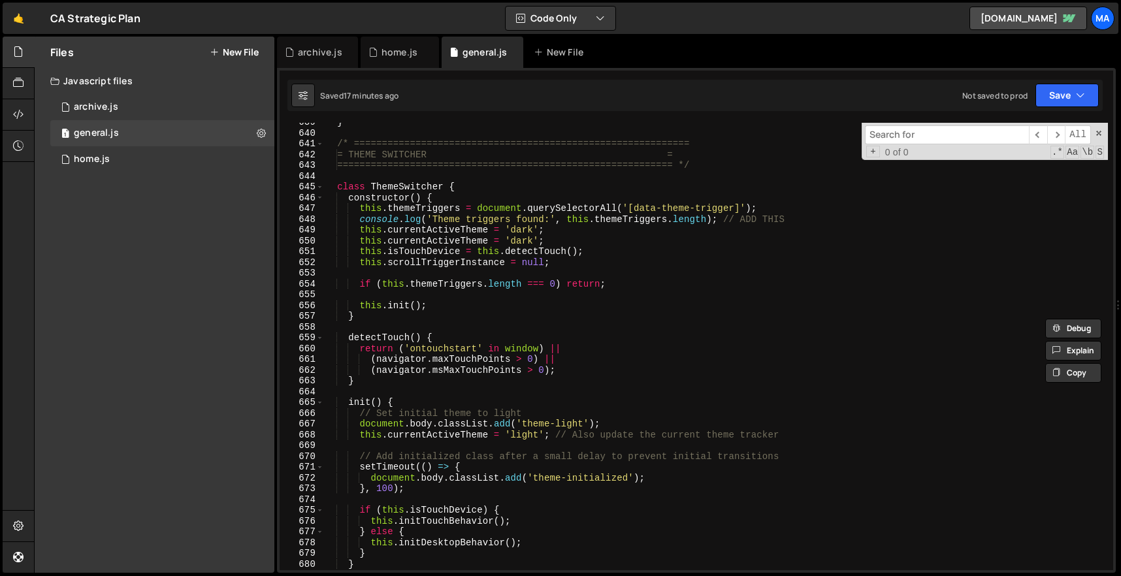
scroll to position [6874, 0]
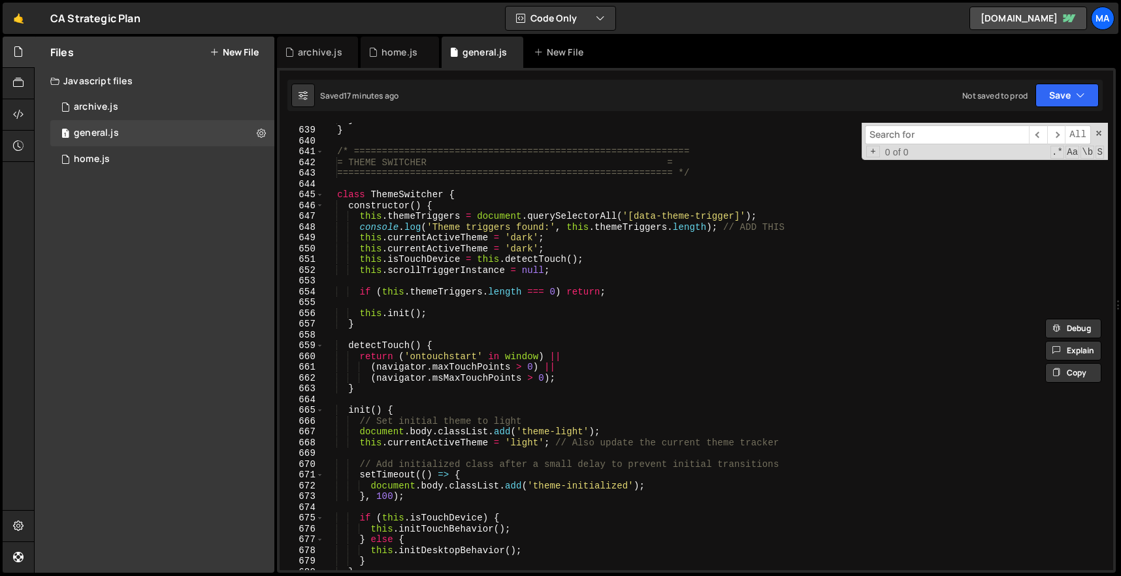
click at [338, 152] on div "} } /* ============================================================ = THEME SWI…" at bounding box center [715, 348] width 784 height 469
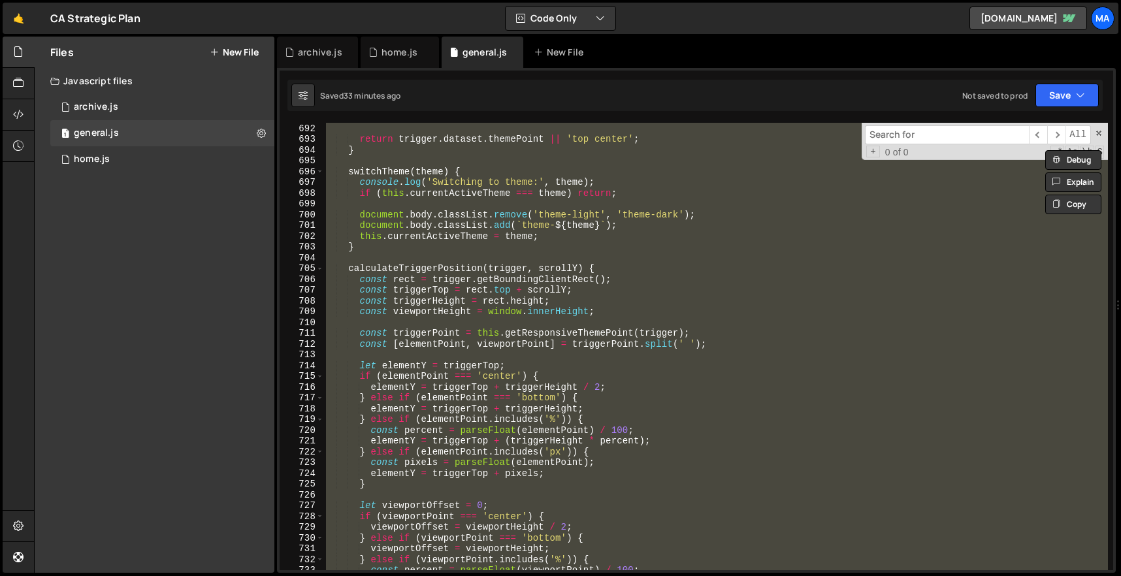
scroll to position [7533, 0]
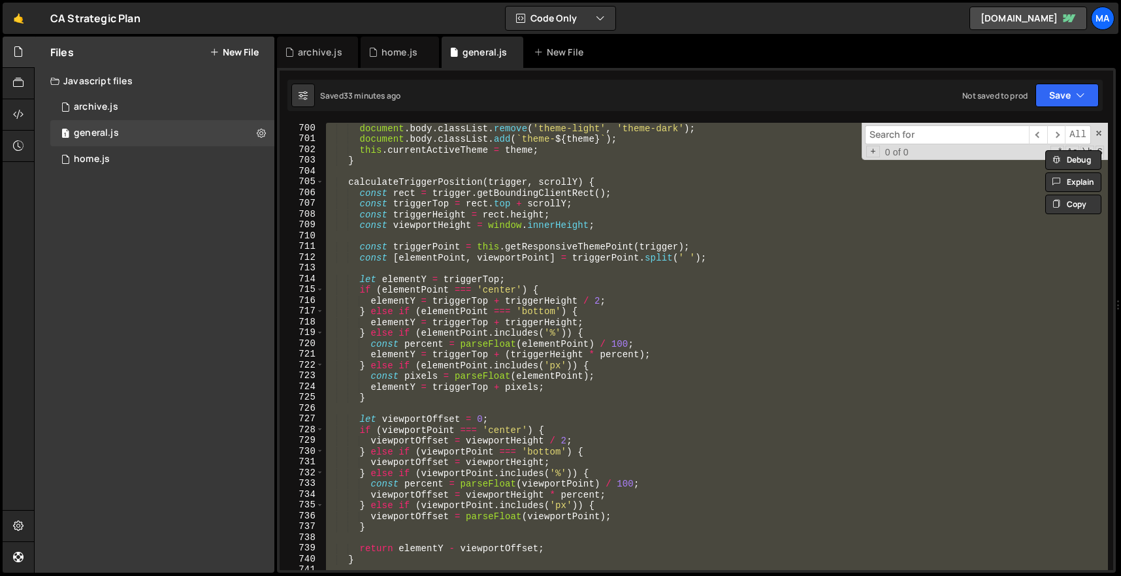
click at [672, 310] on div "document . body . classList . remove ( 'theme-light' , 'theme-dark' ) ; documen…" at bounding box center [715, 346] width 784 height 447
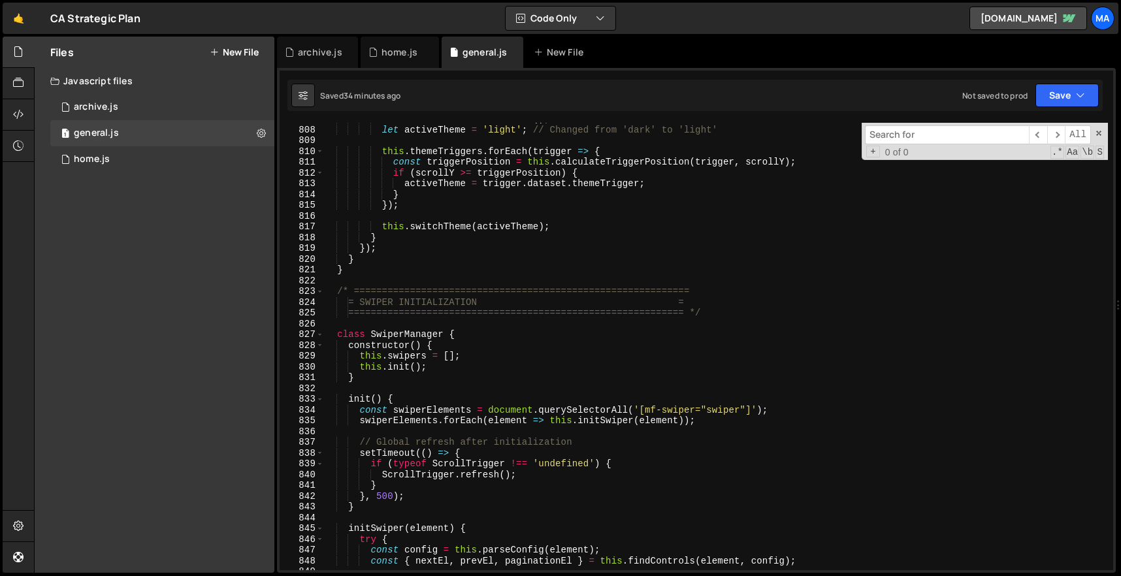
scroll to position [8597, 0]
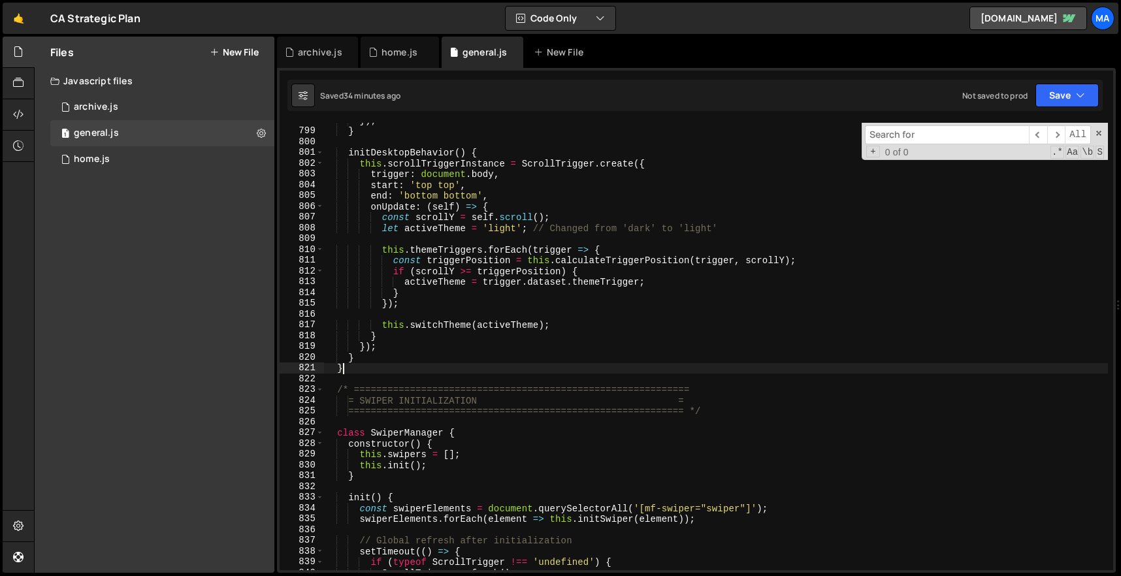
click at [375, 364] on div "}) ; } initDesktopBehavior ( ) { this . scrollTriggerInstance = ScrollTrigger .…" at bounding box center [715, 349] width 784 height 469
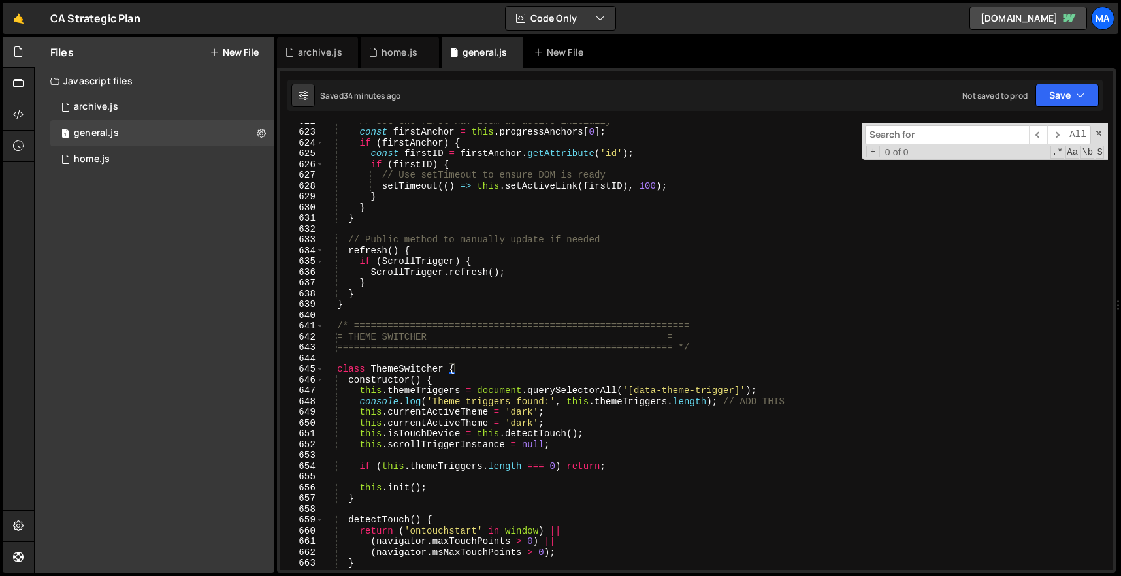
scroll to position [6749, 0]
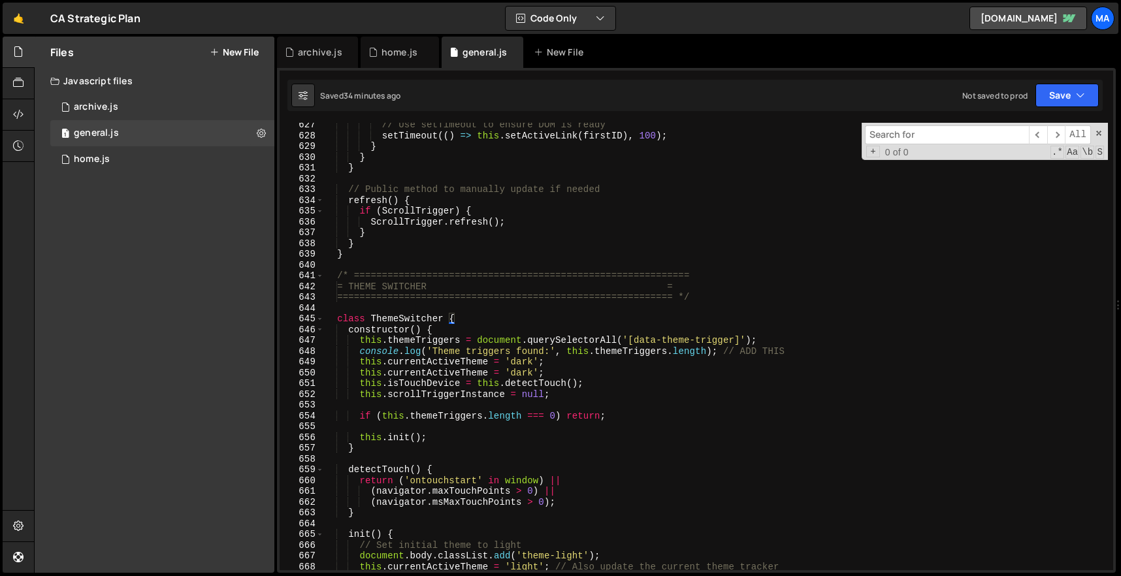
click at [337, 275] on div "// Use setTimeout to ensure DOM is ready setTimeout (( ) => this . setActiveLin…" at bounding box center [715, 354] width 784 height 469
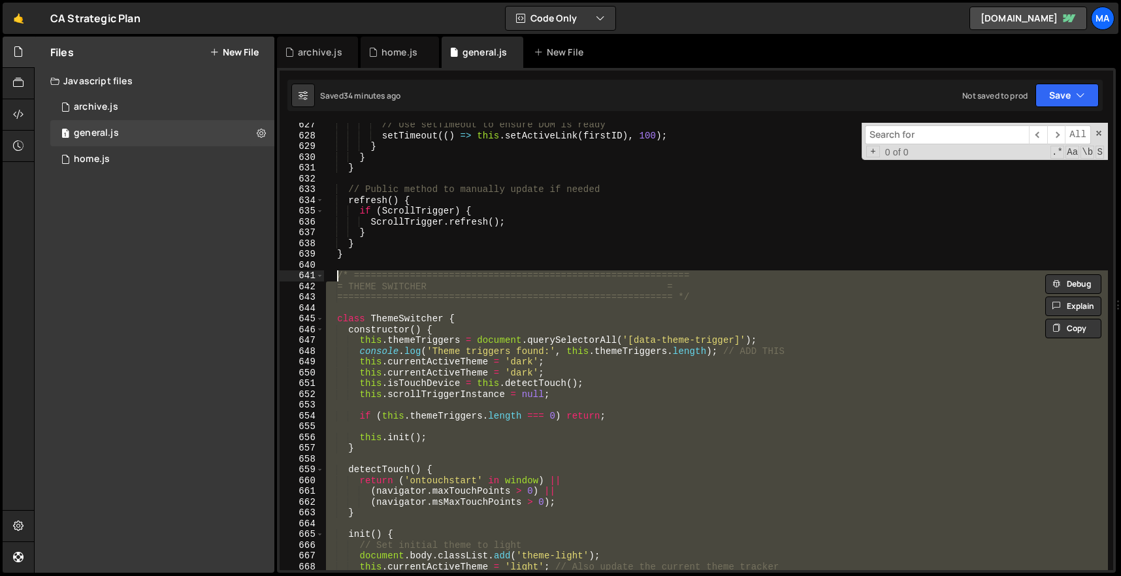
paste textarea "}"
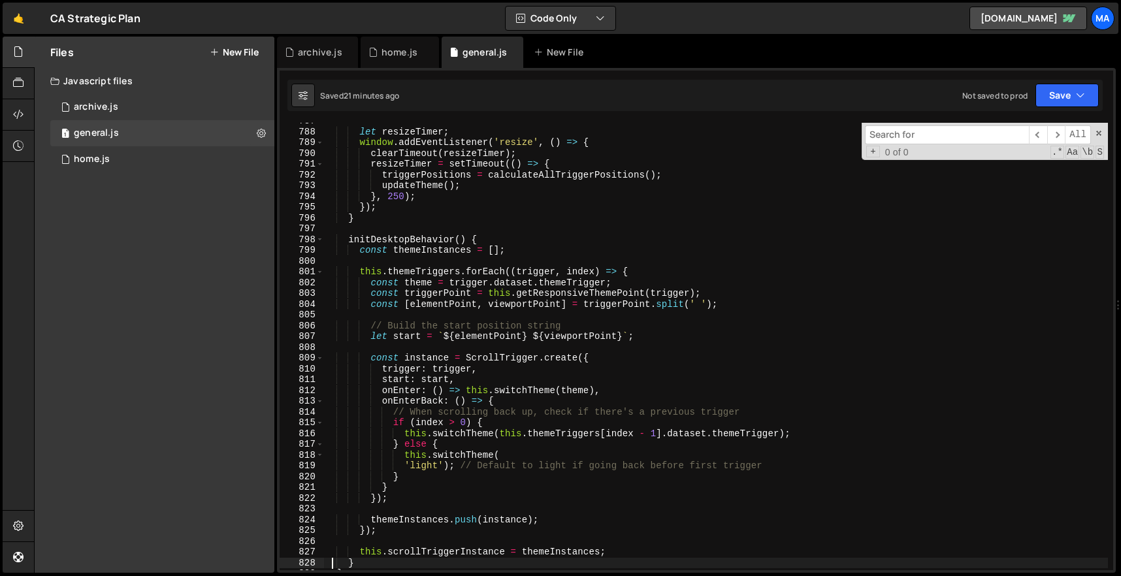
scroll to position [8640, 0]
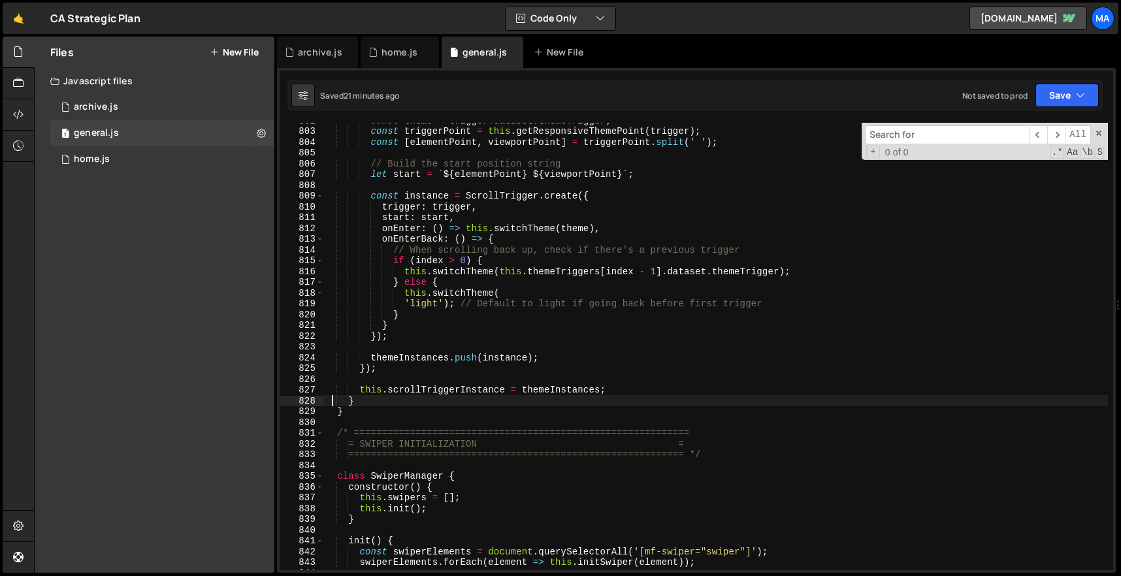
click at [376, 409] on div "const theme = trigger . dataset . themeTrigger ; const triggerPoint = this . ge…" at bounding box center [715, 349] width 784 height 469
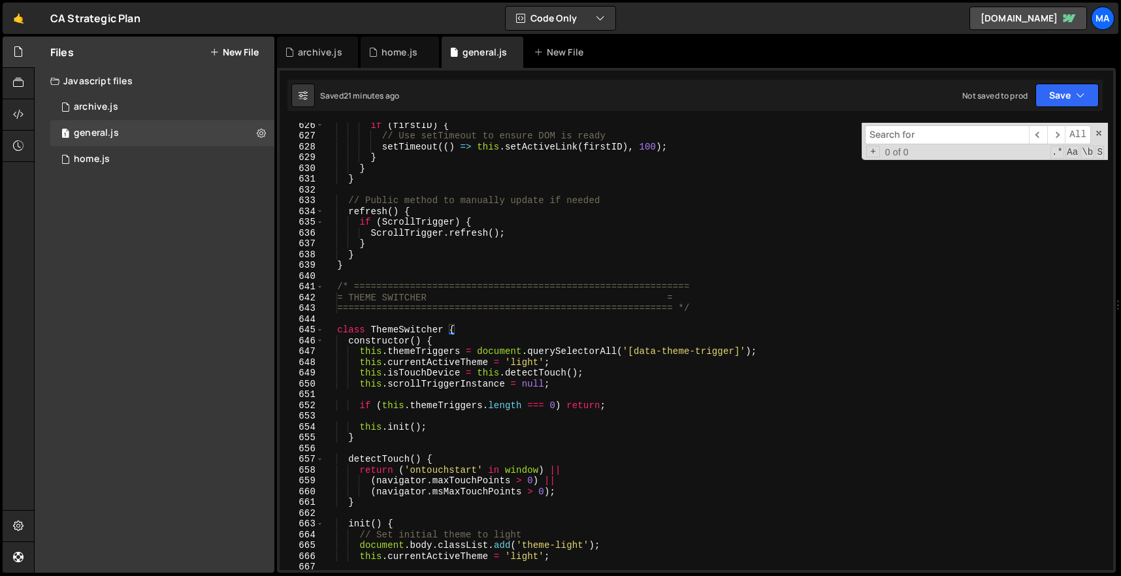
scroll to position [6646, 0]
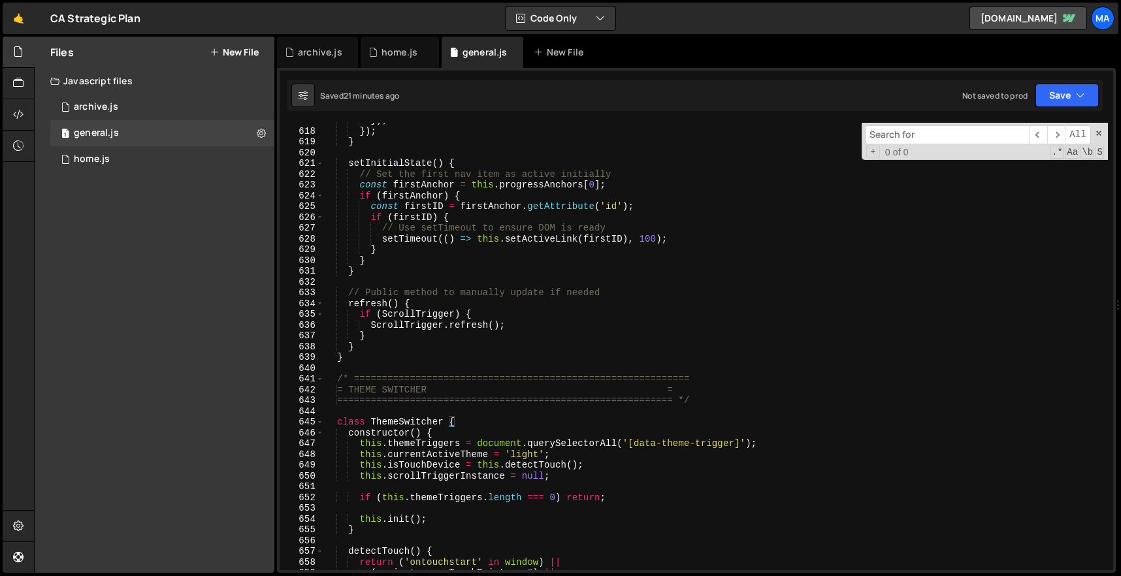
click at [334, 379] on div "}) ; }) ; } setInitialState ( ) { // Set the first nav item as active initially…" at bounding box center [715, 349] width 784 height 469
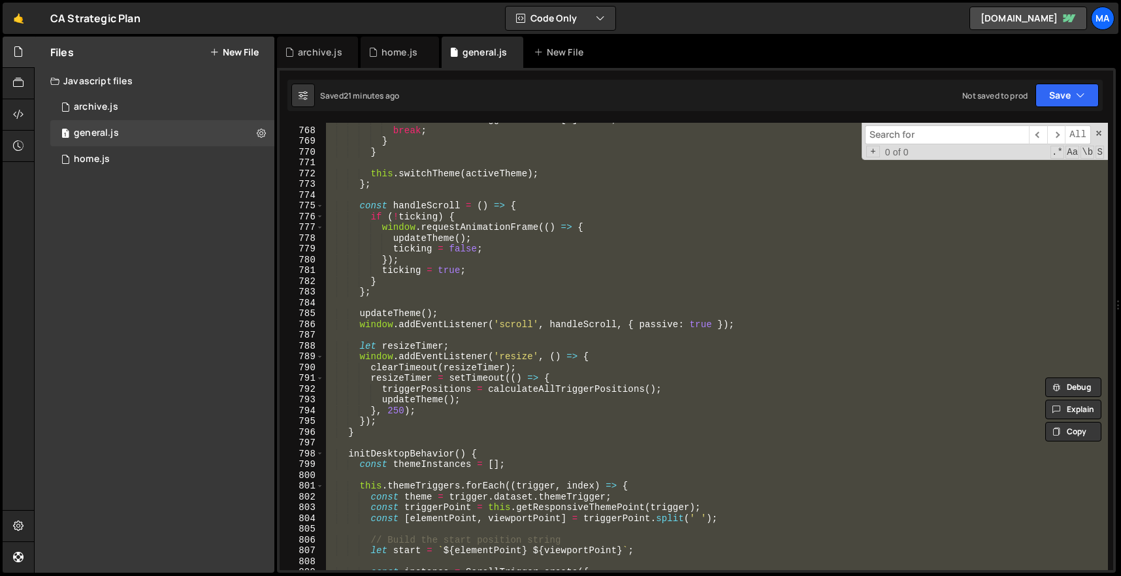
scroll to position [8512, 0]
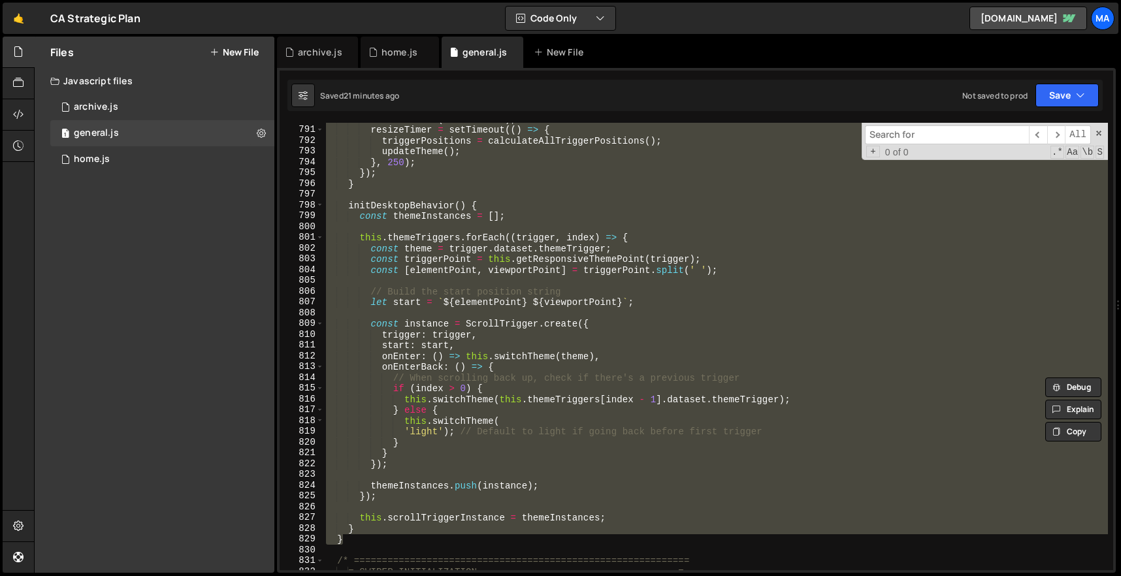
click at [348, 204] on div "clearTimeout ( resizeTimer ) ; resizeTimer = setTimeout (( ) => { triggerPositi…" at bounding box center [715, 346] width 784 height 447
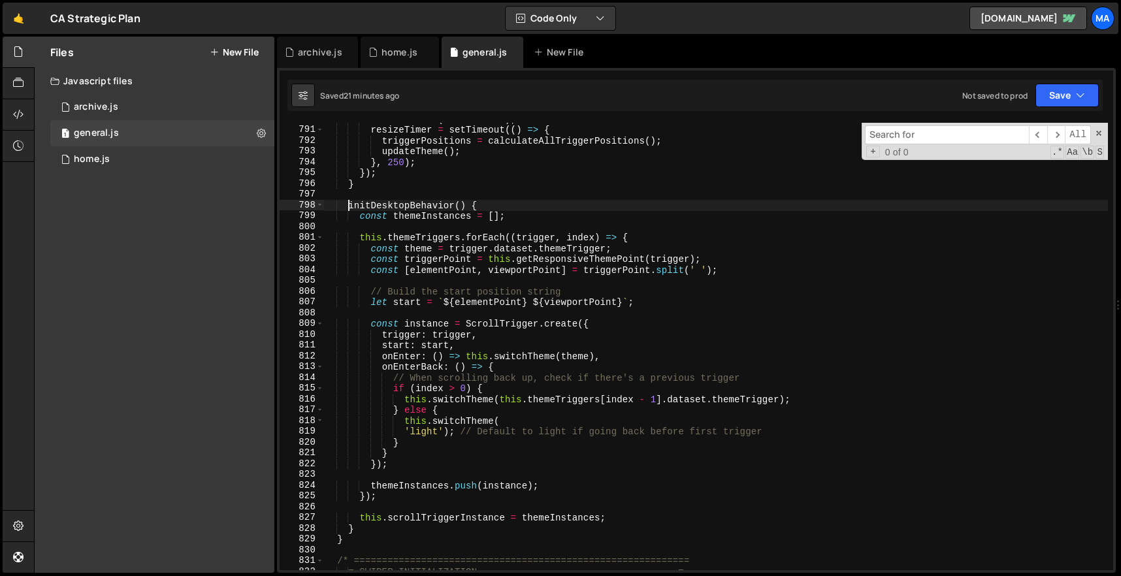
click at [370, 530] on div "clearTimeout ( resizeTimer ) ; resizeTimer = setTimeout (( ) => { triggerPositi…" at bounding box center [715, 348] width 784 height 469
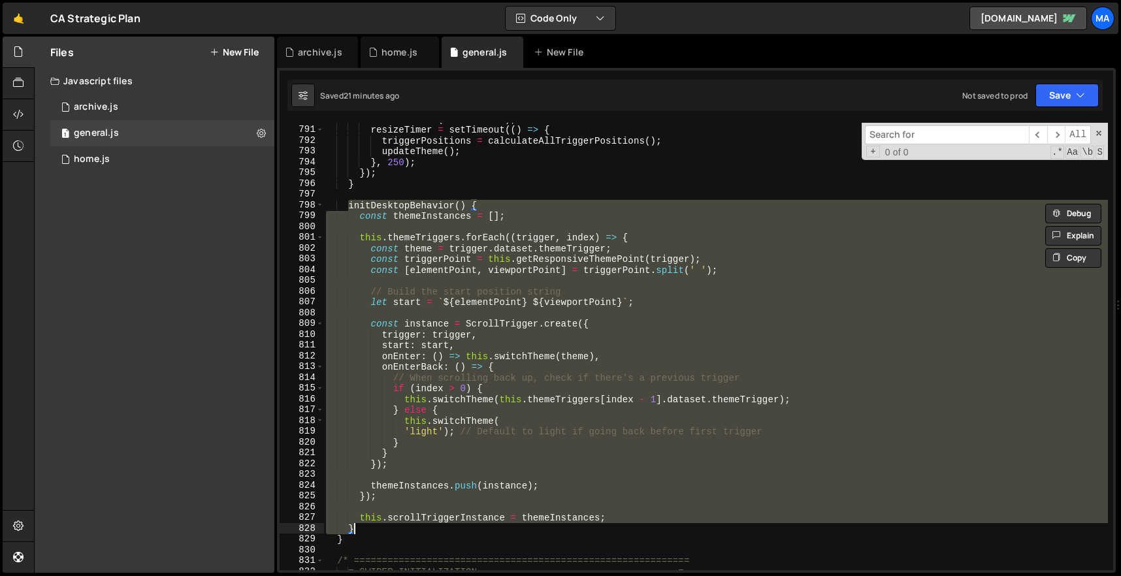
paste textarea
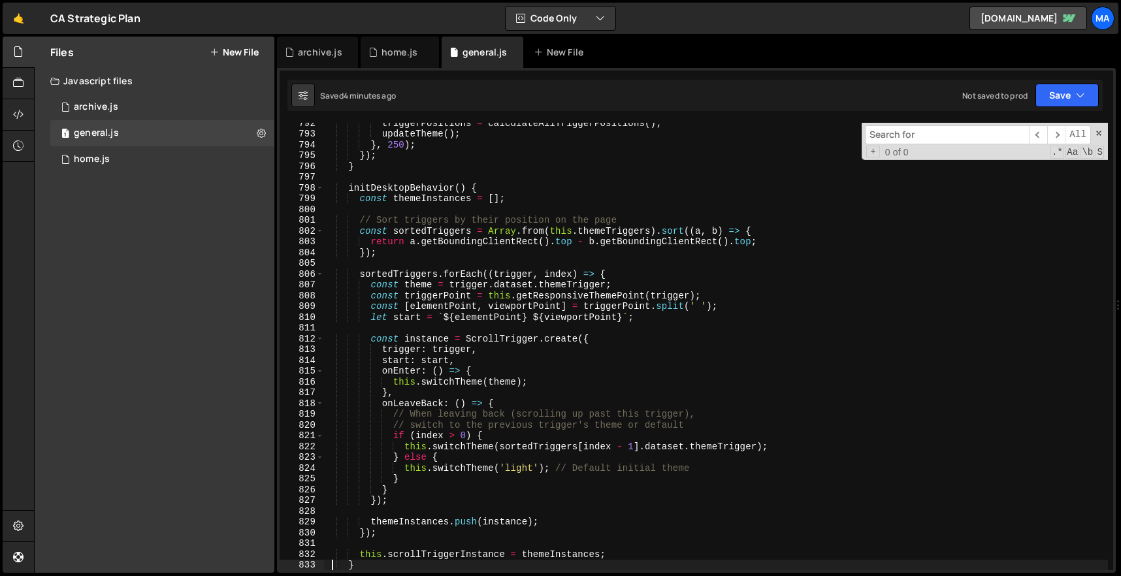
click at [728, 238] on div "triggerPositions = calculateAllTriggerPositions ( ) ; updateTheme ( ) ; } , 250…" at bounding box center [715, 352] width 784 height 469
type textarea "return a.getBoundingClientRect().top - b.getBoundingClientRect().top;"
click at [1101, 130] on span at bounding box center [1098, 133] width 9 height 9
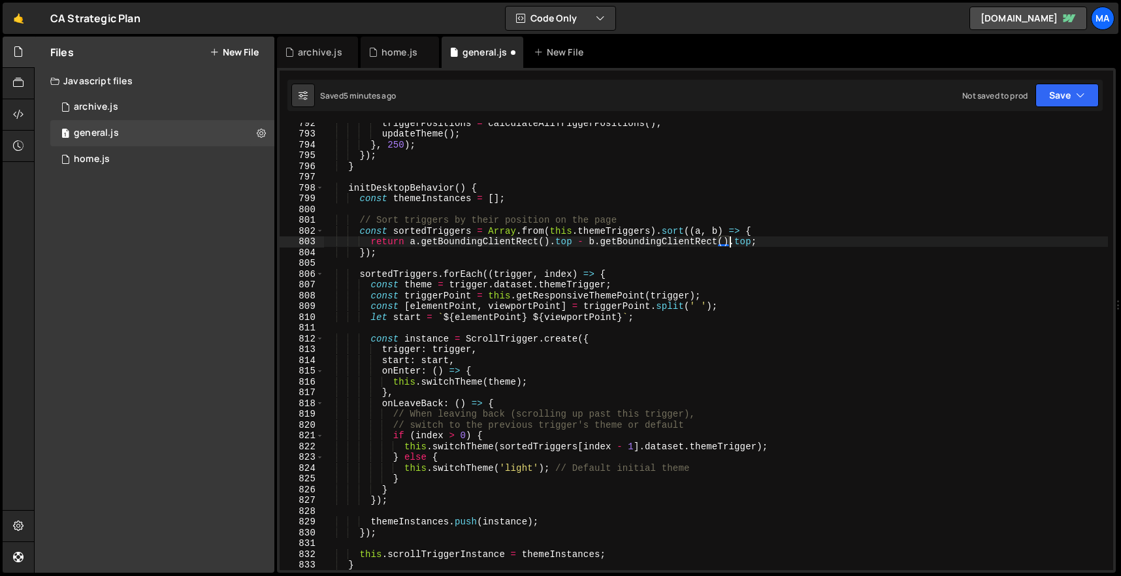
click at [662, 323] on div "triggerPositions = calculateAllTriggerPositions ( ) ; updateTheme ( ) ; } , 250…" at bounding box center [715, 352] width 784 height 469
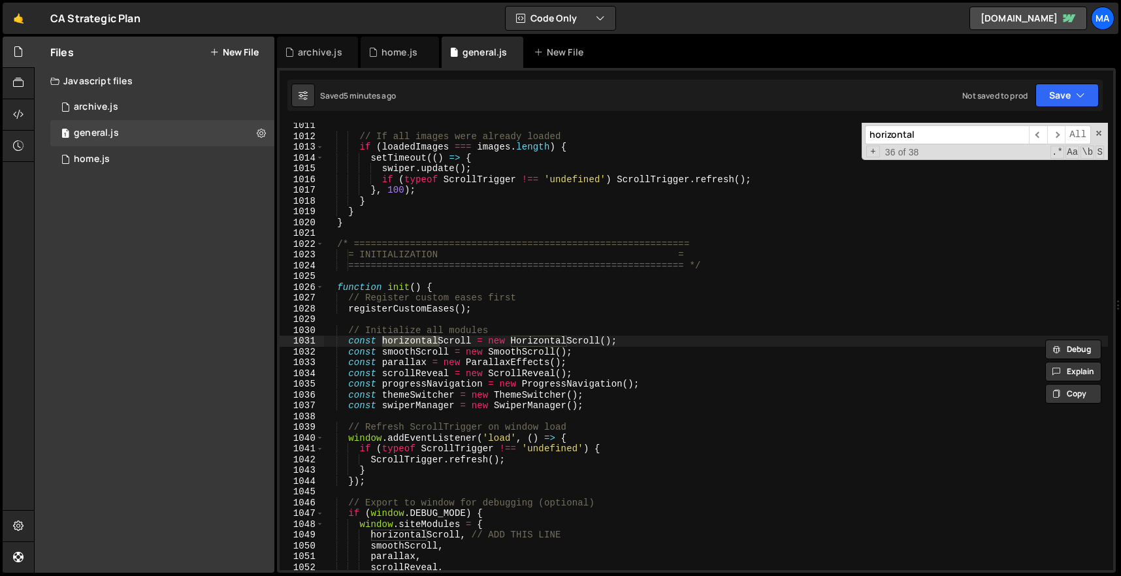
scroll to position [1016, 0]
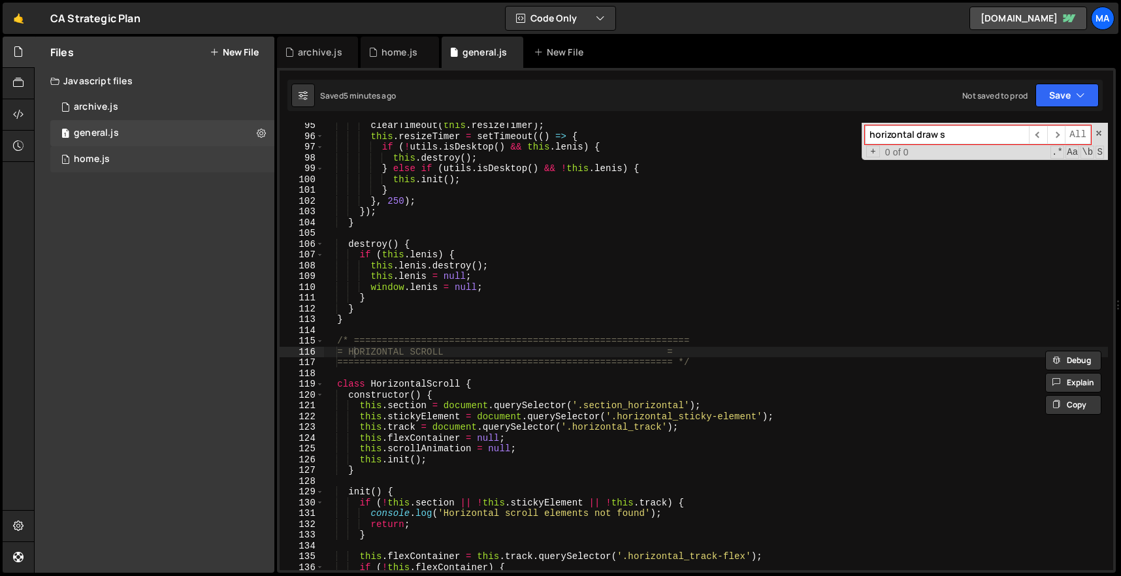
type input "horizontal draw s"
click at [145, 157] on div "1 home.js 0" at bounding box center [162, 159] width 224 height 26
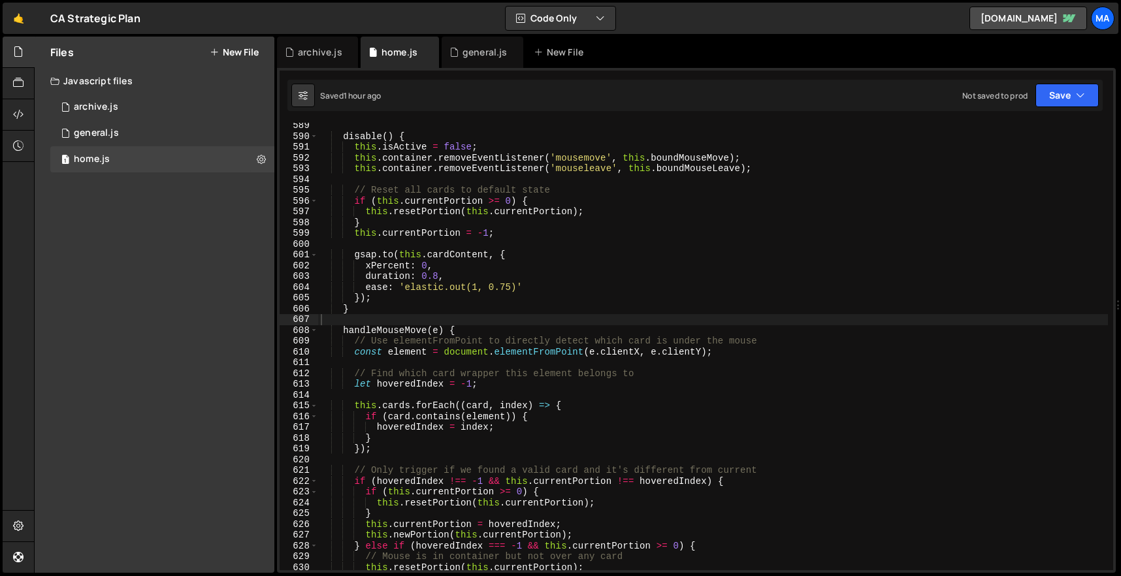
type textarea "// Reset all cards to default state"
click at [851, 186] on div "disable ( ) { this . isActive = false ; this . container . removeEventListener …" at bounding box center [713, 354] width 790 height 469
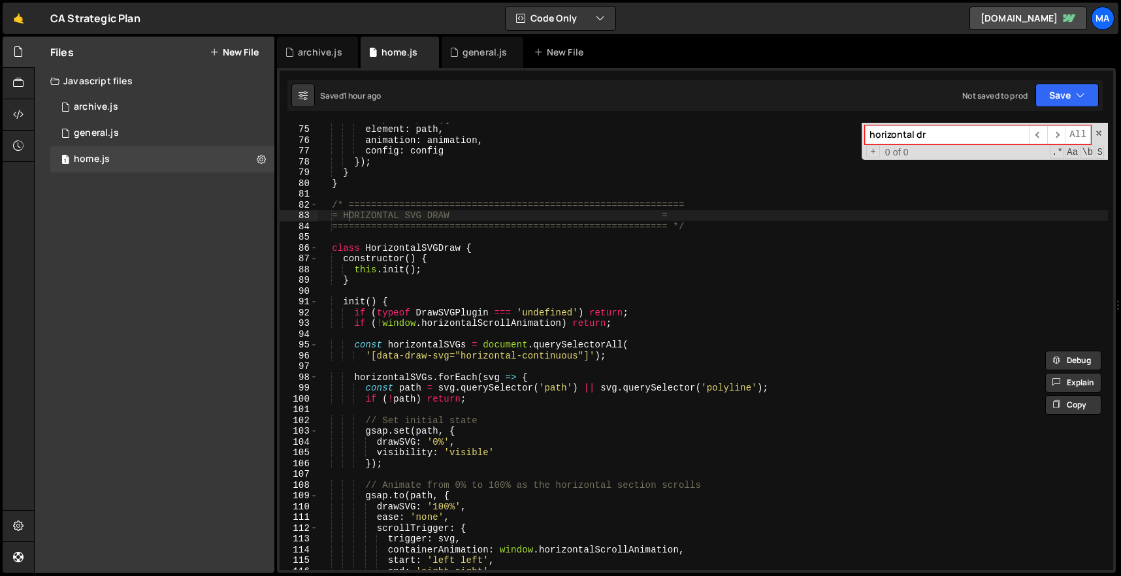
scroll to position [838, 0]
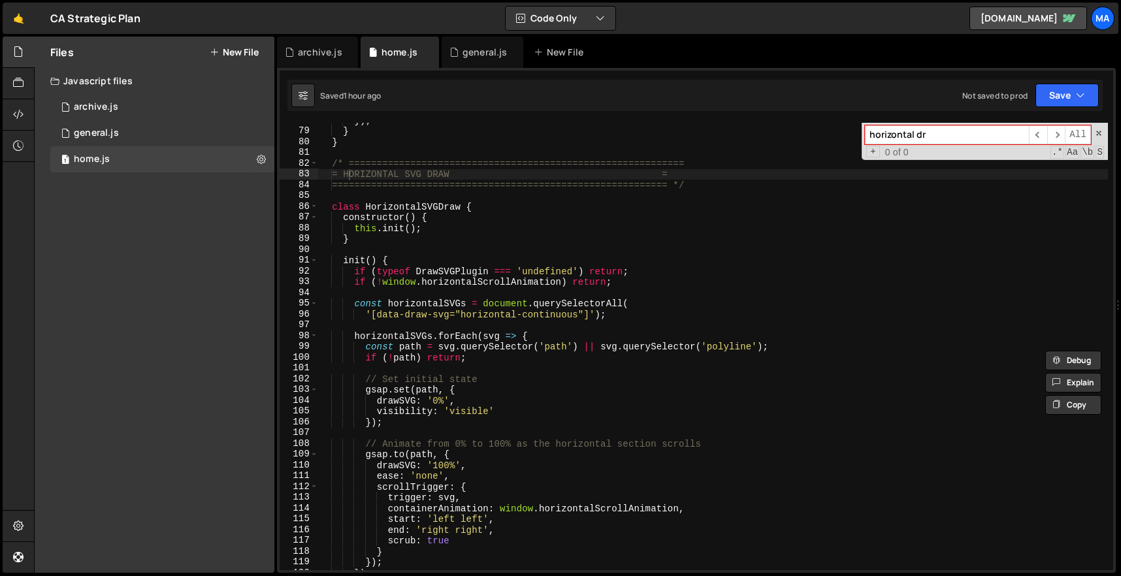
type input "horizontal dr"
drag, startPoint x: 334, startPoint y: 164, endPoint x: 465, endPoint y: 240, distance: 151.6
click at [364, 177] on div "}) ; } } /* ============================================================ = HORI…" at bounding box center [713, 349] width 790 height 469
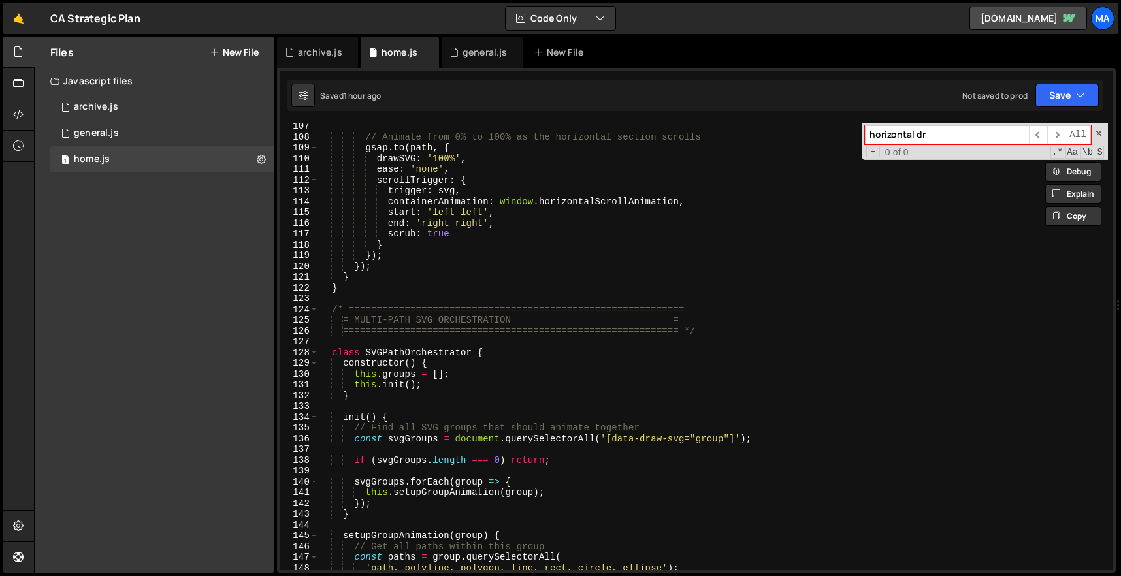
scroll to position [1144, 0]
click at [379, 285] on div "// Animate from 0% to 100% as the horizontal section scrolls gsap . to ( path ,…" at bounding box center [713, 355] width 790 height 469
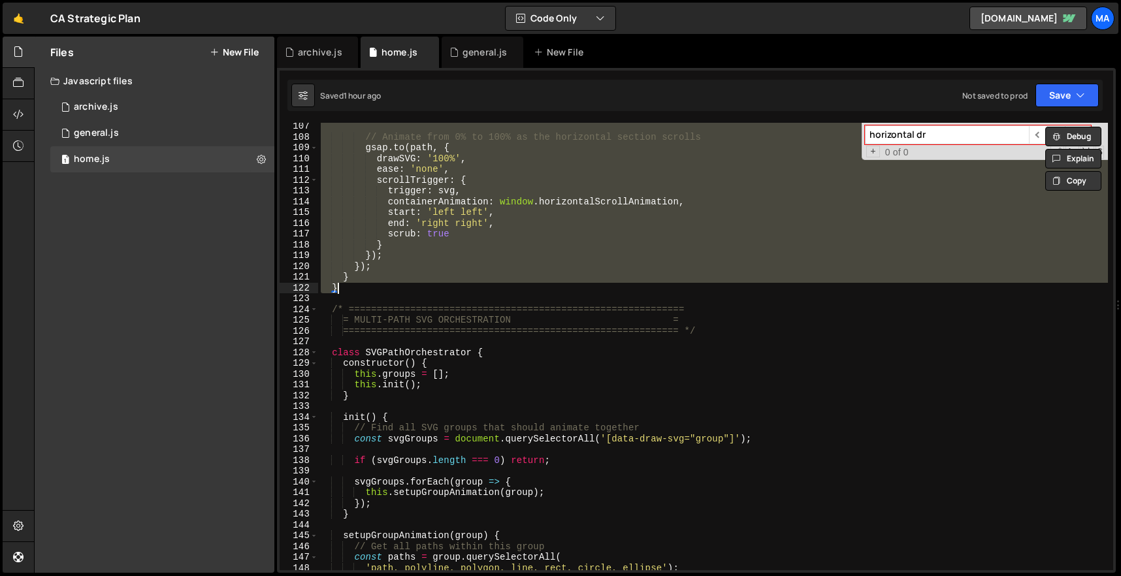
paste textarea
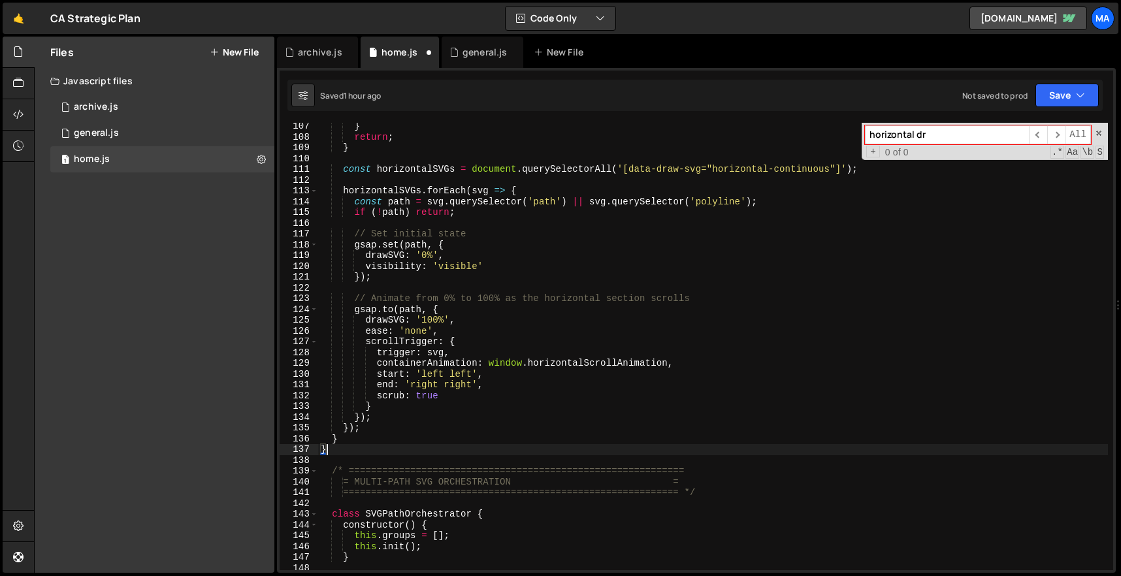
type textarea "}"
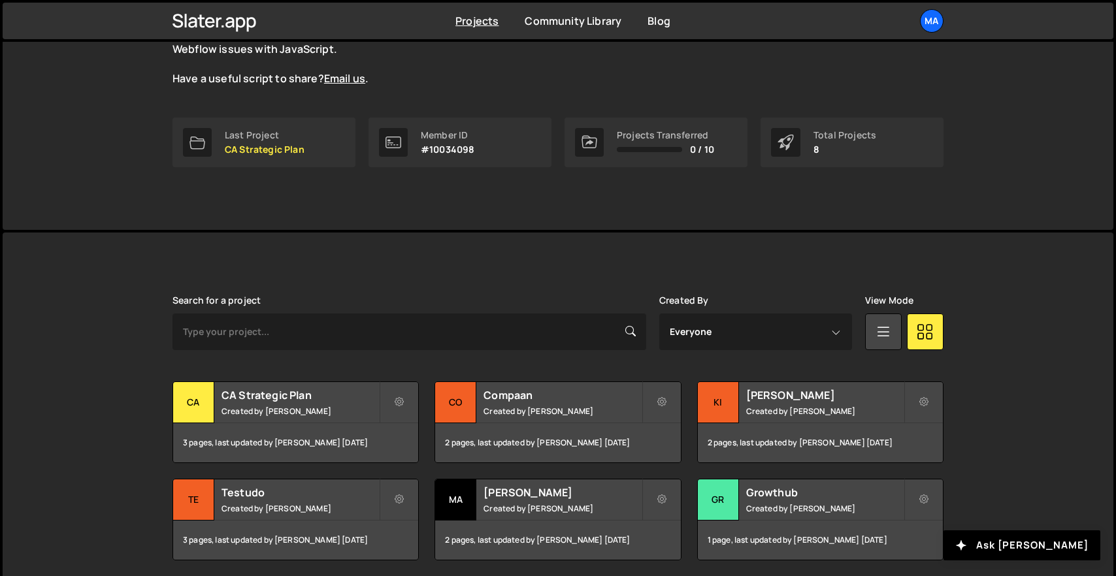
scroll to position [291, 0]
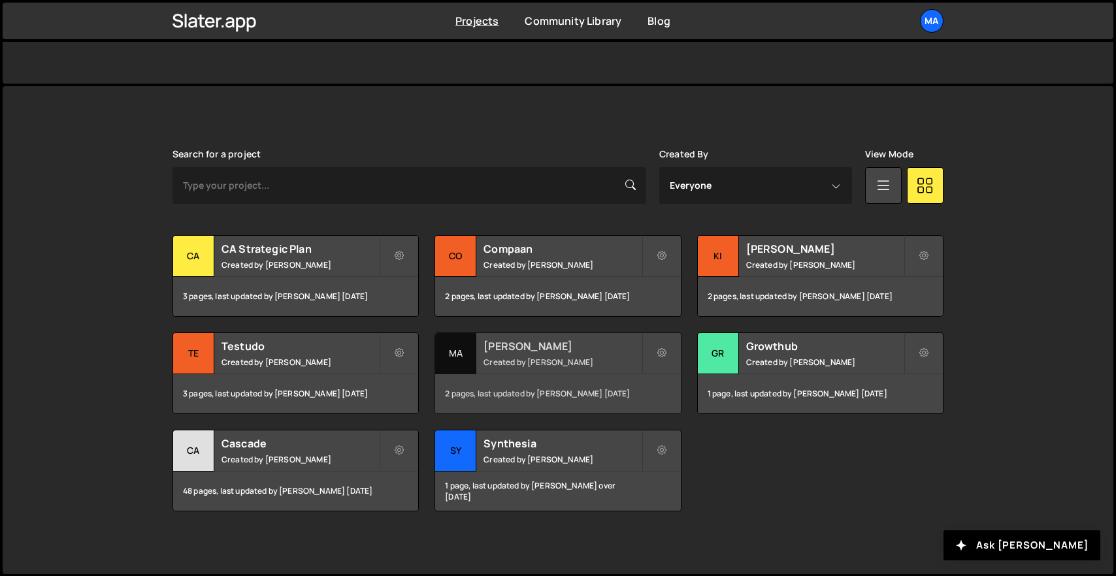
click at [532, 350] on h2 "[PERSON_NAME]" at bounding box center [561, 346] width 157 height 14
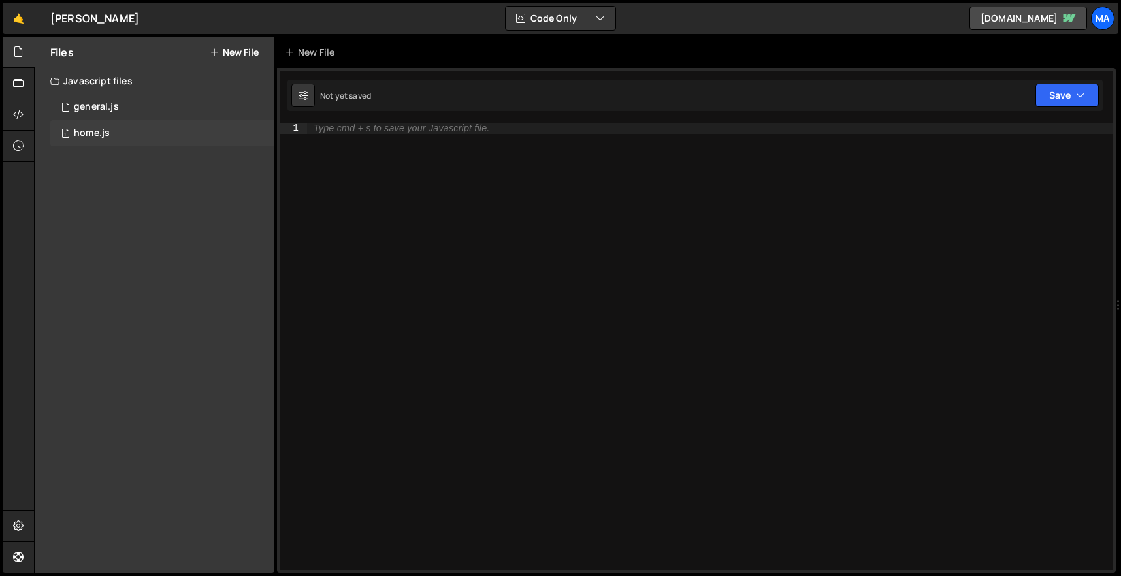
click at [142, 123] on div "1 home.js 0" at bounding box center [162, 133] width 224 height 26
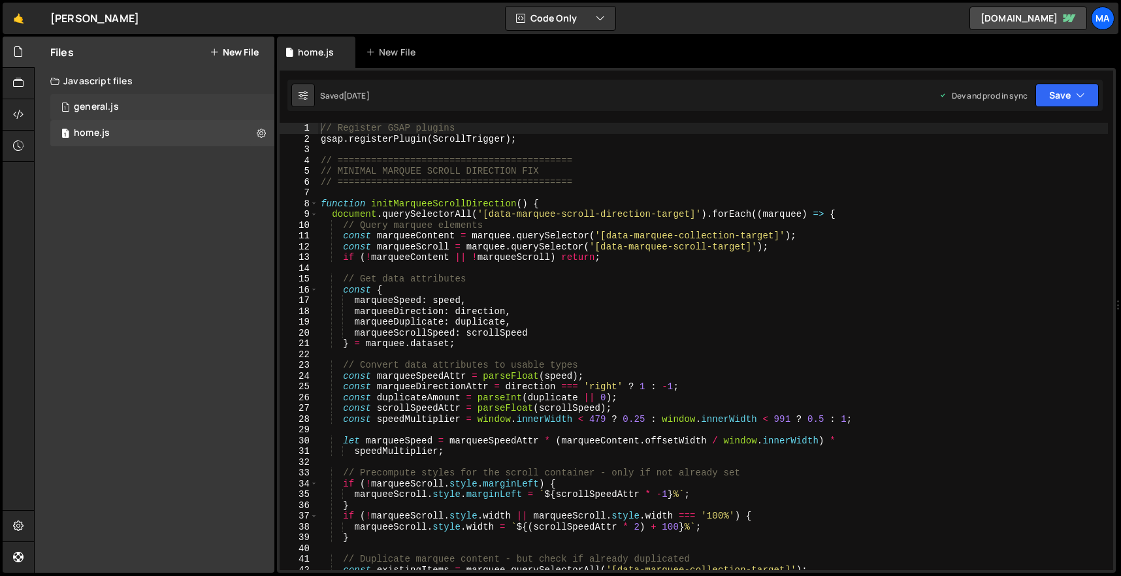
click at [121, 98] on div "1 general.js 0" at bounding box center [162, 107] width 224 height 26
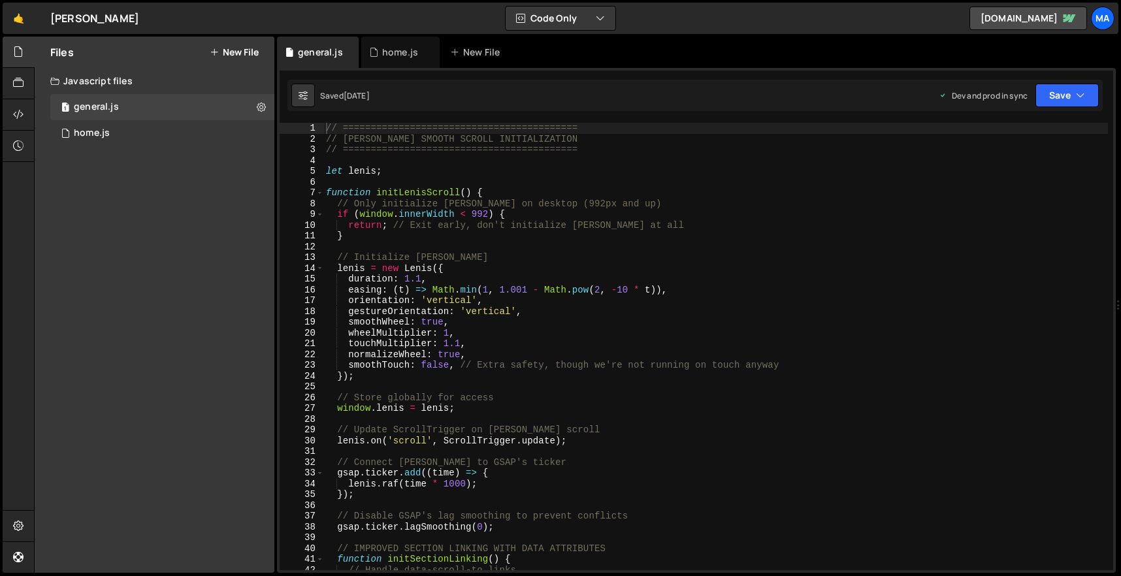
type textarea "orientation: 'vertical',"
click at [716, 301] on div "// ========================================== // LENIS SMOOTH SCROLL INITIALIZA…" at bounding box center [715, 357] width 784 height 469
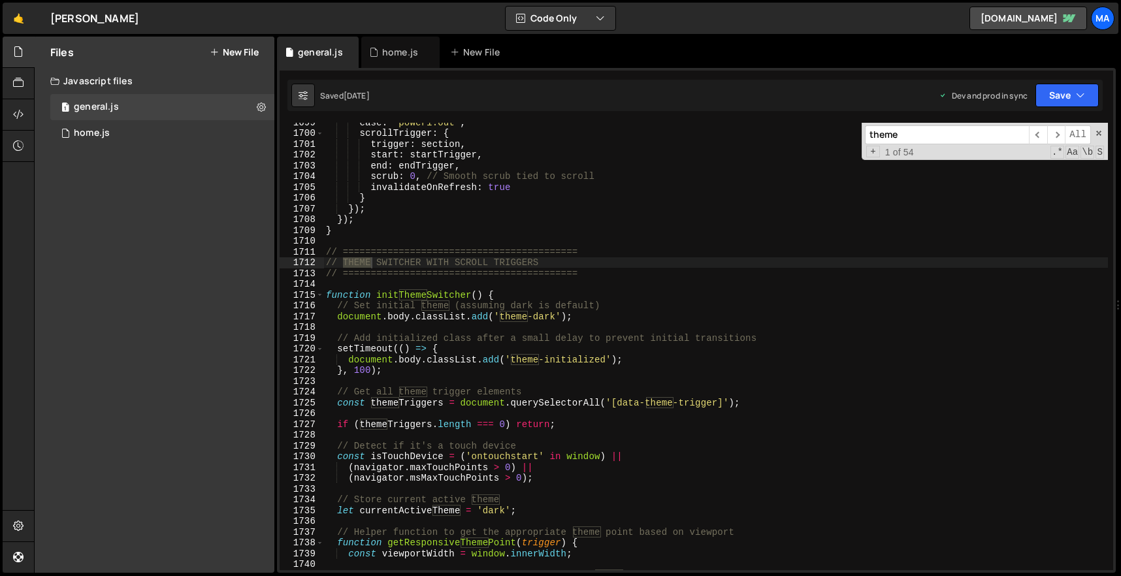
scroll to position [12566, 0]
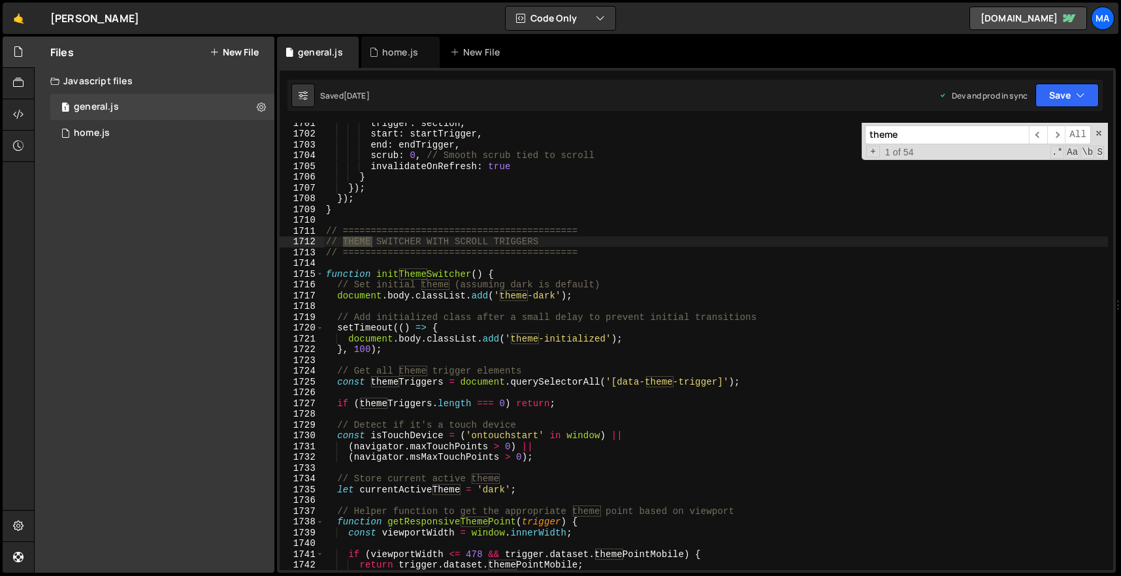
type input "theme"
drag, startPoint x: 328, startPoint y: 232, endPoint x: 686, endPoint y: 394, distance: 393.5
click at [681, 379] on div "trigger : section , start : startTrigger , end : endTrigger , scrub : 0 , // Sm…" at bounding box center [715, 352] width 784 height 469
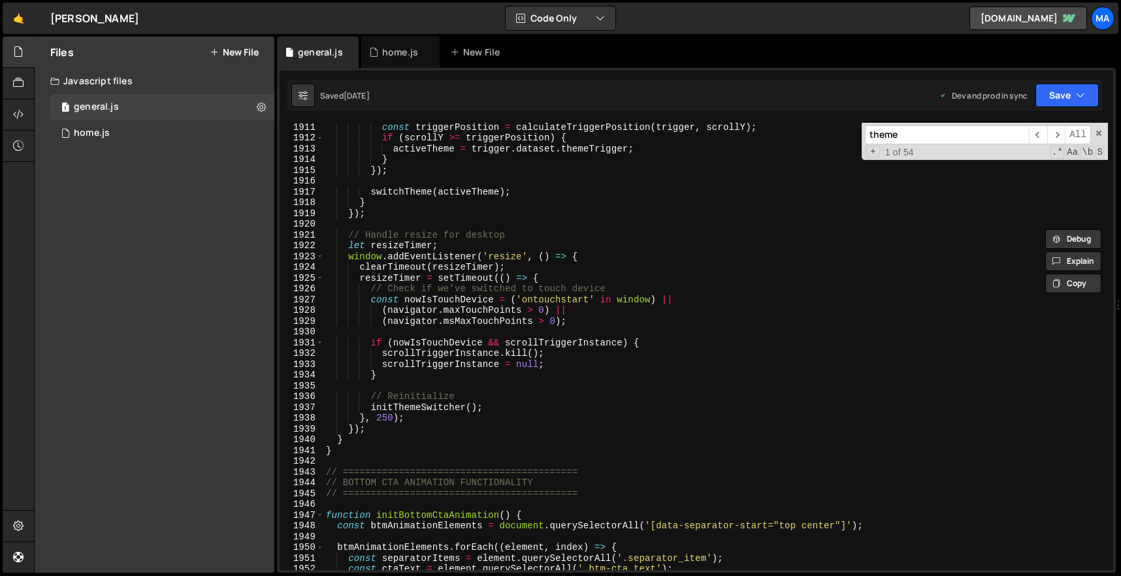
scroll to position [14113, 0]
click at [343, 455] on div "const triggerPosition = calculateTriggerPosition ( trigger , scrollY ) ; if ( s…" at bounding box center [715, 355] width 784 height 469
type textarea "} }"
